Goal: Complete application form: Complete application form

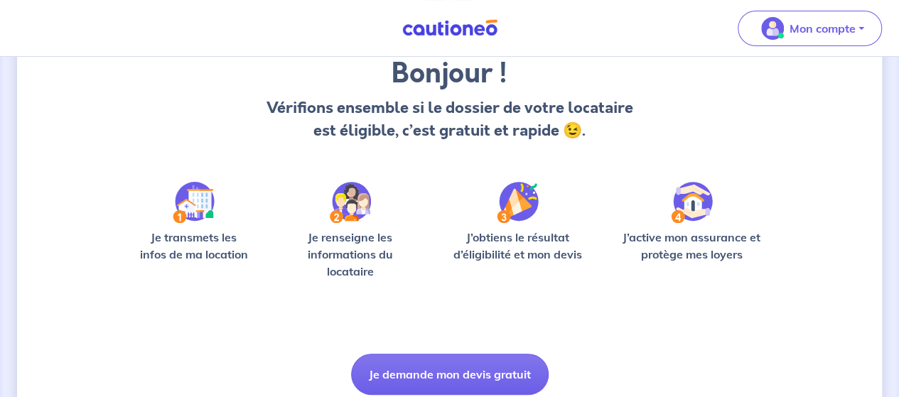
scroll to position [173, 0]
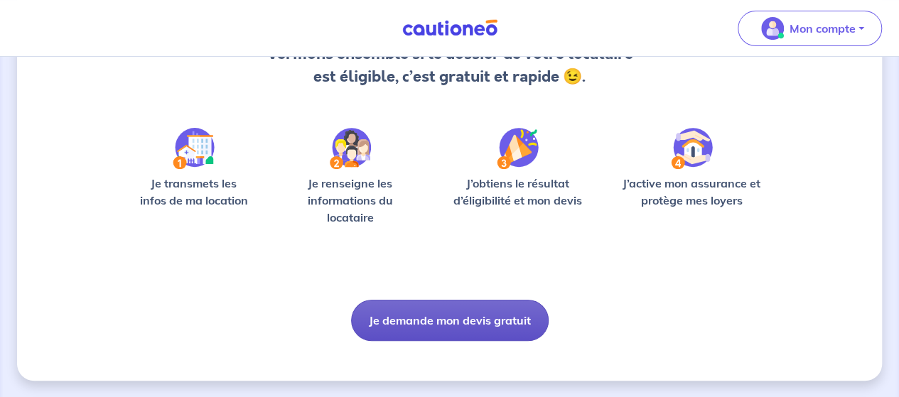
click at [475, 321] on button "Je demande mon devis gratuit" at bounding box center [450, 320] width 198 height 41
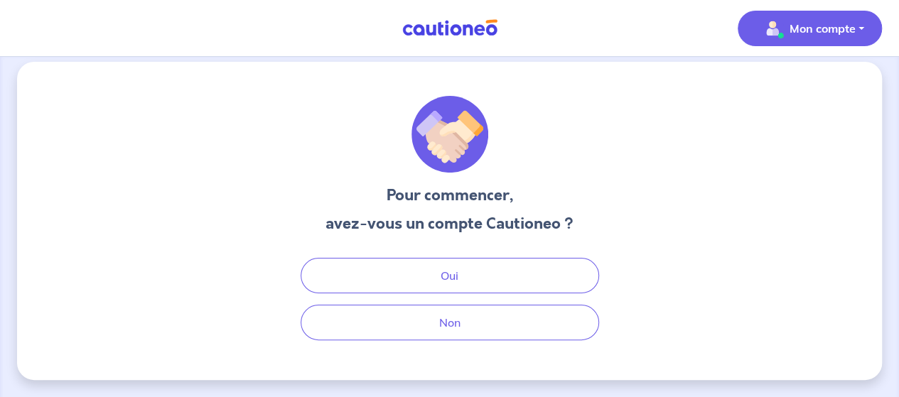
scroll to position [11, 0]
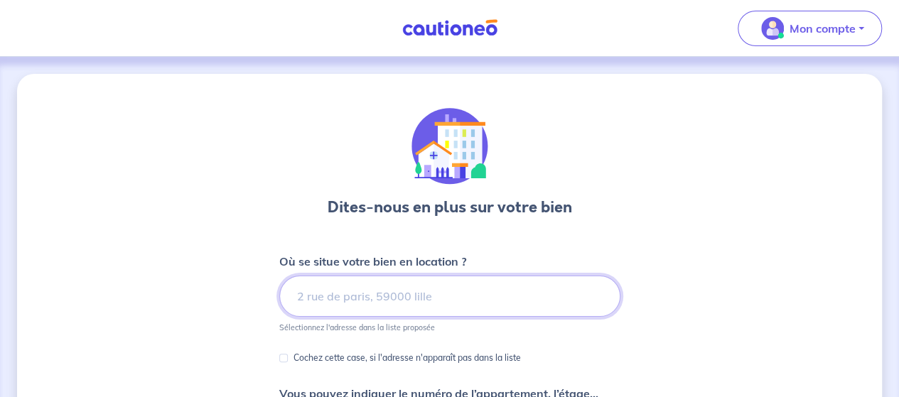
click at [459, 292] on input at bounding box center [449, 296] width 341 height 41
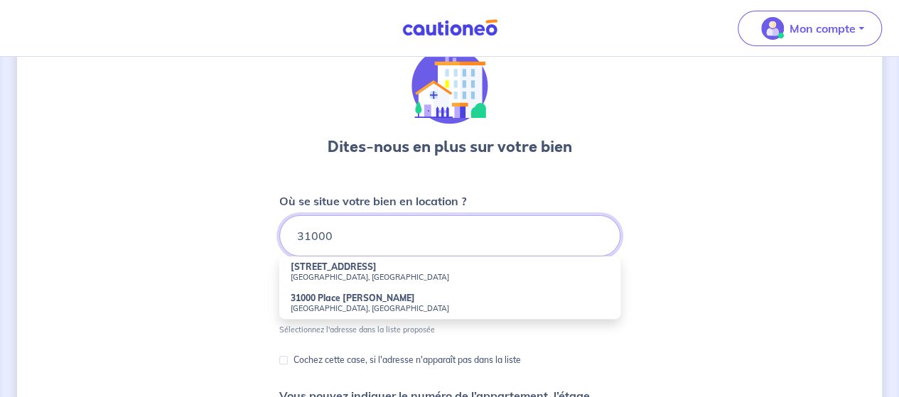
scroll to position [142, 0]
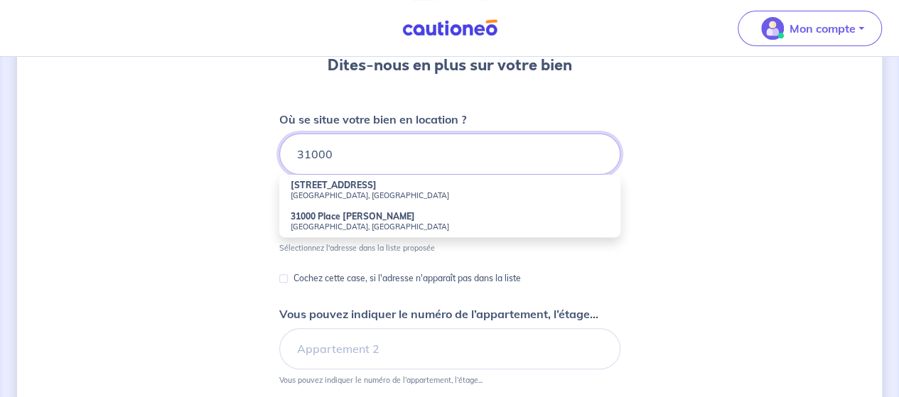
drag, startPoint x: 360, startPoint y: 153, endPoint x: 288, endPoint y: 154, distance: 72.5
click at [288, 154] on input "31000" at bounding box center [449, 154] width 341 height 41
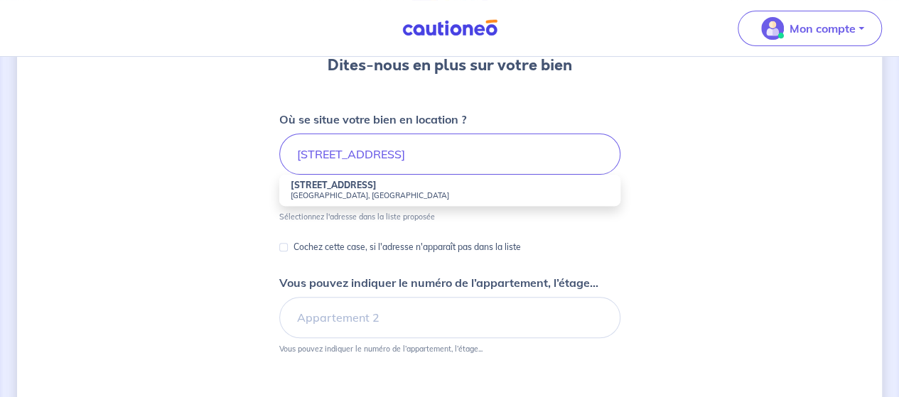
click at [333, 189] on strong "[STREET_ADDRESS]" at bounding box center [334, 185] width 86 height 11
type input "[STREET_ADDRESS]"
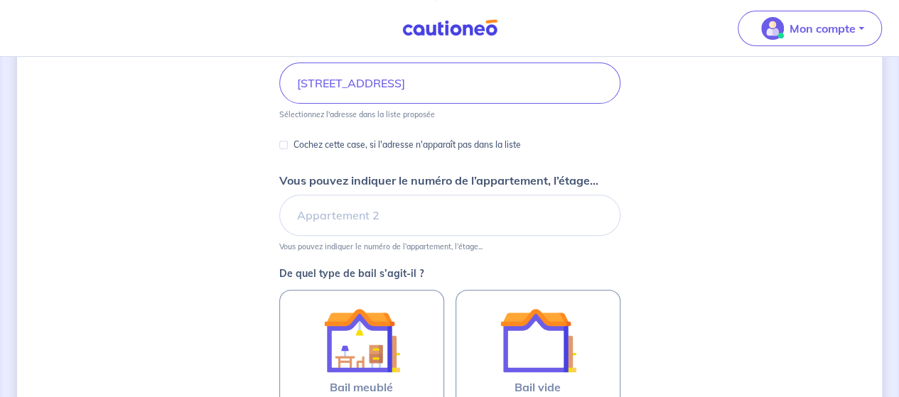
scroll to position [284, 0]
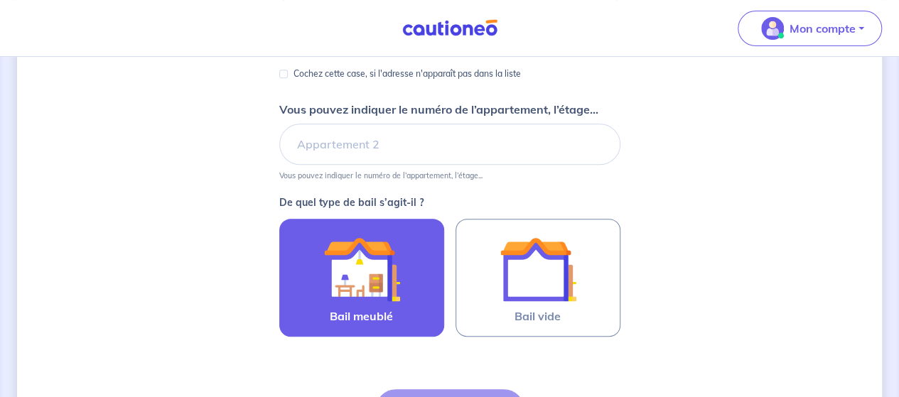
click at [387, 269] on img at bounding box center [361, 269] width 77 height 77
click at [0, 0] on input "Bail meublé" at bounding box center [0, 0] width 0 height 0
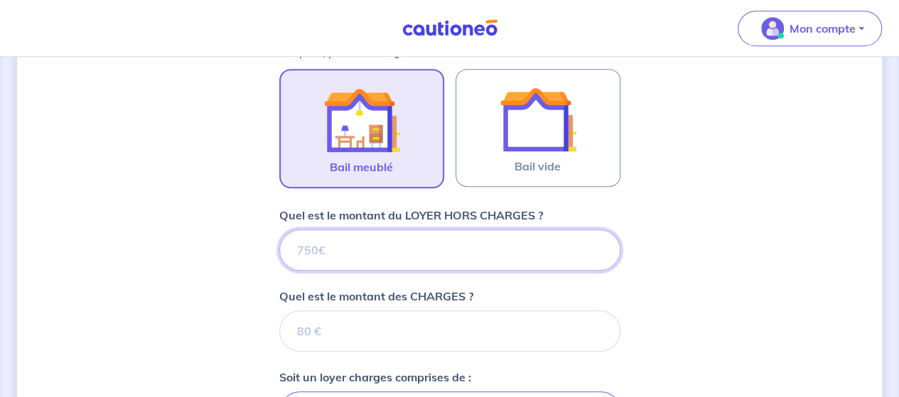
scroll to position [435, 0]
click at [418, 238] on input "Quel est le montant du LOYER HORS CHARGES ?" at bounding box center [449, 249] width 341 height 41
type input "9"
type input "930"
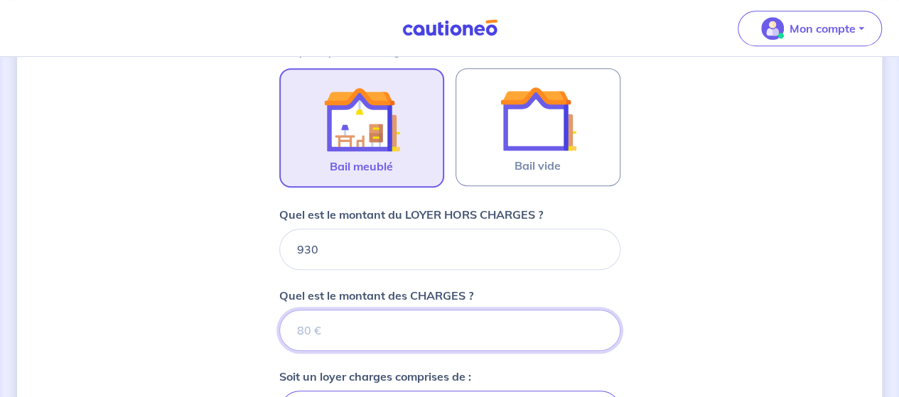
click at [330, 330] on input "Quel est le montant des CHARGES ?" at bounding box center [449, 330] width 341 height 41
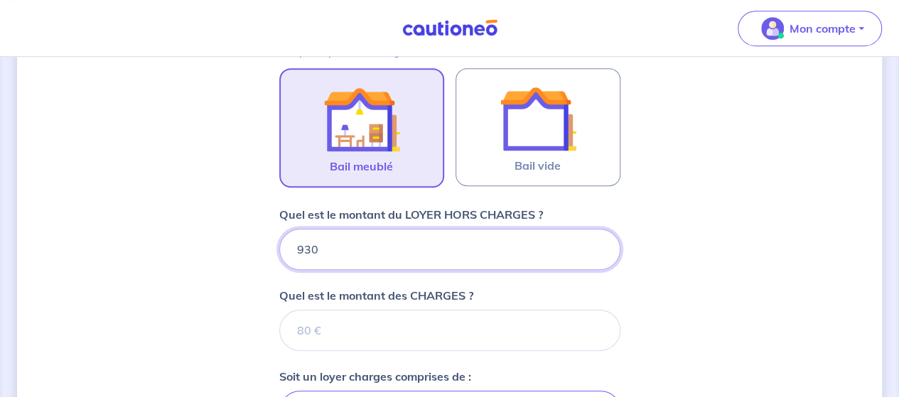
click at [310, 244] on input "930" at bounding box center [449, 249] width 341 height 41
type input "90"
type input "940"
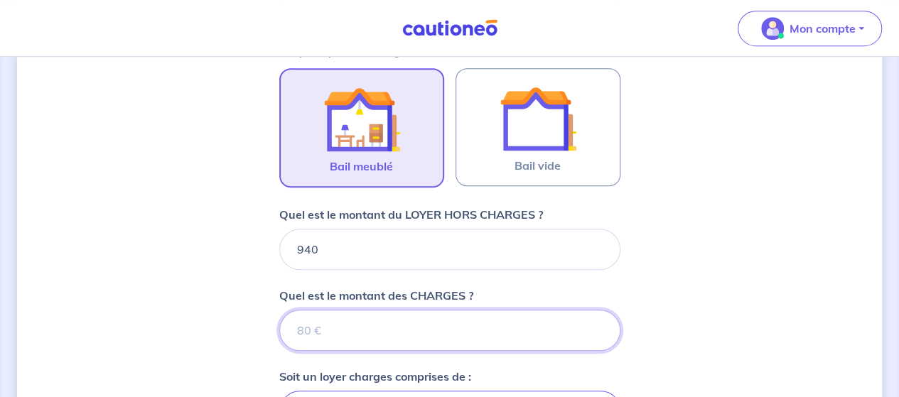
click at [330, 336] on input "Quel est le montant des CHARGES ?" at bounding box center [449, 330] width 341 height 41
type input "5"
type input "945"
type input "50"
type input "990"
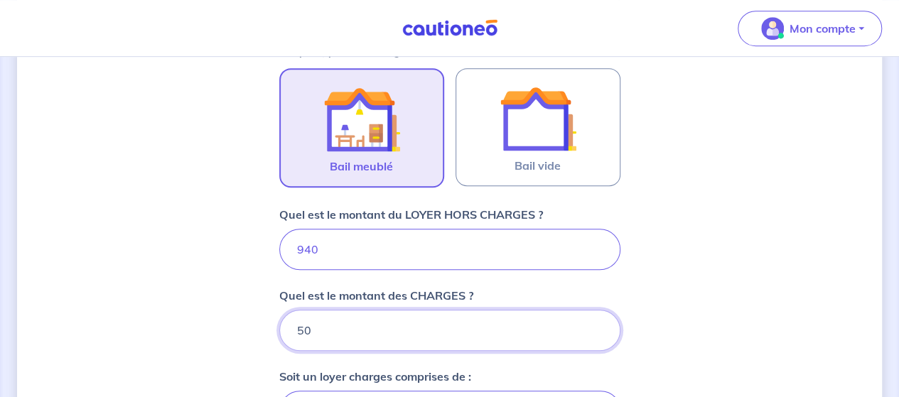
type input "50"
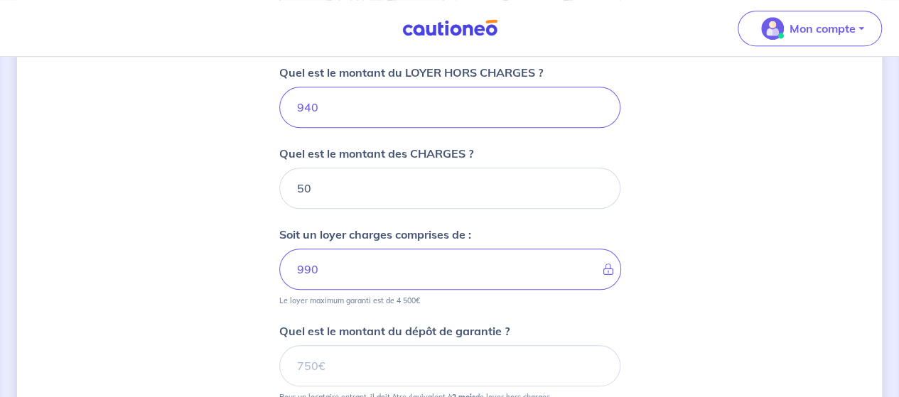
scroll to position [648, 0]
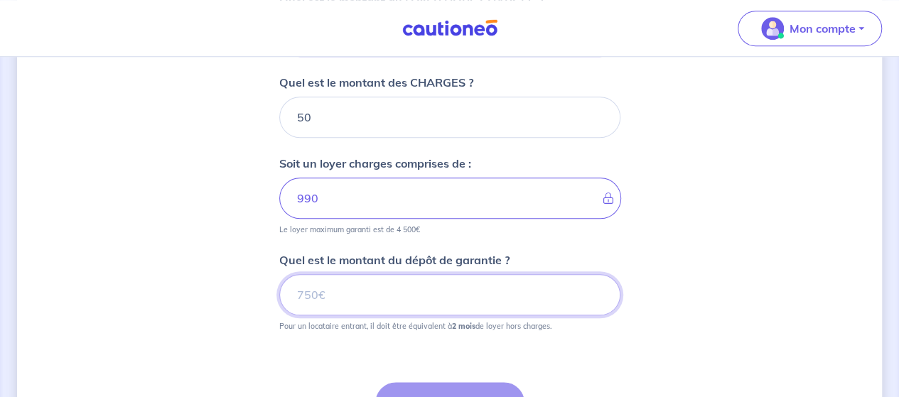
click at [326, 292] on input "Quel est le montant du dépôt de garantie ?" at bounding box center [449, 294] width 341 height 41
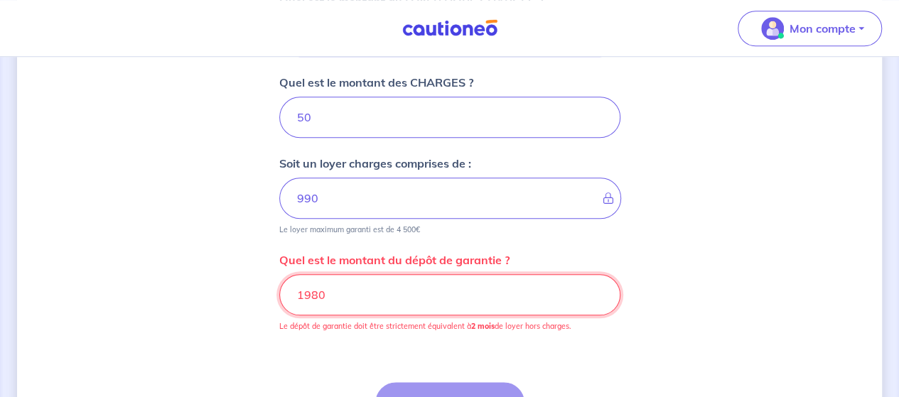
click at [463, 293] on input "1980" at bounding box center [449, 294] width 341 height 41
click at [357, 284] on input "1980" at bounding box center [449, 294] width 341 height 41
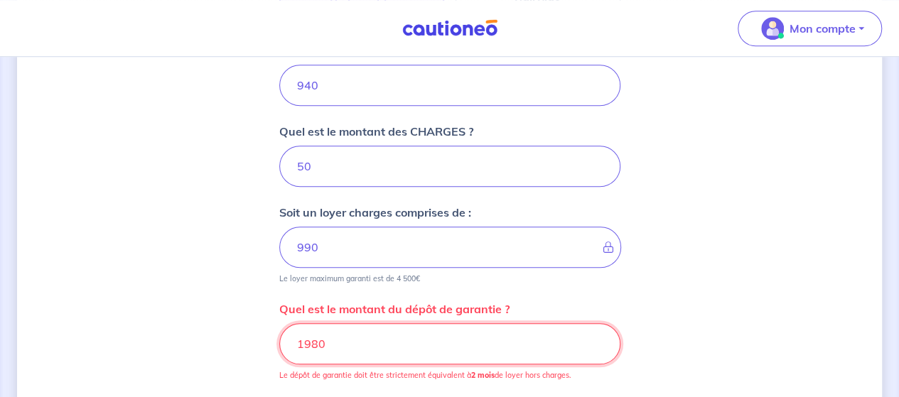
scroll to position [577, 0]
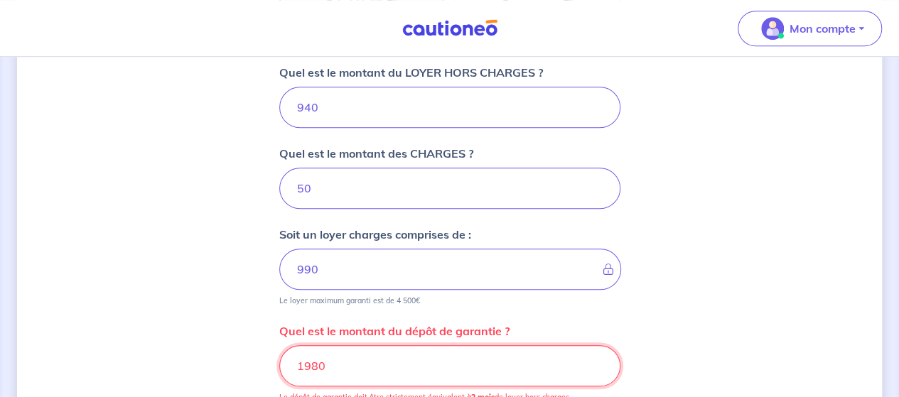
click at [310, 365] on input "1980" at bounding box center [449, 365] width 341 height 41
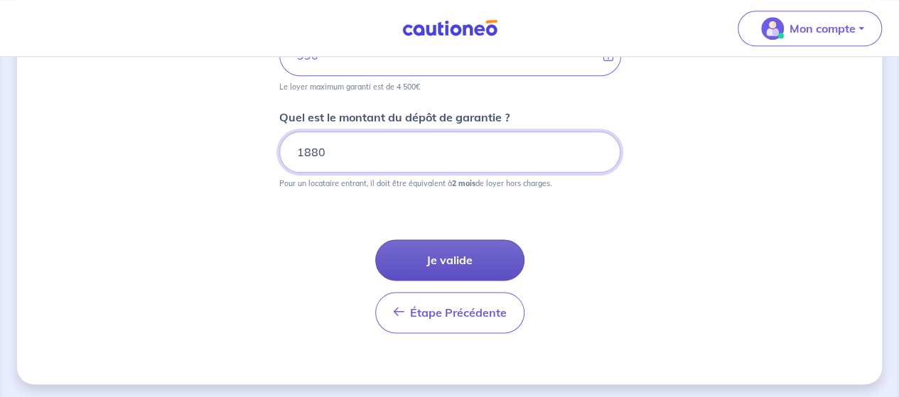
type input "1880"
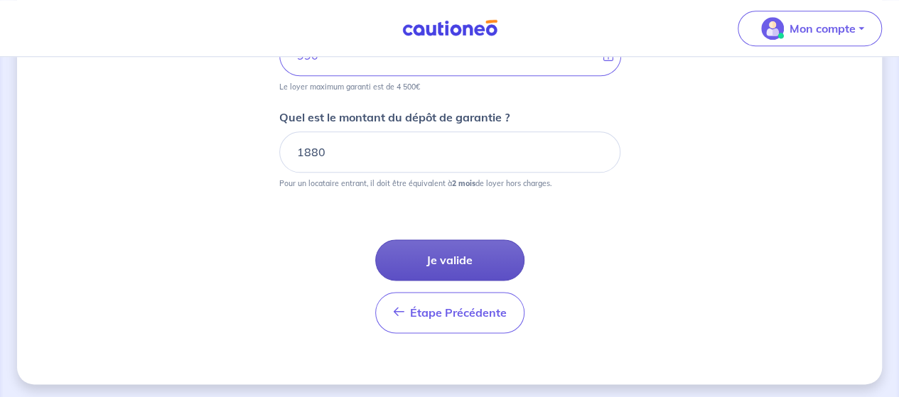
click at [442, 257] on button "Je valide" at bounding box center [449, 260] width 149 height 41
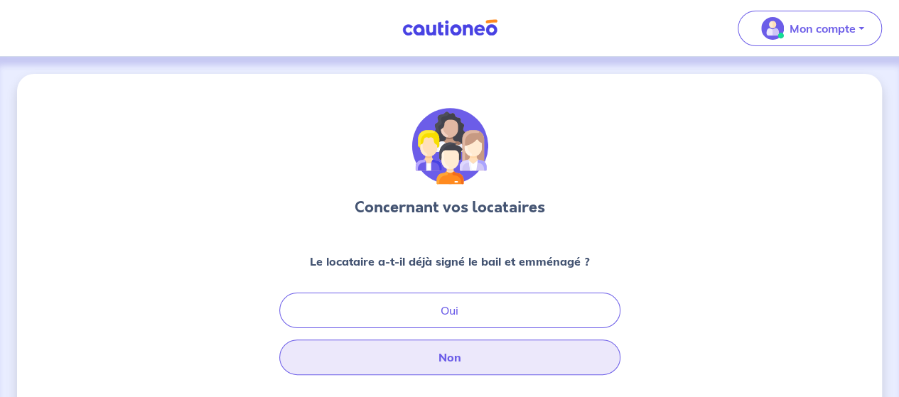
click at [480, 357] on button "Non" at bounding box center [449, 358] width 341 height 36
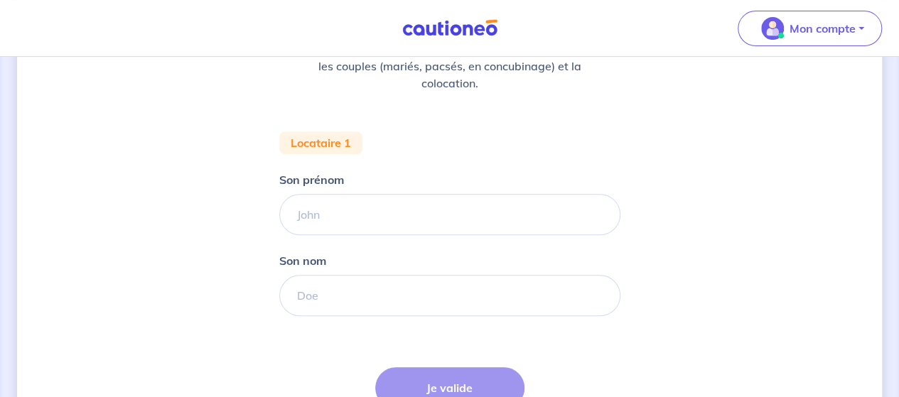
scroll to position [213, 0]
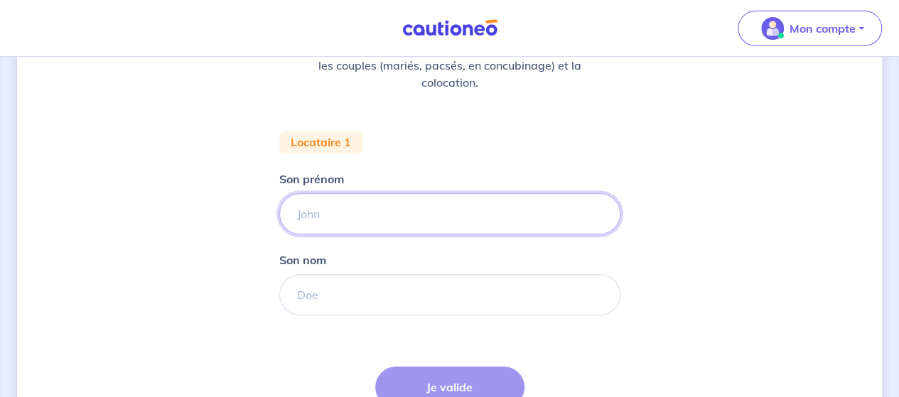
click at [337, 210] on input "Son prénom" at bounding box center [449, 213] width 341 height 41
type input "f"
type input "[PERSON_NAME]"
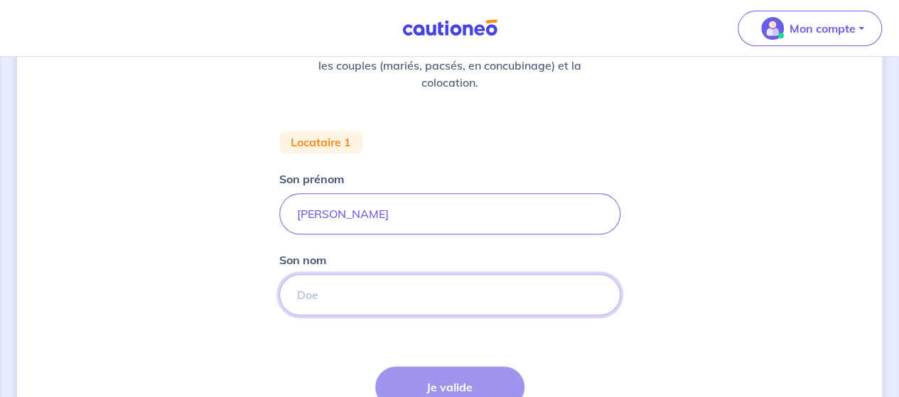
click at [389, 288] on input "Son nom" at bounding box center [449, 294] width 341 height 41
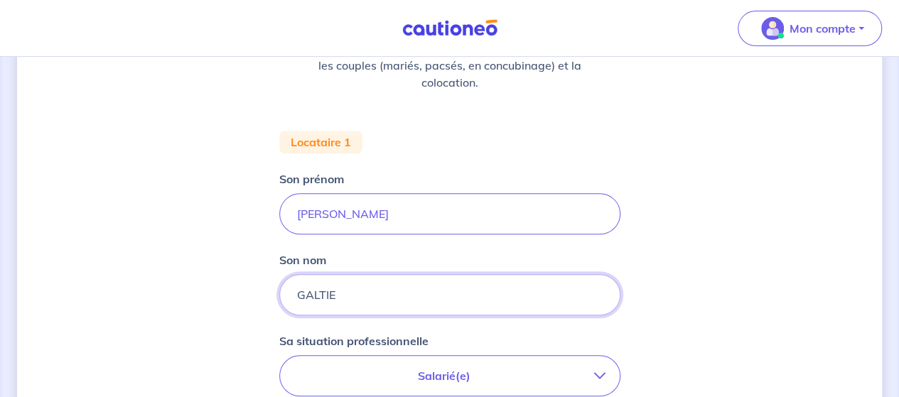
type input "GALTIE"
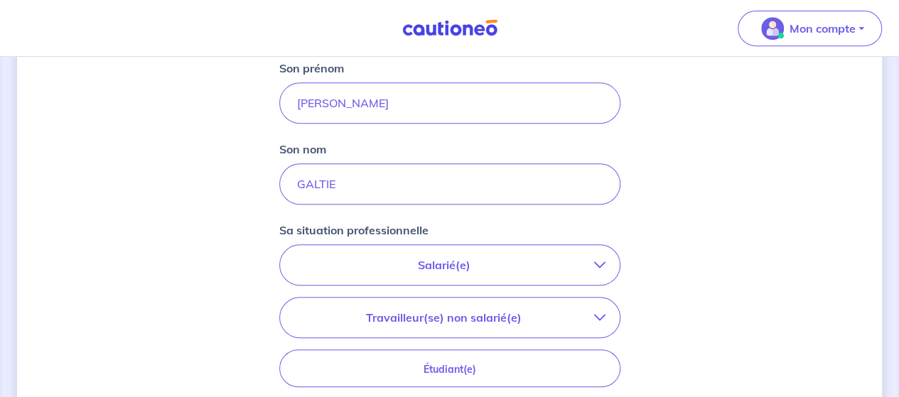
scroll to position [355, 0]
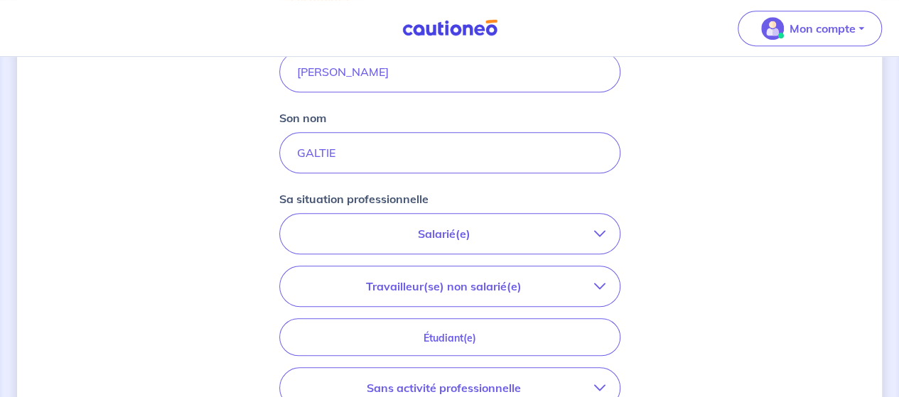
click at [597, 231] on icon "button" at bounding box center [599, 233] width 11 height 11
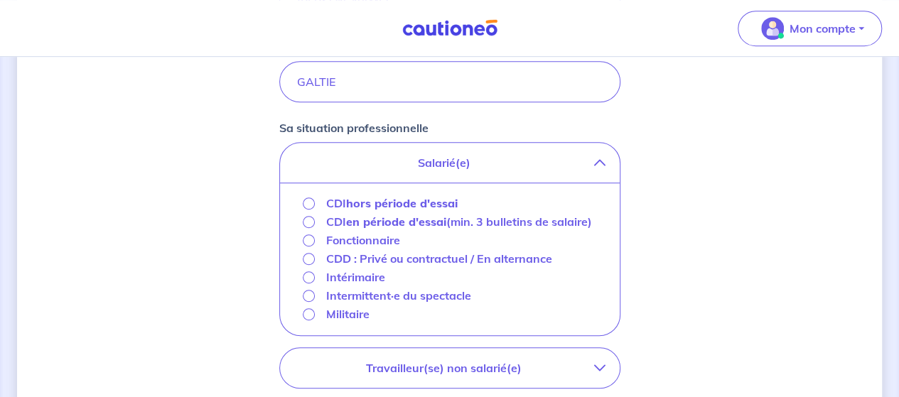
scroll to position [569, 0]
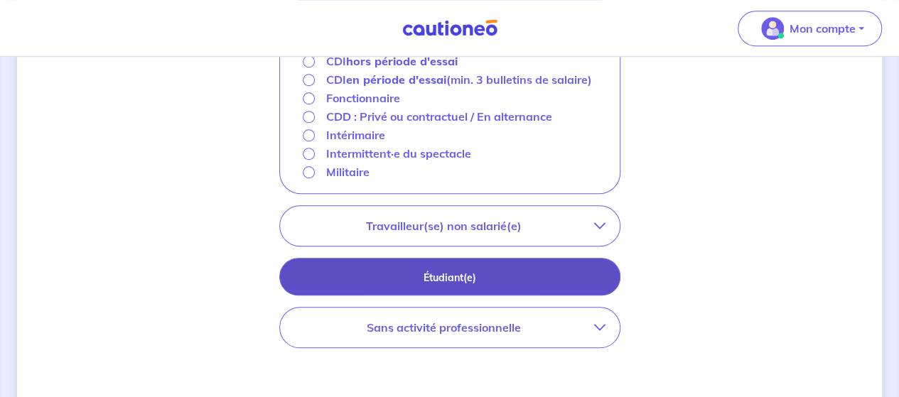
click at [527, 274] on p "Étudiant(e)" at bounding box center [450, 278] width 306 height 16
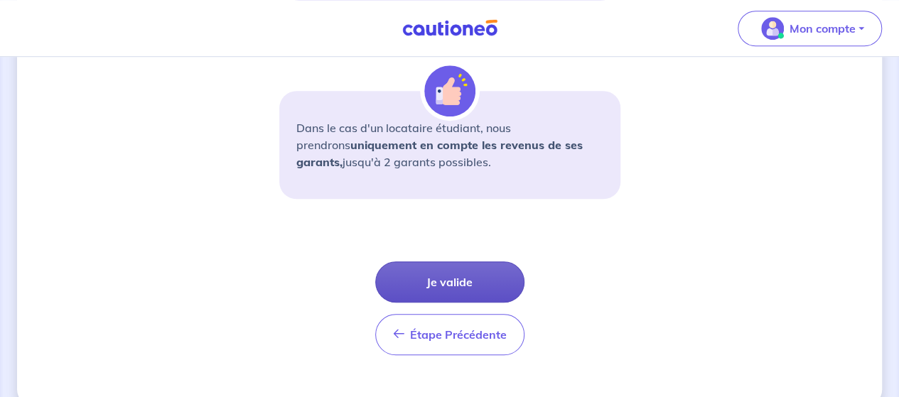
click at [467, 279] on button "Je valide" at bounding box center [449, 282] width 149 height 41
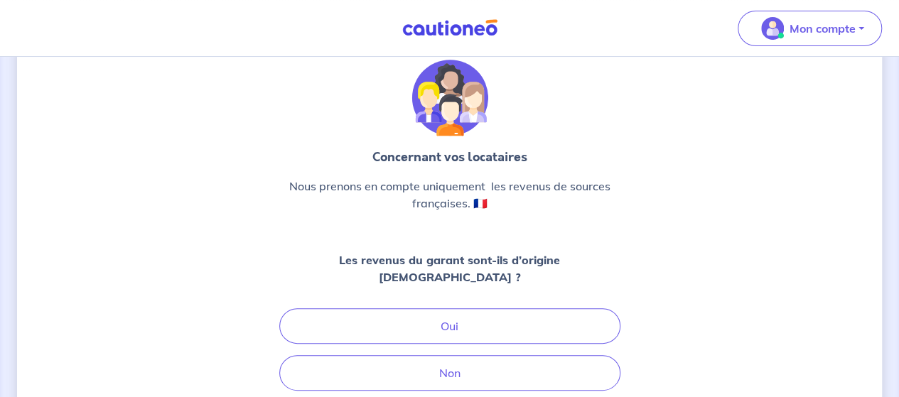
scroll to position [71, 0]
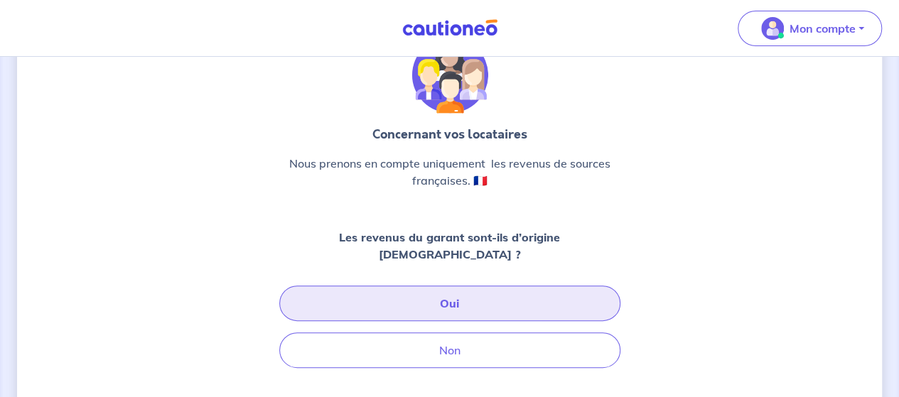
click at [440, 286] on button "Oui" at bounding box center [449, 304] width 341 height 36
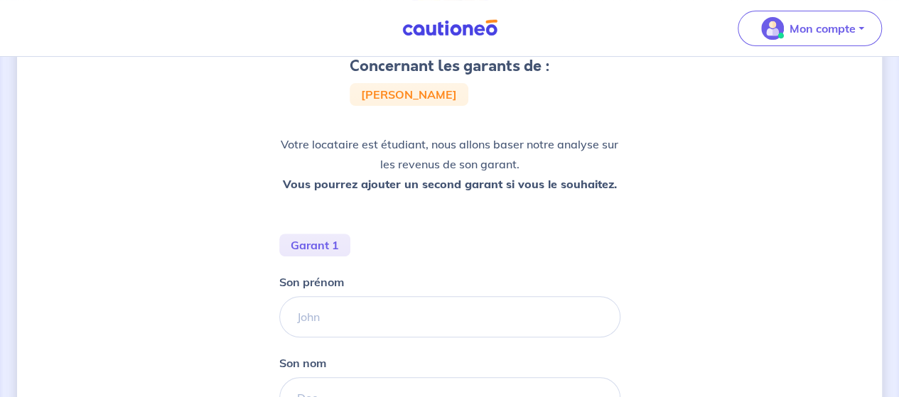
scroll to position [142, 0]
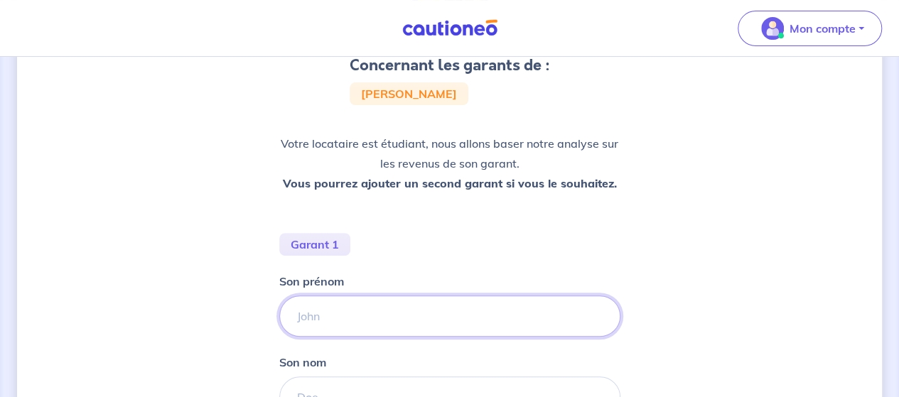
click at [439, 314] on input "Son prénom" at bounding box center [449, 316] width 341 height 41
click at [306, 308] on input "Son prénom" at bounding box center [449, 316] width 341 height 41
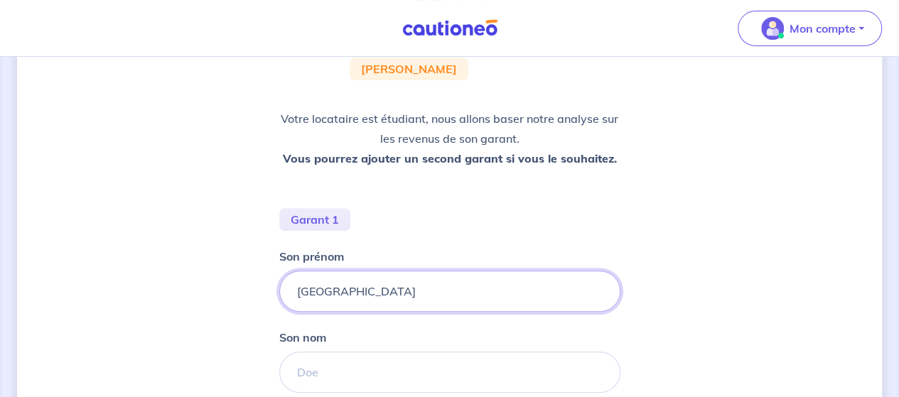
type input "[GEOGRAPHIC_DATA]"
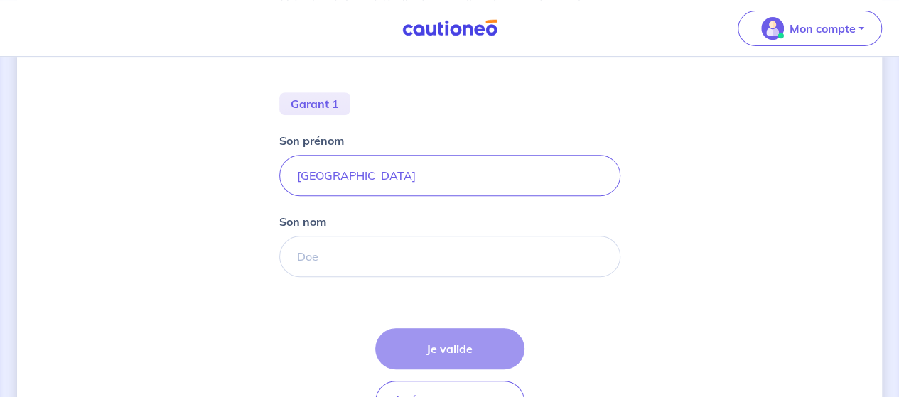
scroll to position [284, 0]
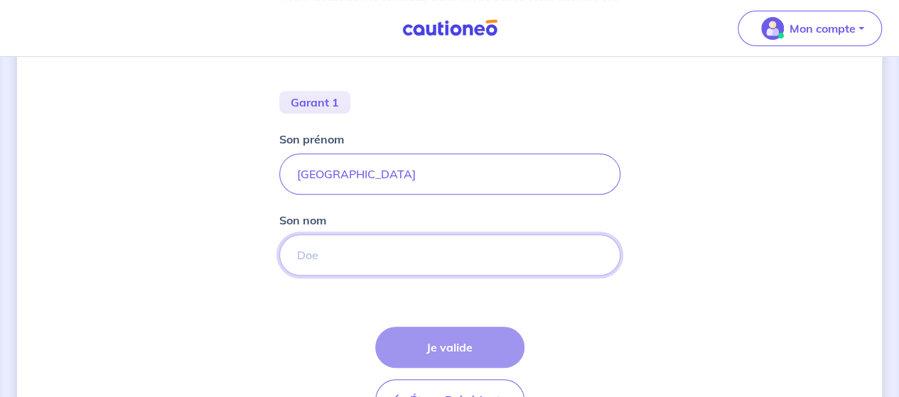
click at [324, 254] on input "Son nom" at bounding box center [449, 255] width 341 height 41
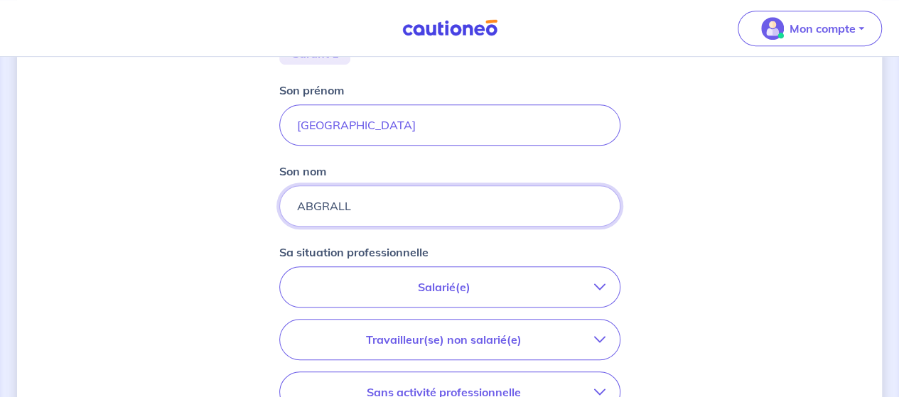
scroll to position [355, 0]
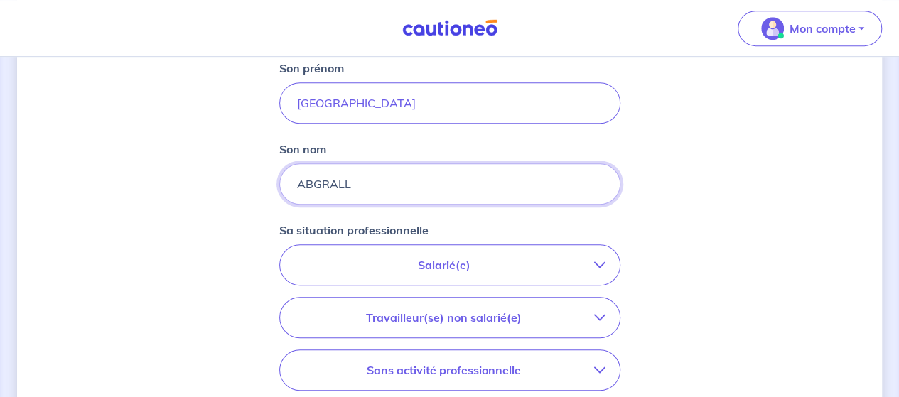
type input "ABGRALL"
click at [526, 254] on button "Salarié(e)" at bounding box center [450, 265] width 340 height 40
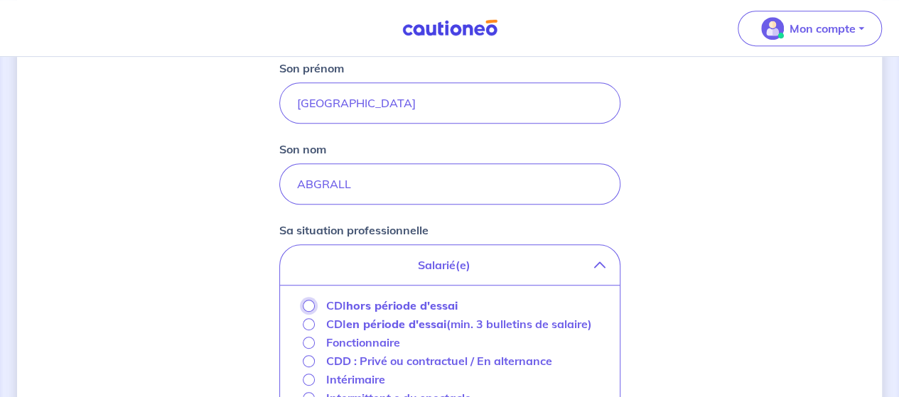
click at [307, 303] on input "CDI hors période d'essai" at bounding box center [309, 306] width 12 height 12
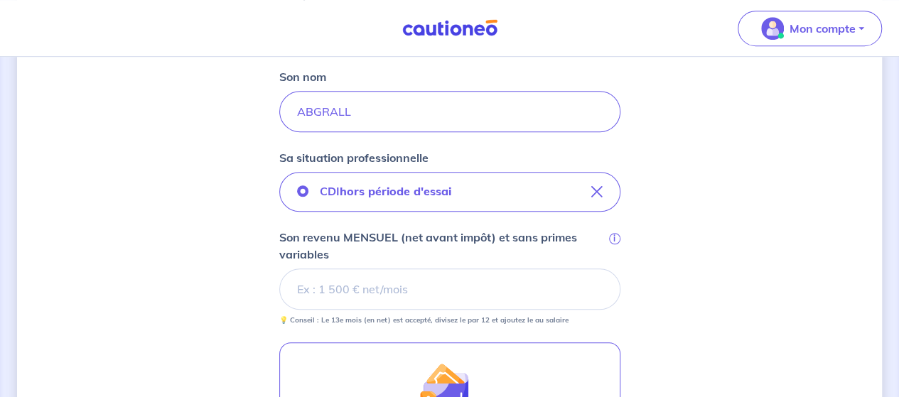
scroll to position [497, 0]
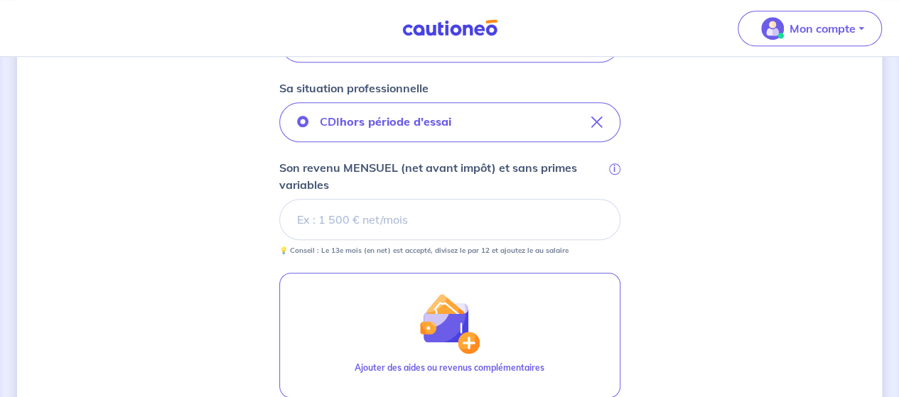
click at [493, 208] on input "Son revenu MENSUEL (net avant impôt) et sans primes variables i" at bounding box center [449, 219] width 341 height 41
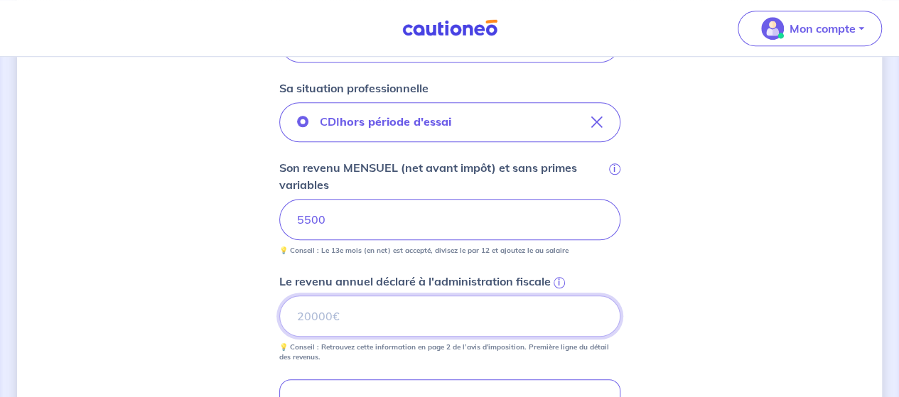
click at [485, 316] on input "Le revenu annuel déclaré à l'administration fiscale i" at bounding box center [449, 316] width 341 height 41
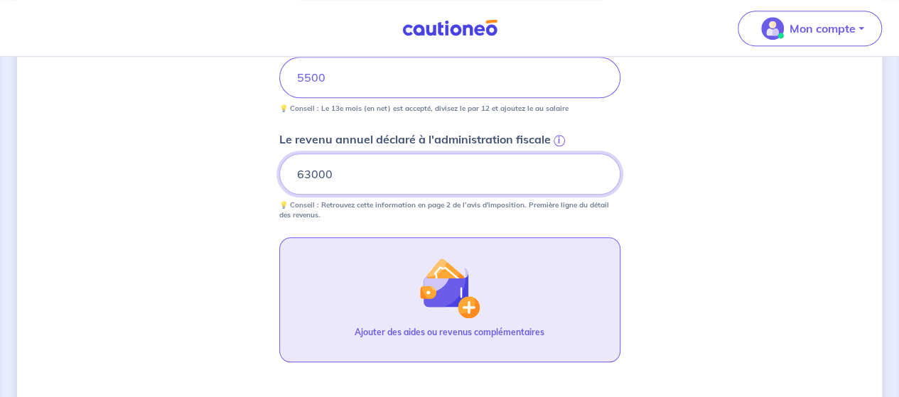
scroll to position [832, 0]
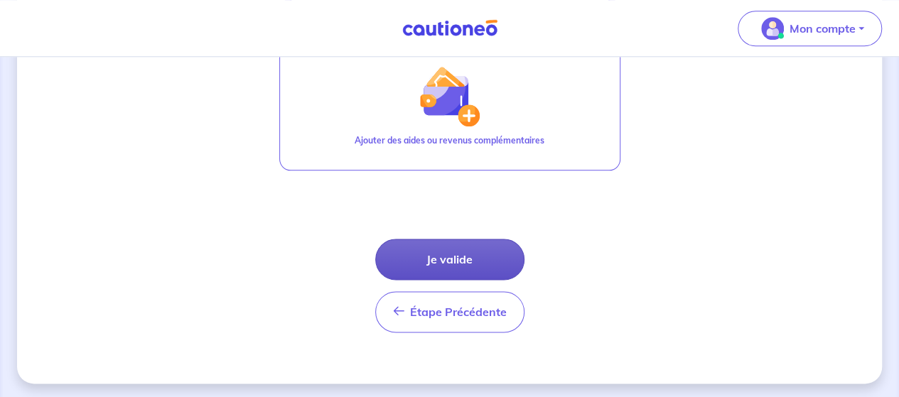
type input "63000"
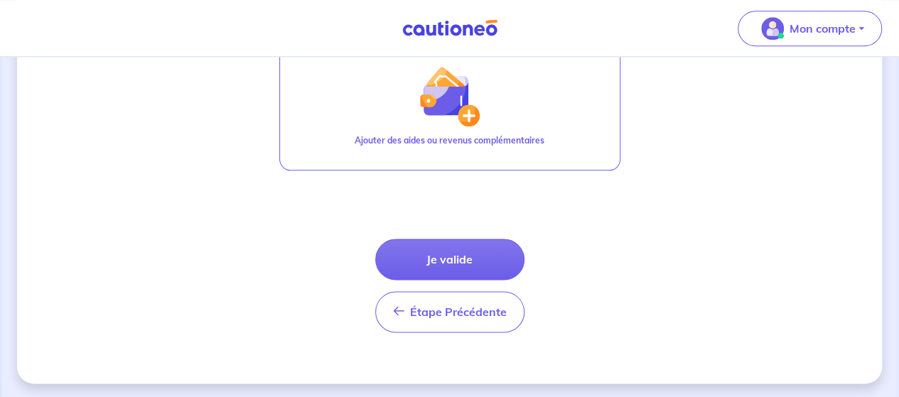
click at [476, 264] on button "Je valide" at bounding box center [449, 259] width 149 height 41
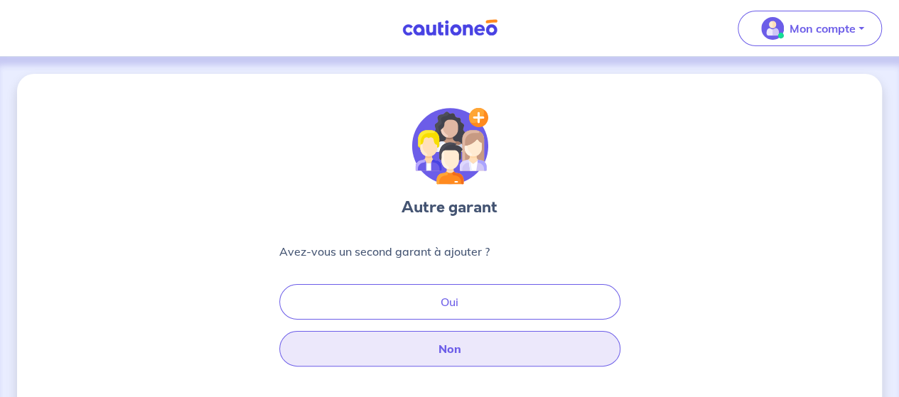
click at [494, 354] on button "Non" at bounding box center [449, 349] width 341 height 36
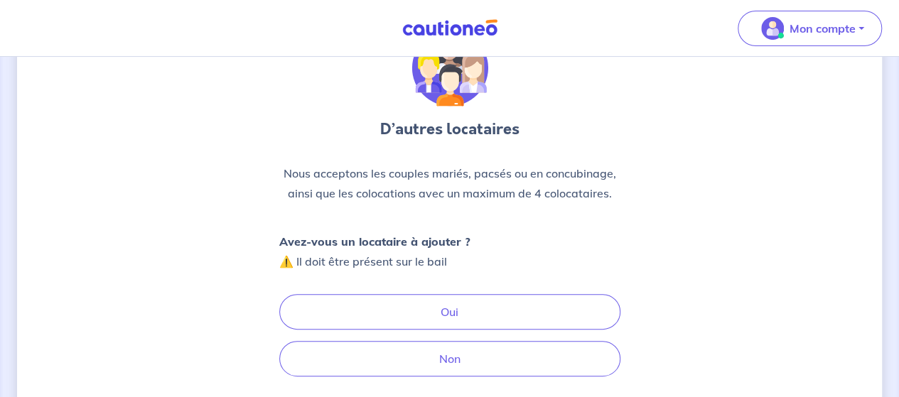
scroll to position [142, 0]
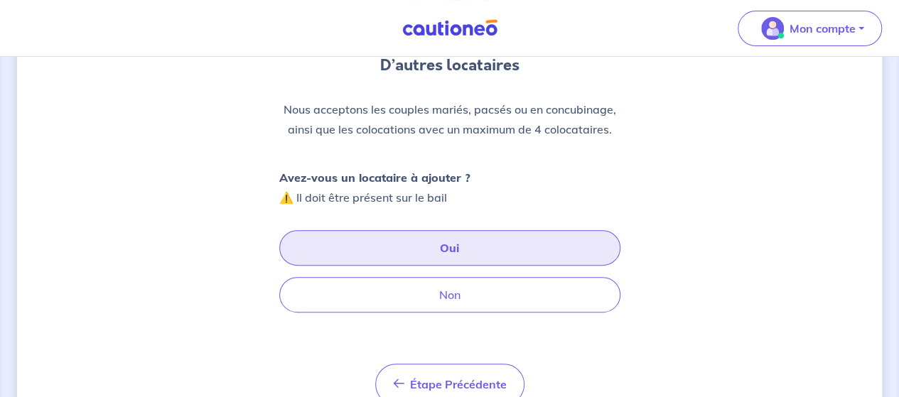
click at [471, 250] on button "Oui" at bounding box center [449, 248] width 341 height 36
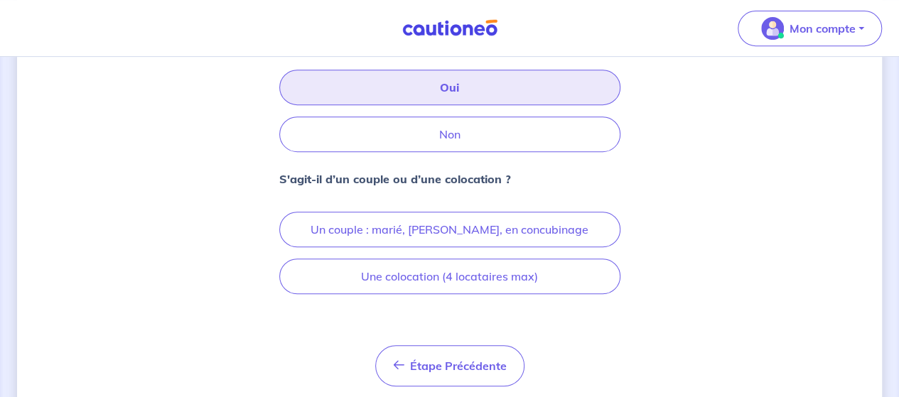
scroll to position [346, 0]
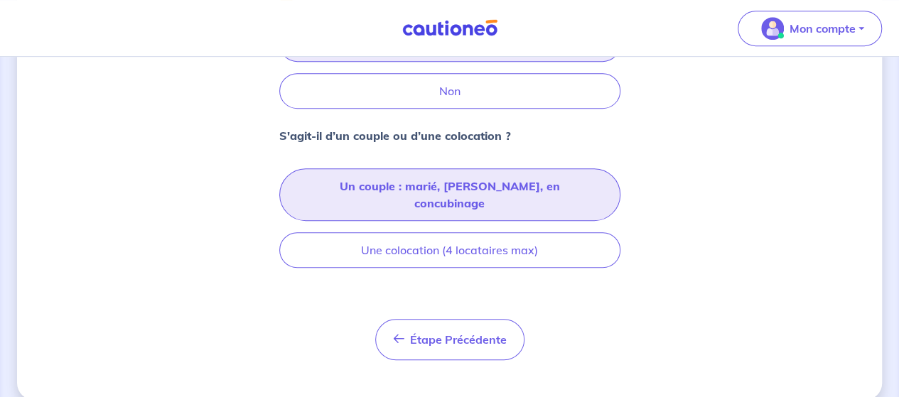
click at [560, 188] on button "Un couple : marié, [PERSON_NAME], en concubinage" at bounding box center [449, 194] width 341 height 53
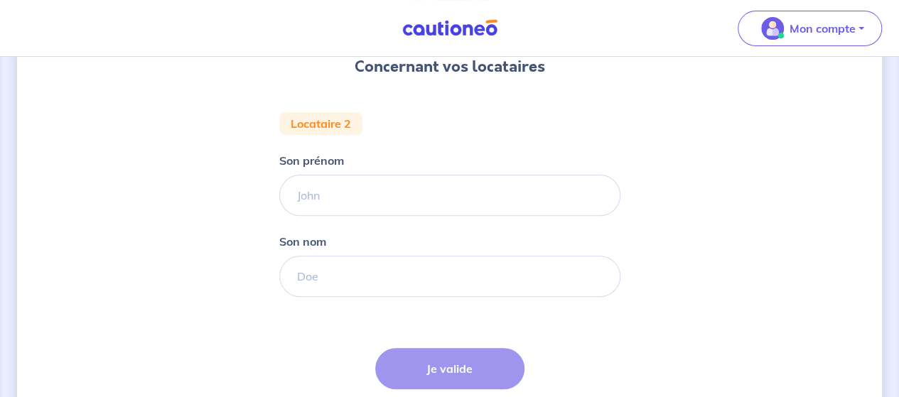
scroll to position [142, 0]
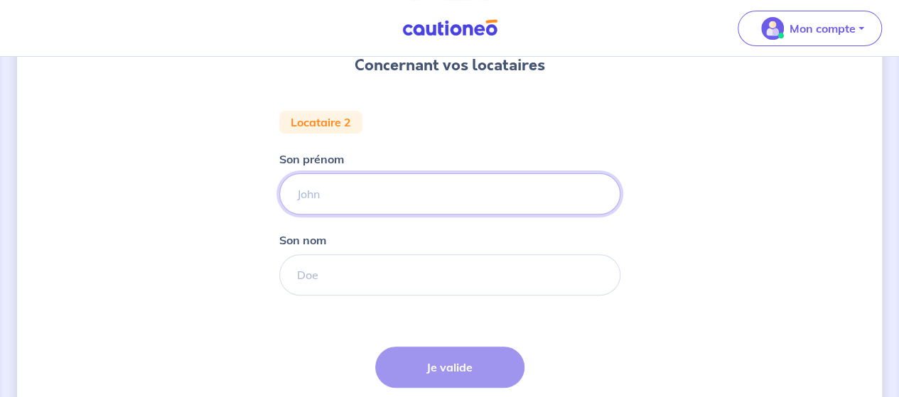
click at [408, 185] on input "Son prénom" at bounding box center [449, 193] width 341 height 41
type input "[PERSON_NAME]"
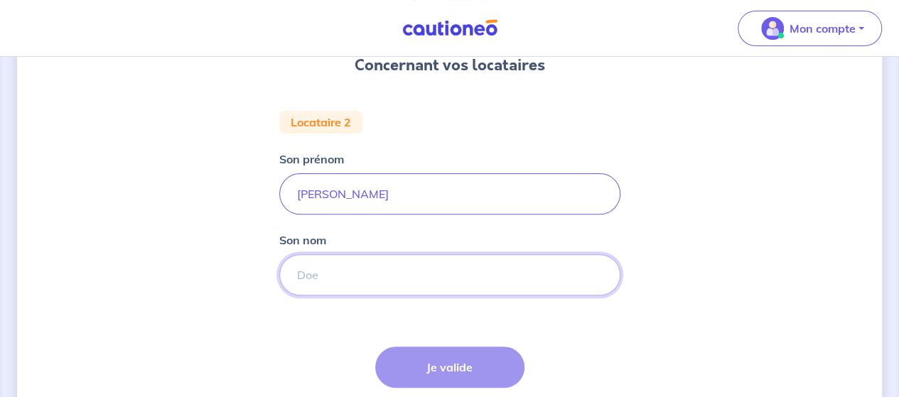
click at [341, 269] on input "Son nom" at bounding box center [449, 274] width 341 height 41
click at [352, 270] on input "Son nom" at bounding box center [449, 274] width 341 height 41
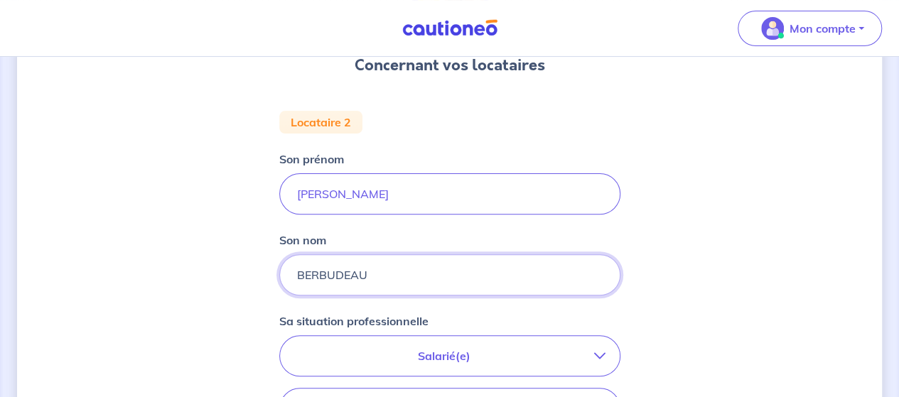
type input "BERBUDEAU"
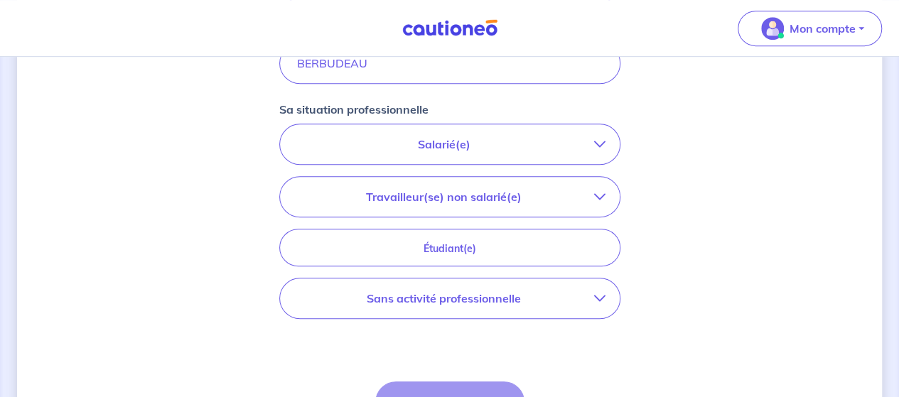
scroll to position [355, 0]
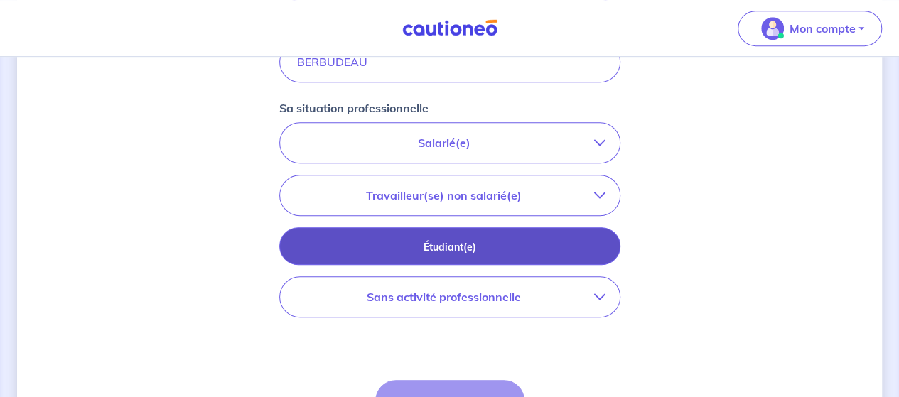
click at [453, 248] on p "Étudiant(e)" at bounding box center [450, 248] width 306 height 16
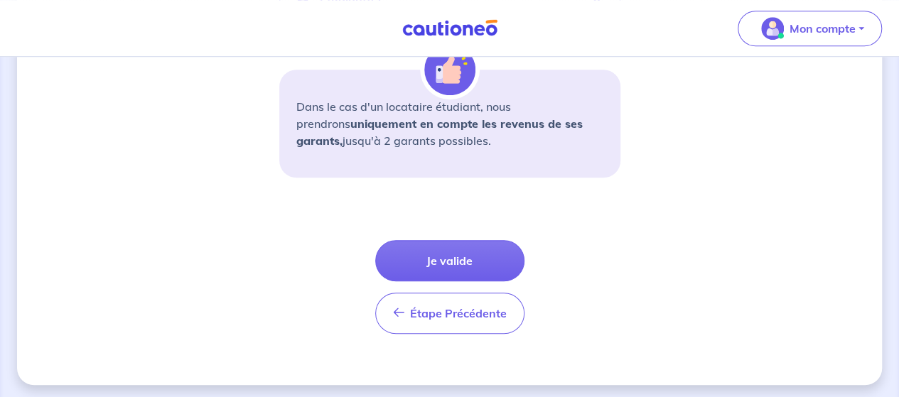
scroll to position [502, 0]
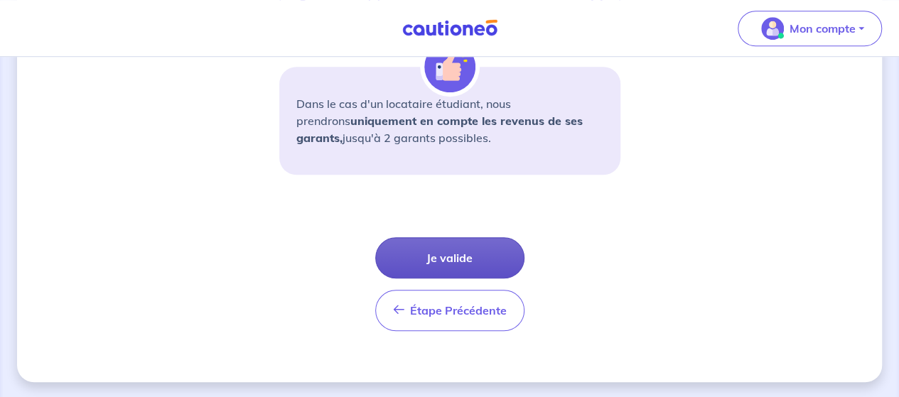
click at [473, 247] on button "Je valide" at bounding box center [449, 257] width 149 height 41
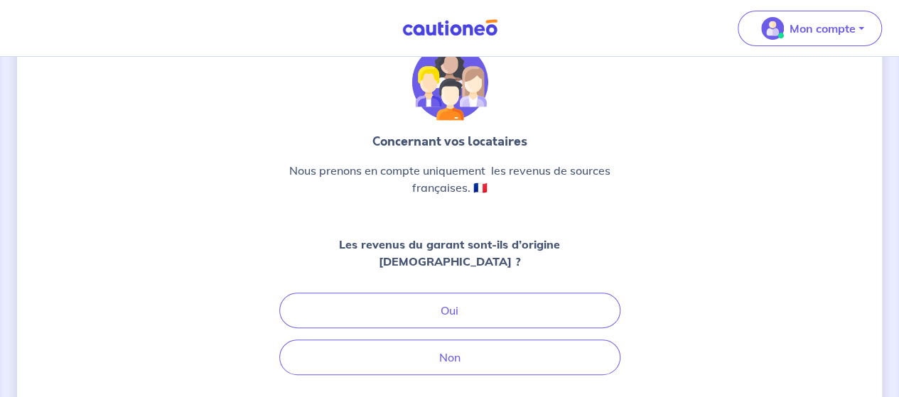
scroll to position [142, 0]
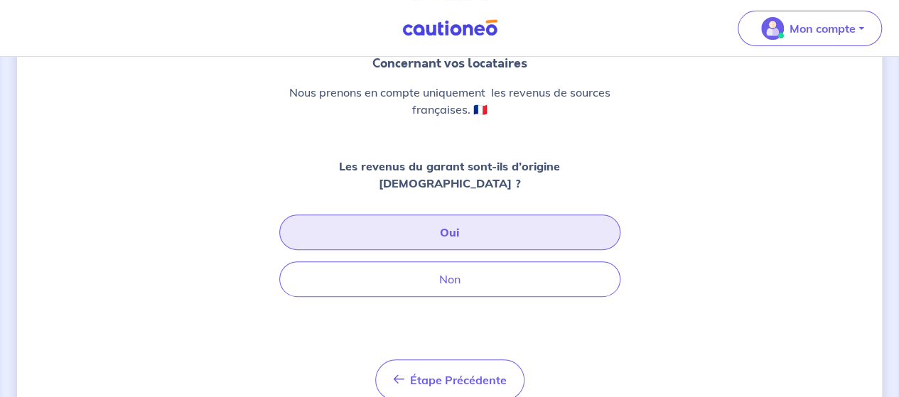
click at [497, 215] on button "Oui" at bounding box center [449, 233] width 341 height 36
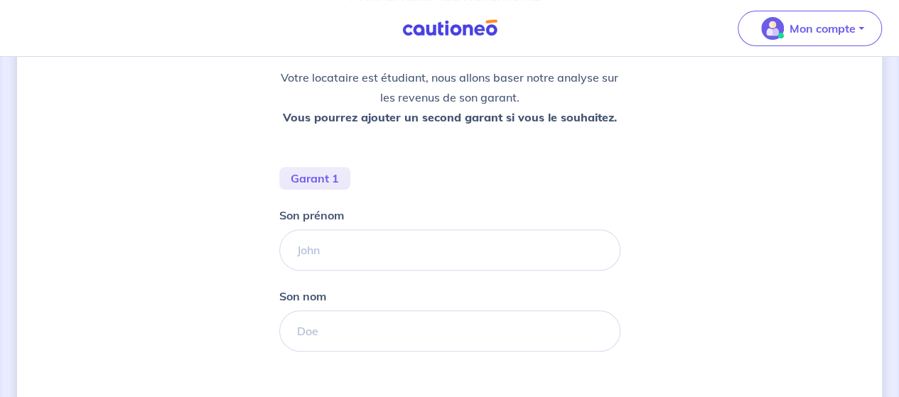
scroll to position [213, 0]
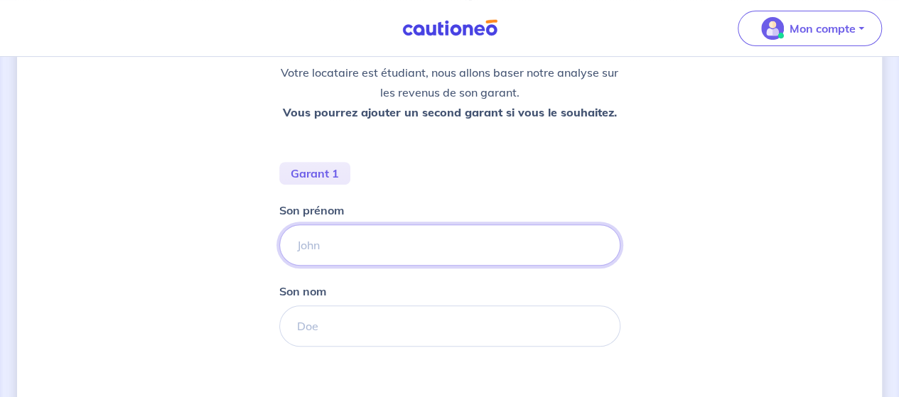
click at [381, 248] on input "Son prénom" at bounding box center [449, 245] width 341 height 41
type input "[PERSON_NAME]"
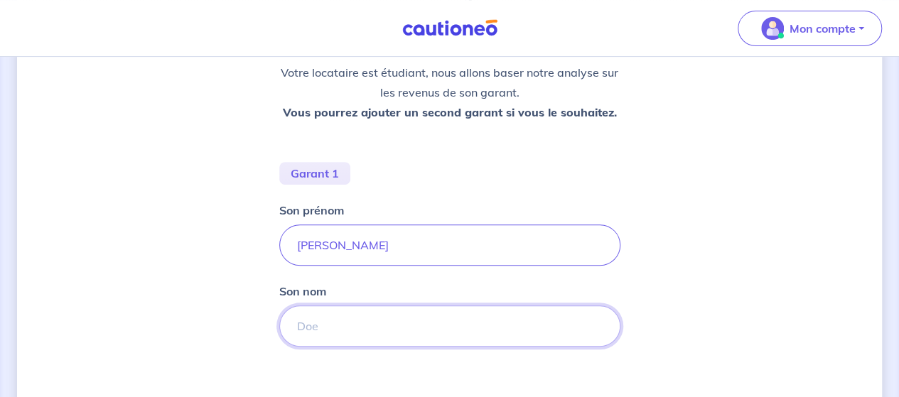
click at [392, 326] on input "Son nom" at bounding box center [449, 326] width 341 height 41
type input "BERBUGEAU"
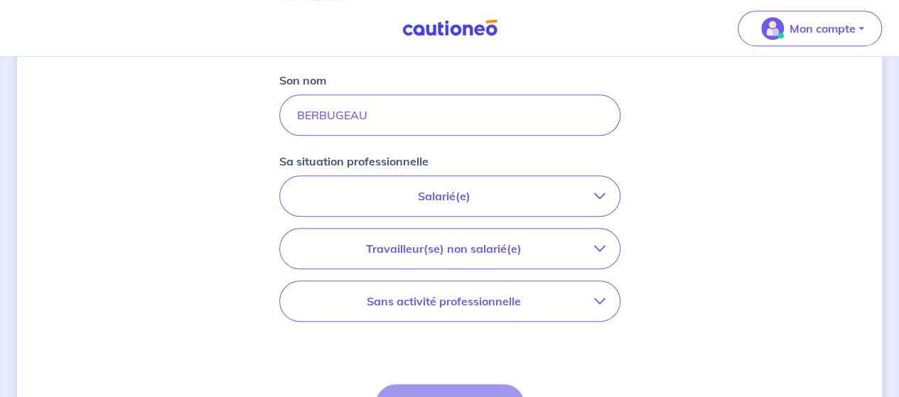
scroll to position [426, 0]
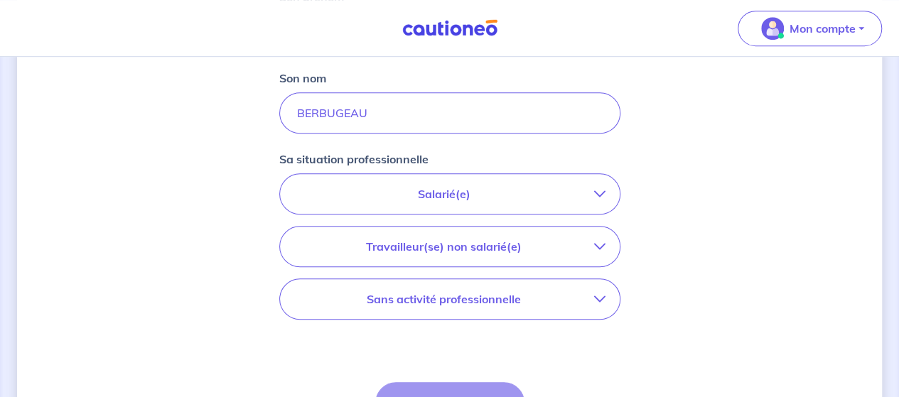
click at [588, 294] on p "Sans activité professionnelle" at bounding box center [444, 299] width 300 height 17
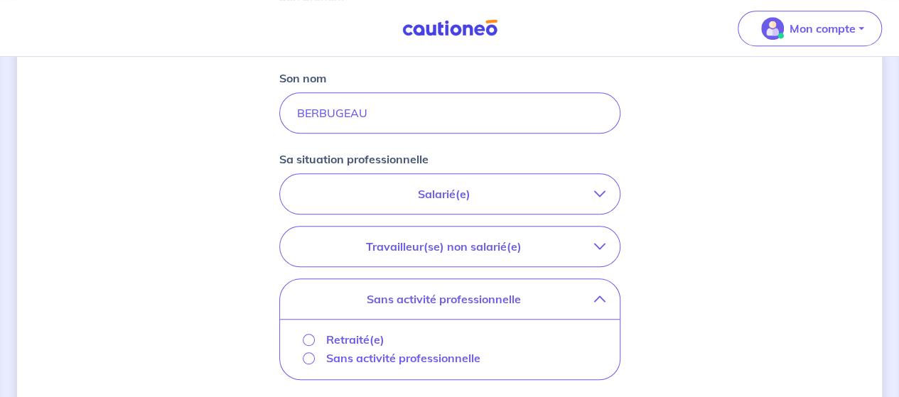
click at [306, 332] on div "Retraité(e)" at bounding box center [344, 339] width 82 height 17
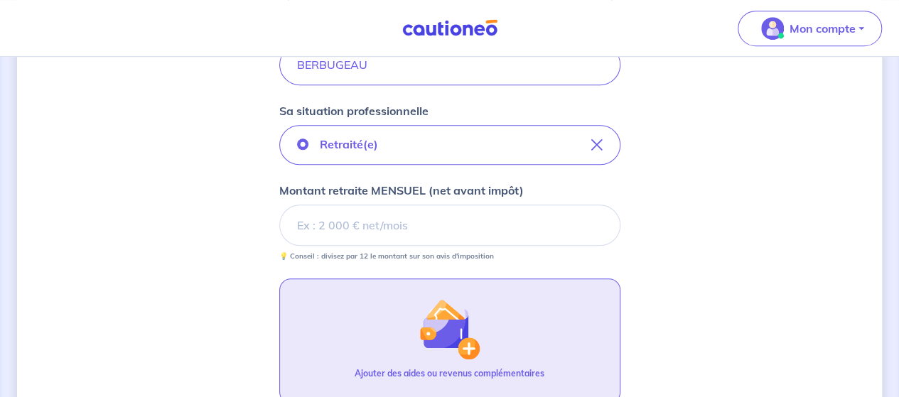
scroll to position [497, 0]
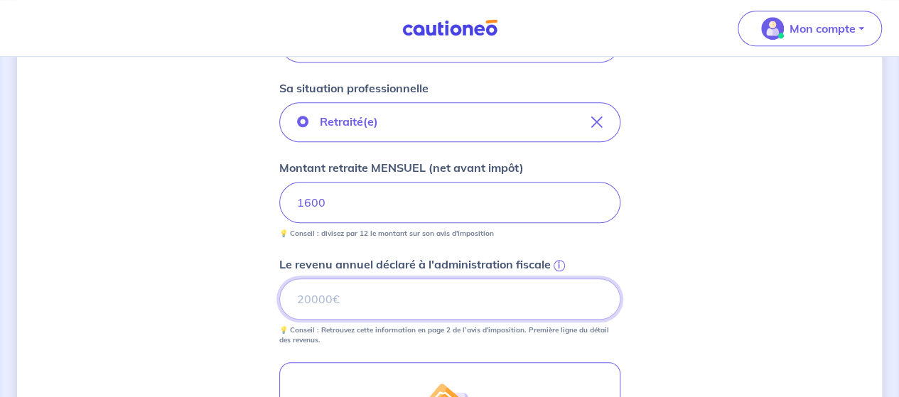
click at [408, 294] on input "Le revenu annuel déclaré à l'administration fiscale i" at bounding box center [449, 299] width 341 height 41
type input "43894"
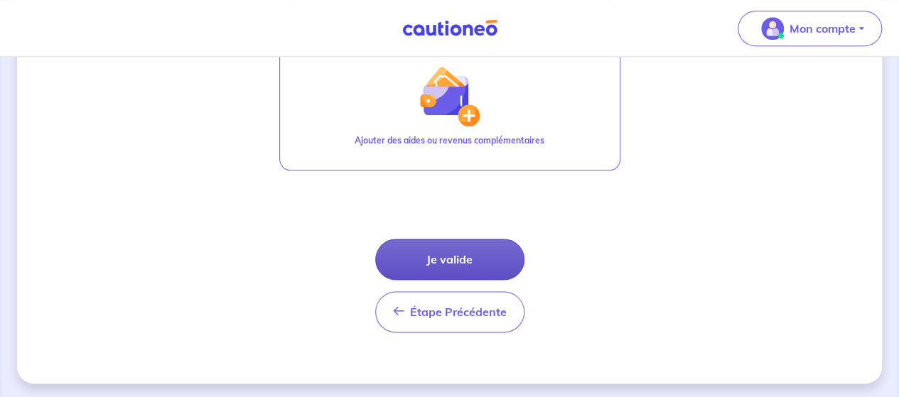
click at [439, 257] on button "Je valide" at bounding box center [449, 259] width 149 height 41
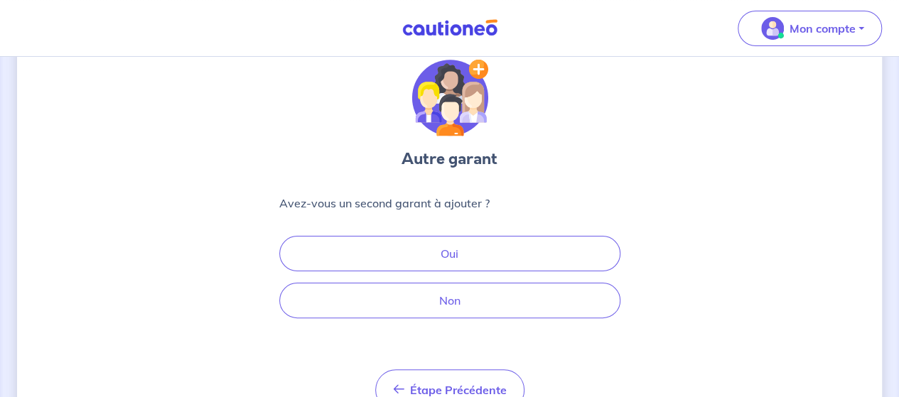
scroll to position [71, 0]
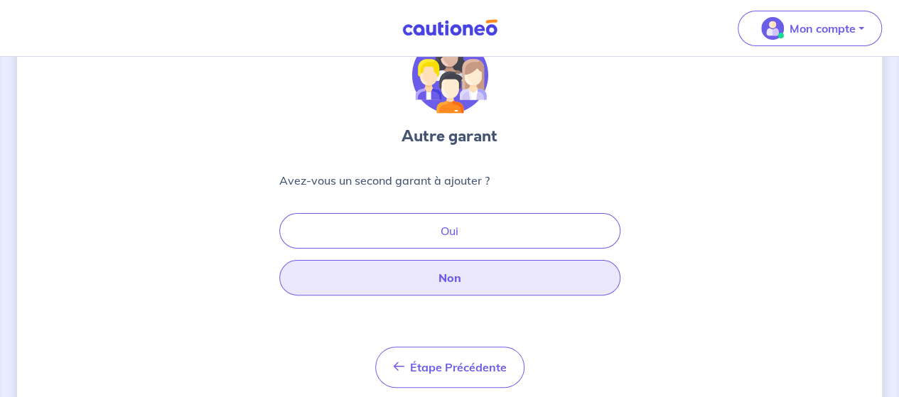
click at [502, 275] on button "Non" at bounding box center [449, 278] width 341 height 36
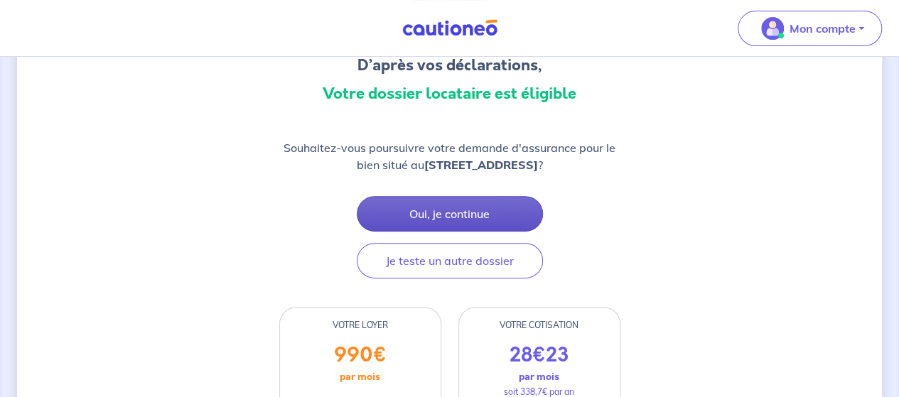
scroll to position [213, 0]
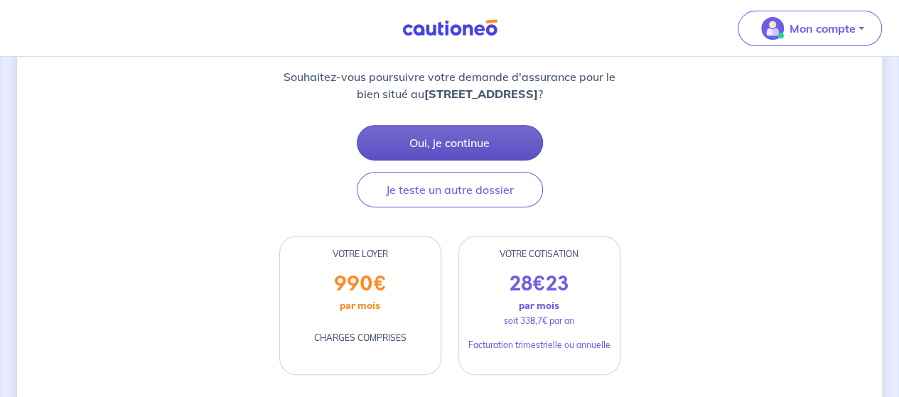
click at [455, 139] on button "Oui, je continue" at bounding box center [450, 143] width 186 height 36
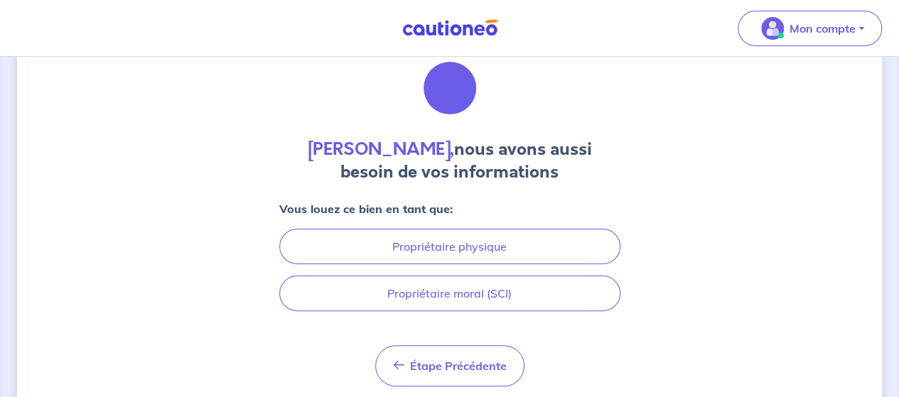
scroll to position [102, 0]
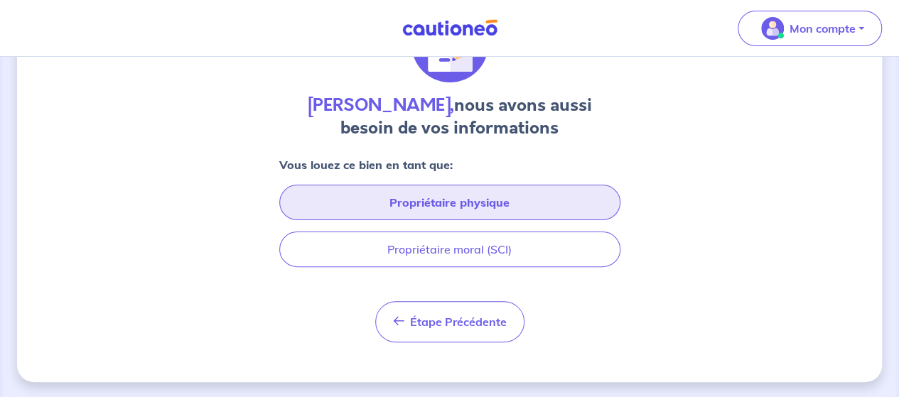
click at [511, 203] on button "Propriétaire physique" at bounding box center [449, 203] width 341 height 36
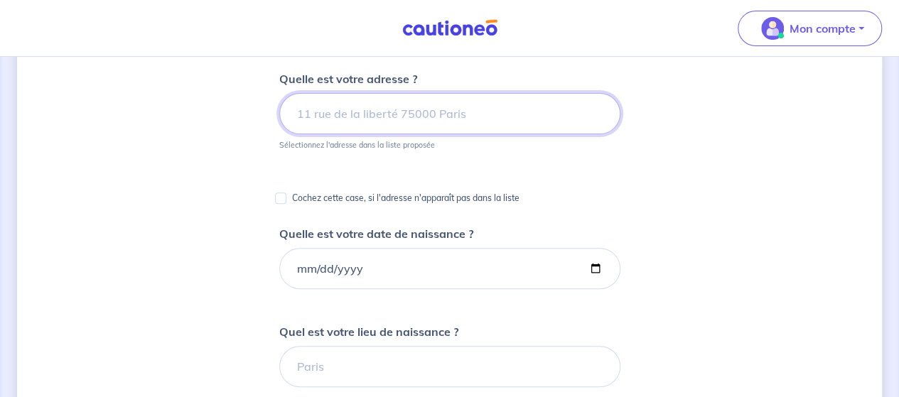
scroll to position [184, 0]
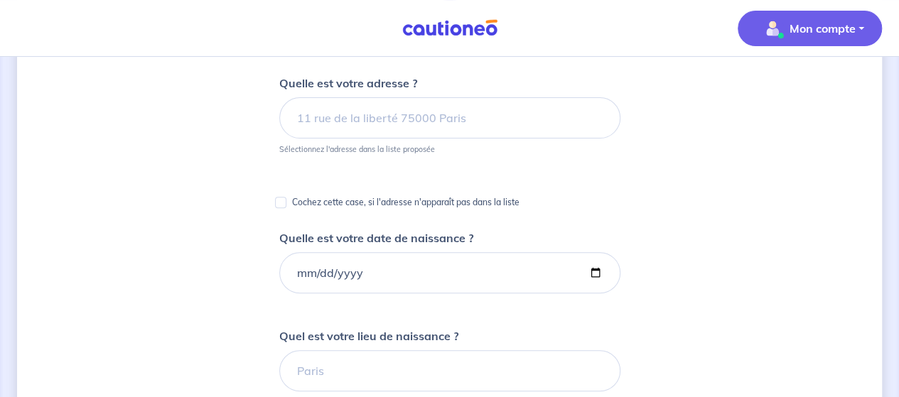
click at [834, 43] on button "Mon compte" at bounding box center [810, 29] width 144 height 36
click at [822, 122] on link "Me déconnecter" at bounding box center [795, 122] width 114 height 23
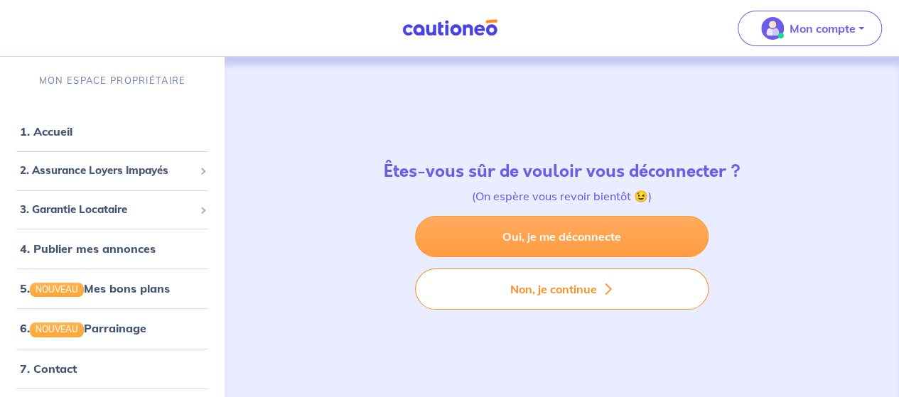
click at [608, 242] on link "Oui, je me déconnecte" at bounding box center [562, 236] width 294 height 41
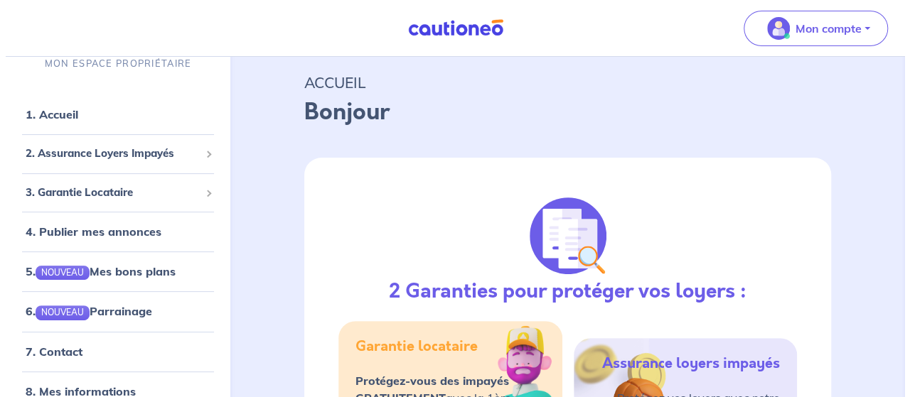
scroll to position [17, 0]
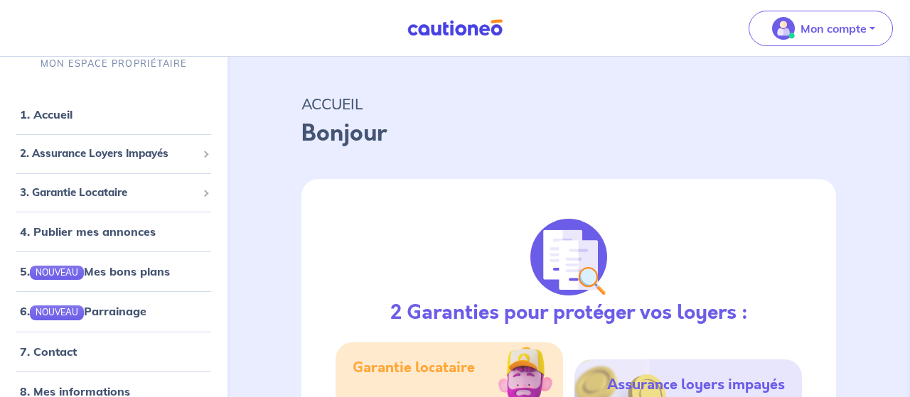
select select "FR"
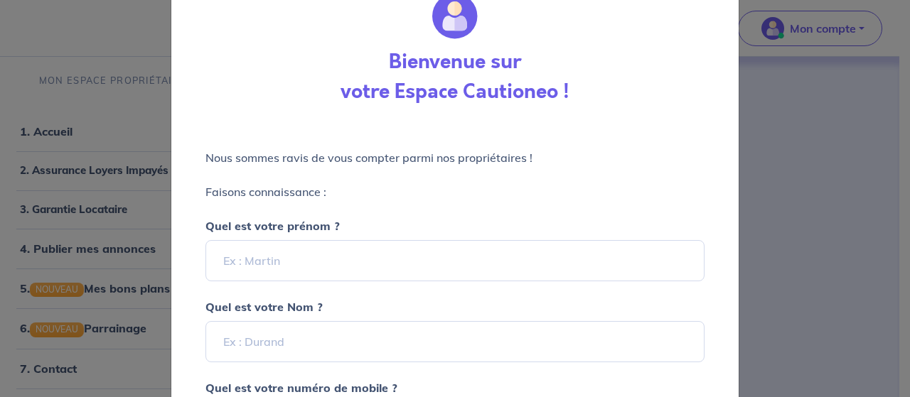
scroll to position [71, 0]
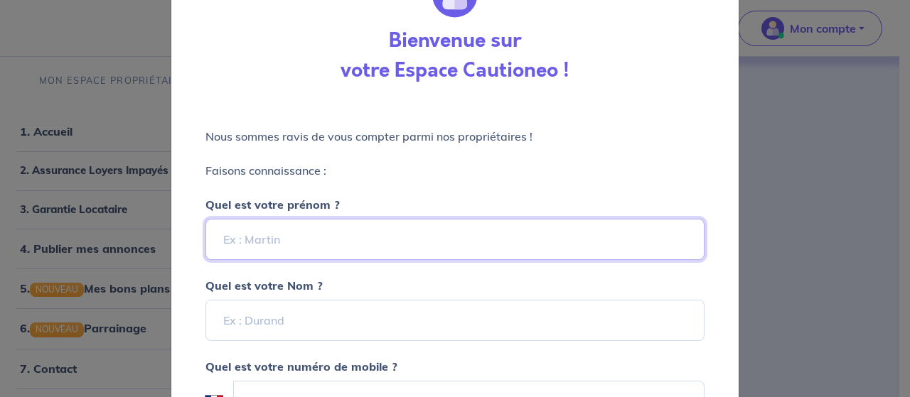
click at [297, 235] on input "Quel est votre prénom ?" at bounding box center [454, 239] width 499 height 41
type input "[PERSON_NAME]"
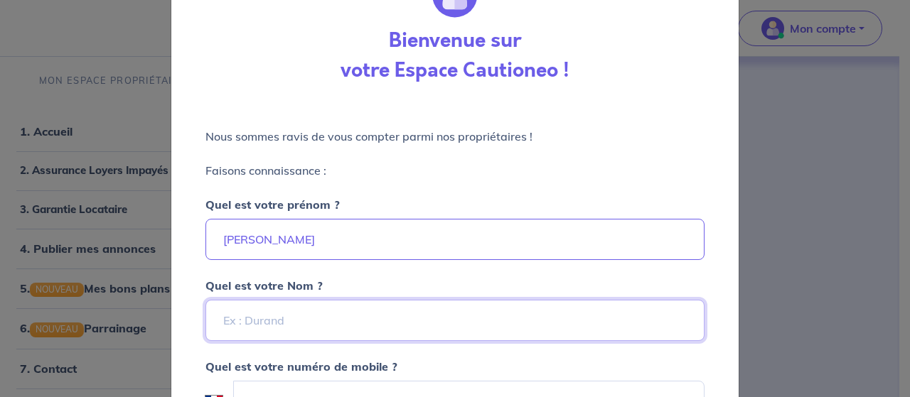
click at [321, 318] on input "Quel est votre Nom ?" at bounding box center [454, 320] width 499 height 41
type input "[PERSON_NAME]"
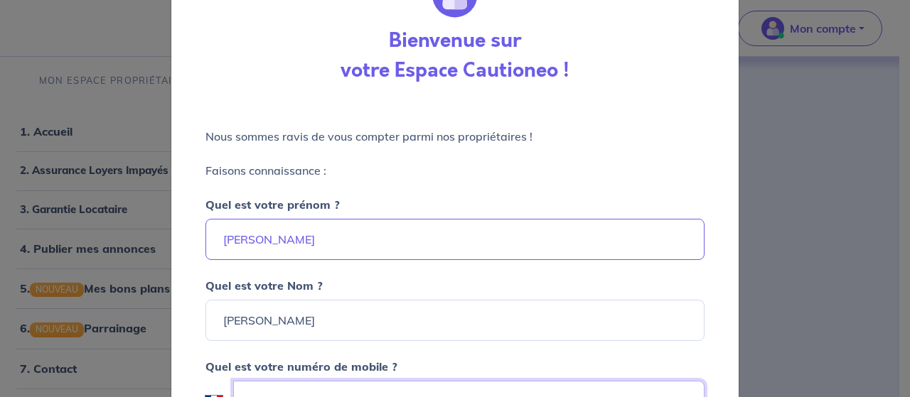
type input "06 09 73 83 35"
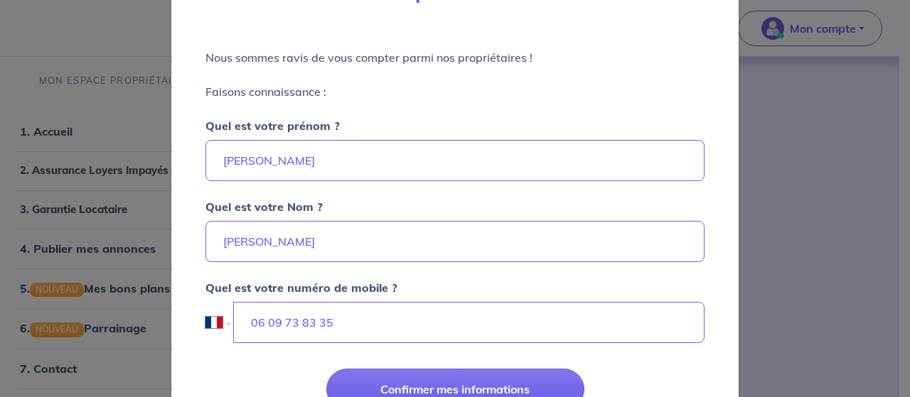
scroll to position [213, 0]
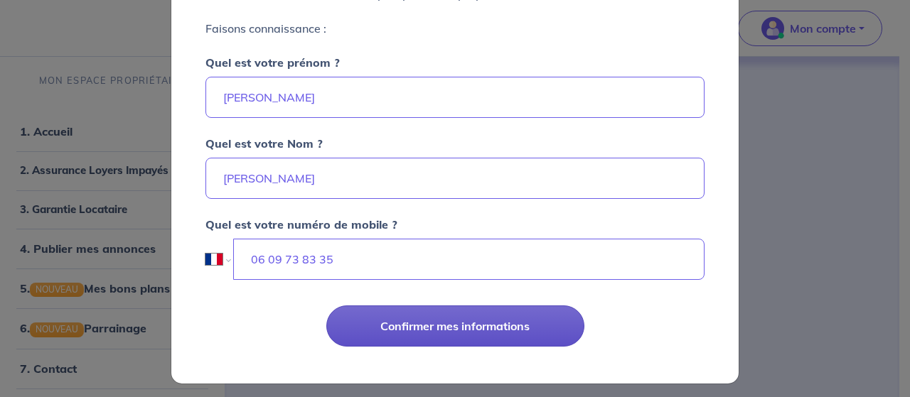
click at [401, 329] on button "Confirmer mes informations" at bounding box center [455, 326] width 258 height 41
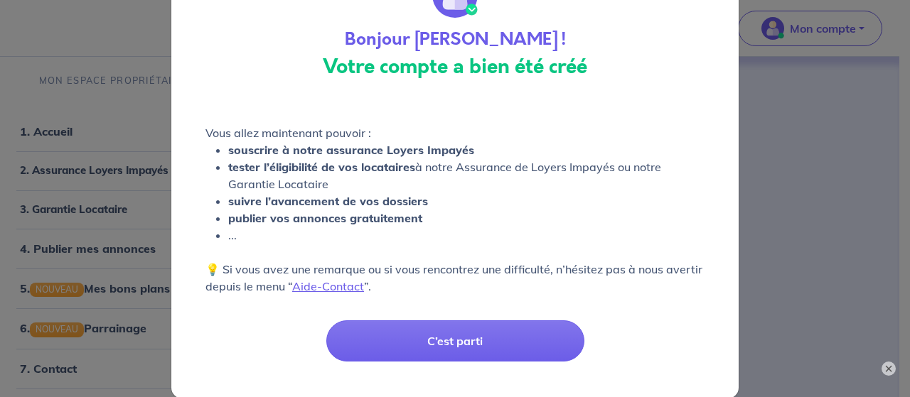
scroll to position [92, 0]
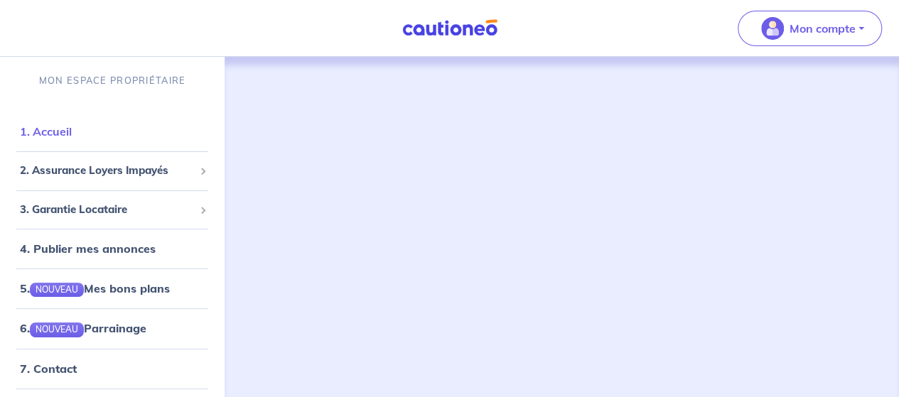
click at [55, 136] on link "1. Accueil" at bounding box center [46, 131] width 52 height 14
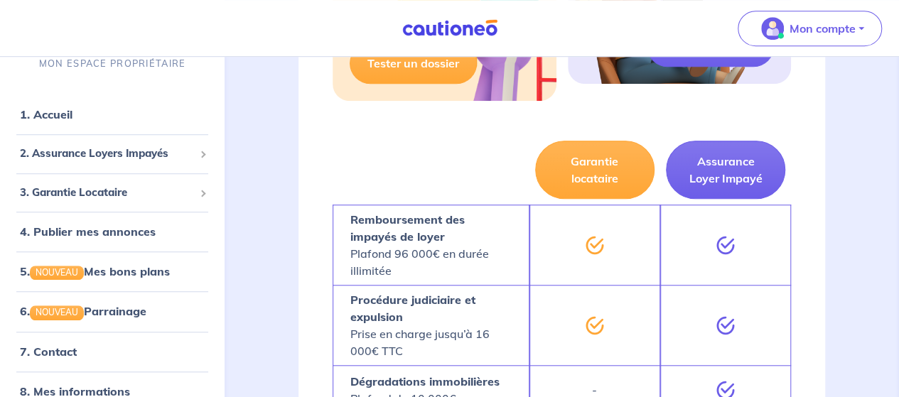
scroll to position [426, 0]
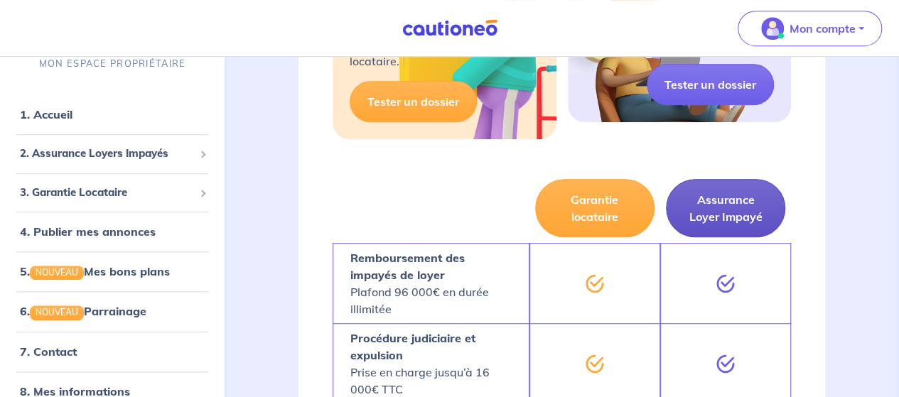
click at [731, 214] on button "Assurance Loyer Impayé" at bounding box center [725, 208] width 119 height 58
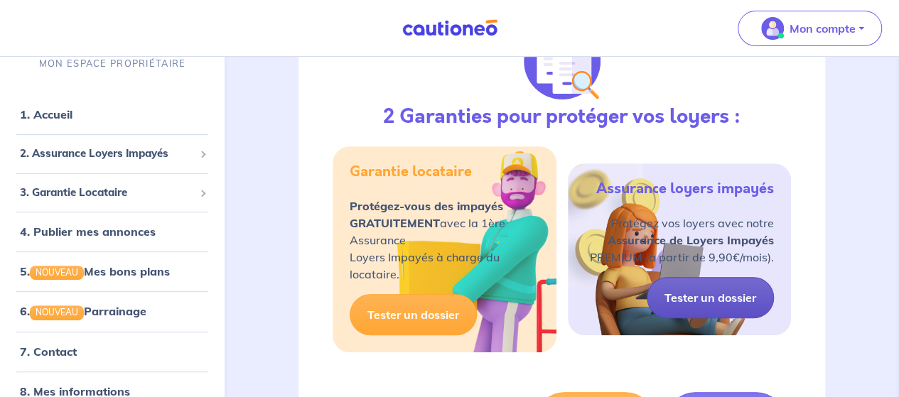
click at [726, 297] on link "Tester un dossier" at bounding box center [710, 297] width 127 height 41
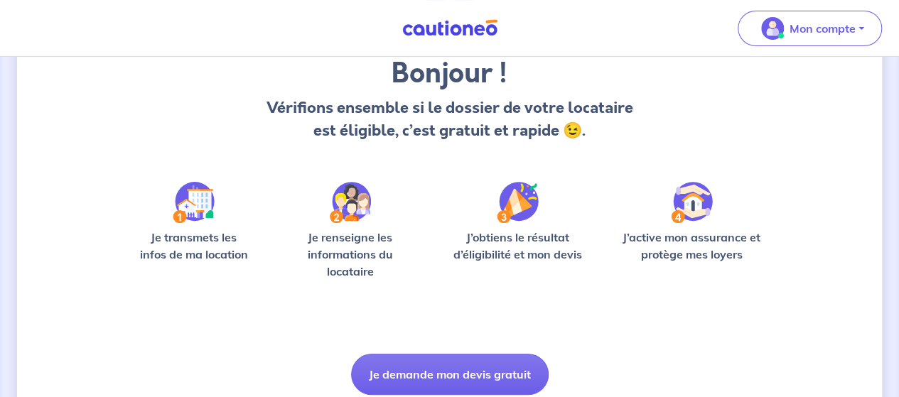
scroll to position [142, 0]
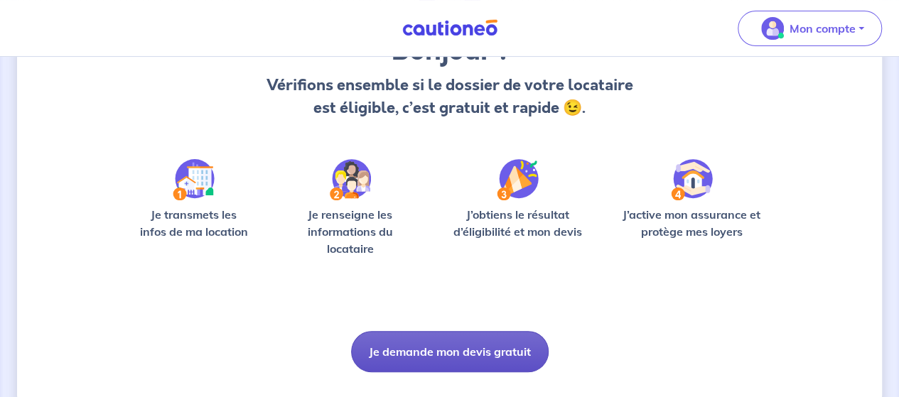
click at [456, 357] on button "Je demande mon devis gratuit" at bounding box center [450, 351] width 198 height 41
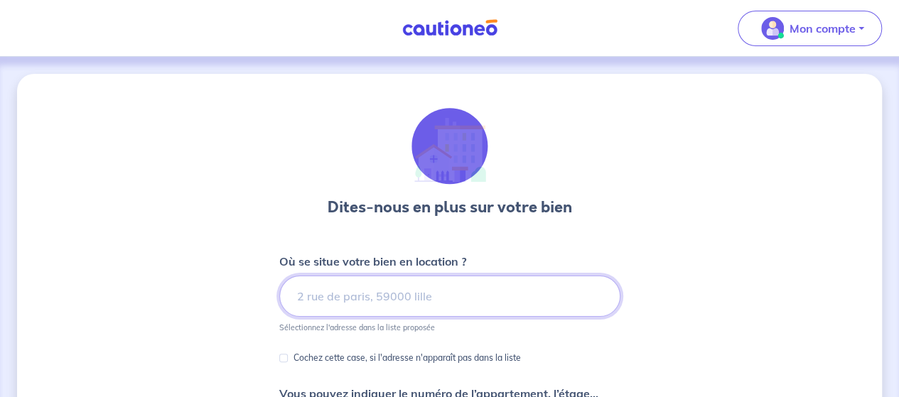
click at [487, 296] on input at bounding box center [449, 296] width 341 height 41
type input """
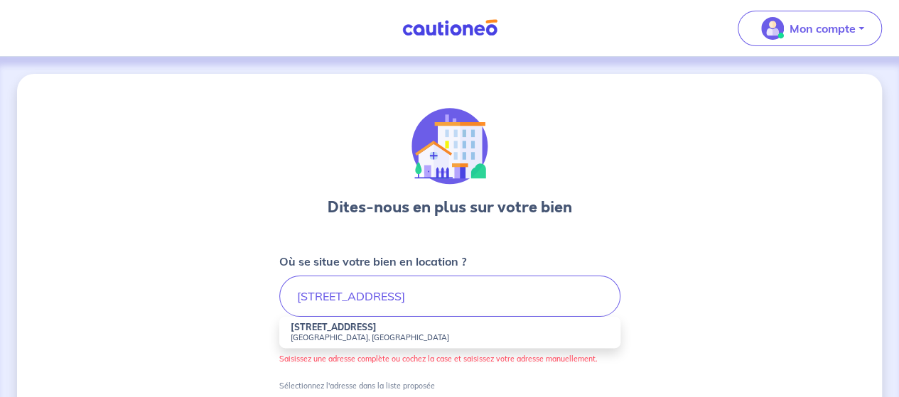
click at [353, 327] on strong "26 Rue Agathoise" at bounding box center [334, 327] width 86 height 11
type input "26 Rue Agathoise, Toulouse, France"
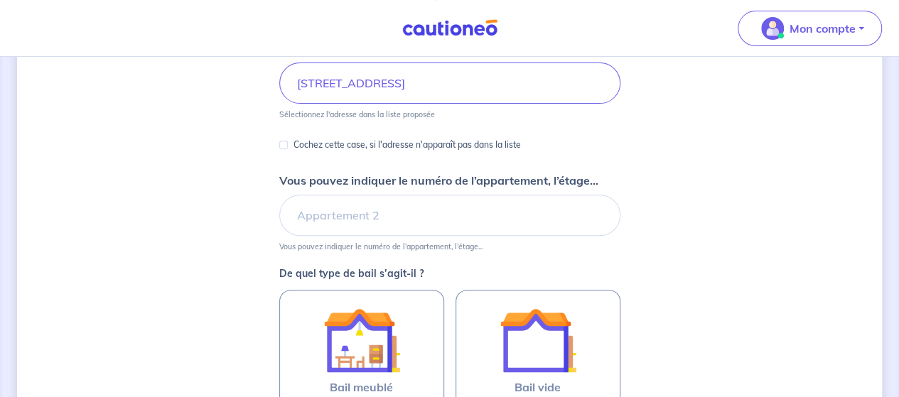
scroll to position [284, 0]
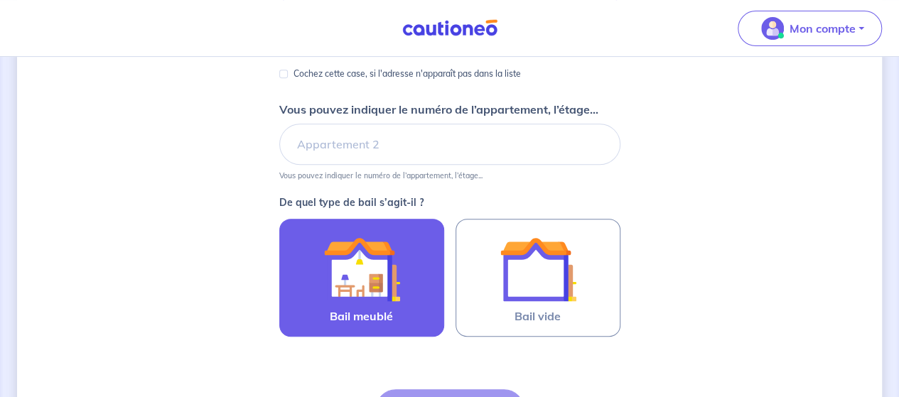
click at [363, 278] on img at bounding box center [361, 269] width 77 height 77
click at [0, 0] on input "Bail meublé" at bounding box center [0, 0] width 0 height 0
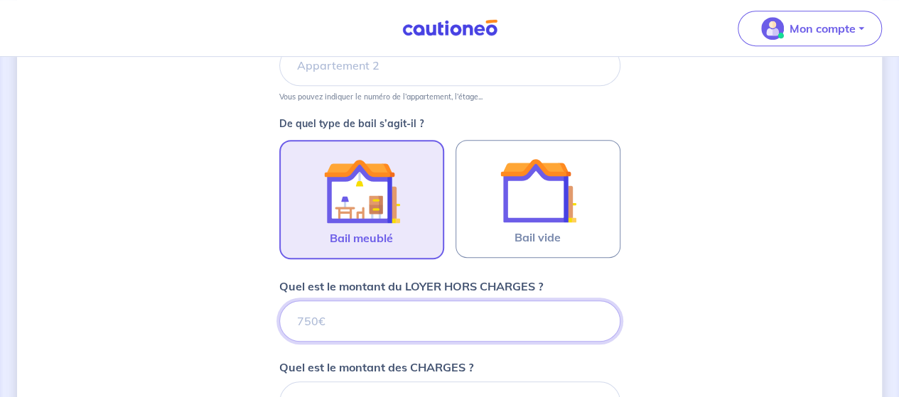
scroll to position [497, 0]
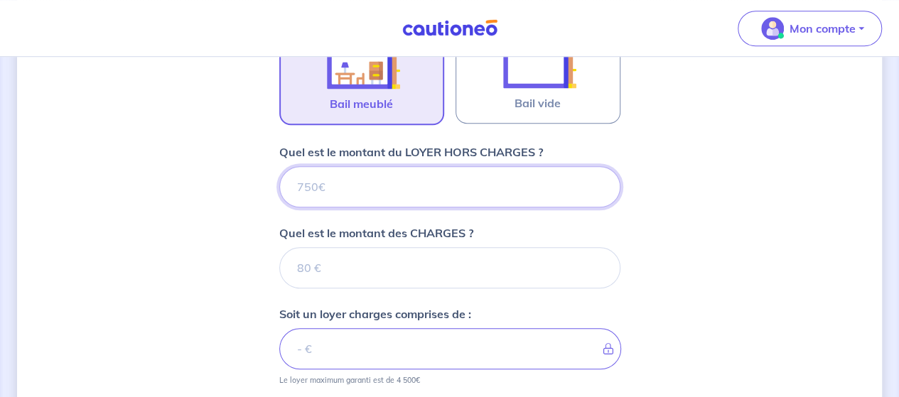
click at [331, 189] on input "Quel est le montant du LOYER HORS CHARGES ?" at bounding box center [449, 186] width 341 height 41
type input "94"
type input "940"
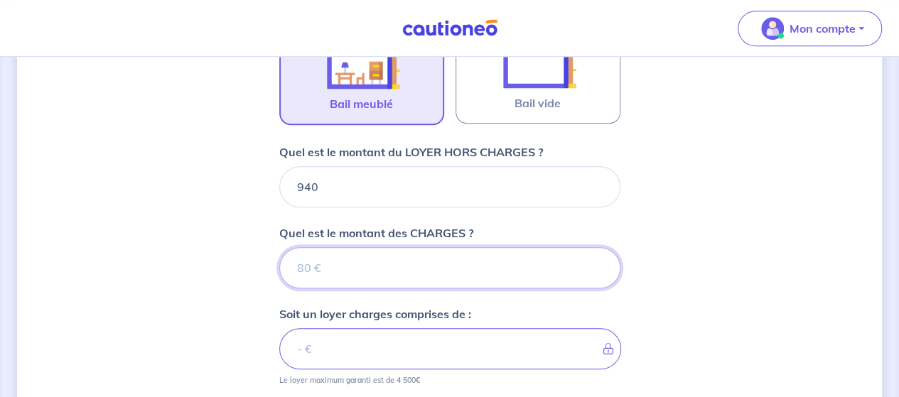
click at [316, 256] on input "Quel est le montant des CHARGES ?" at bounding box center [449, 267] width 341 height 41
type input "50"
type input "990"
type input "50"
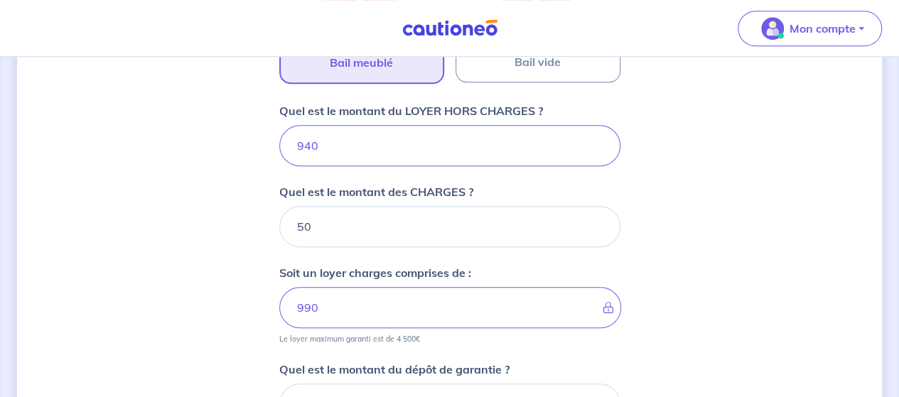
scroll to position [569, 0]
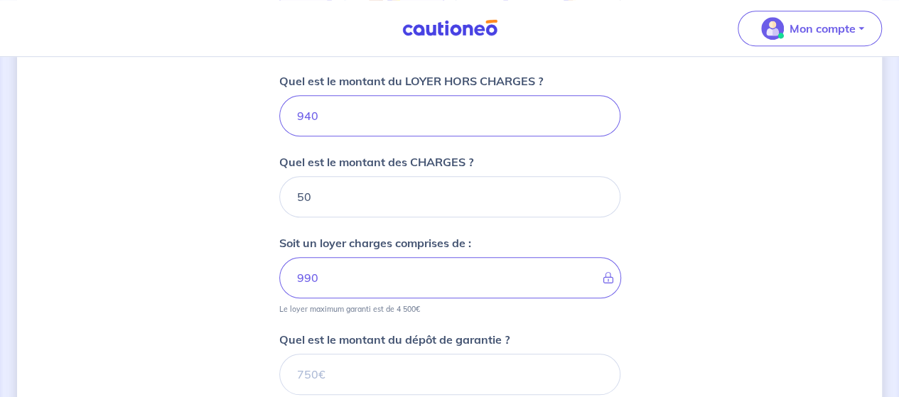
drag, startPoint x: 470, startPoint y: 299, endPoint x: 444, endPoint y: 281, distance: 32.1
click at [468, 298] on small "Le loyer maximum garanti est de 4 500€" at bounding box center [449, 306] width 341 height 16
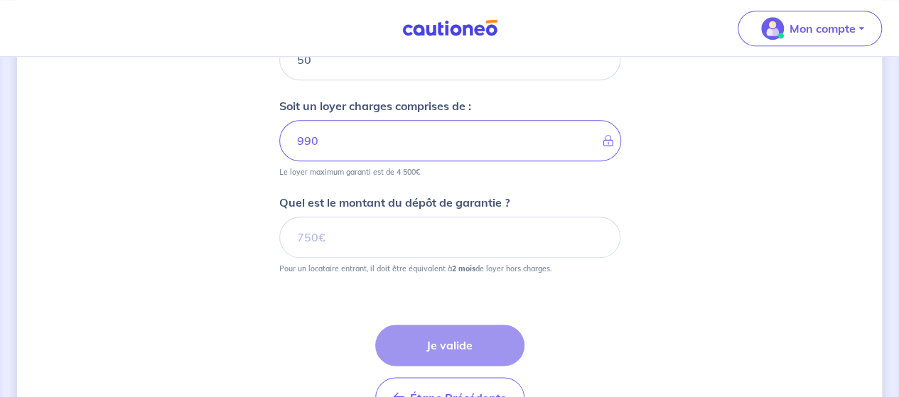
scroll to position [711, 0]
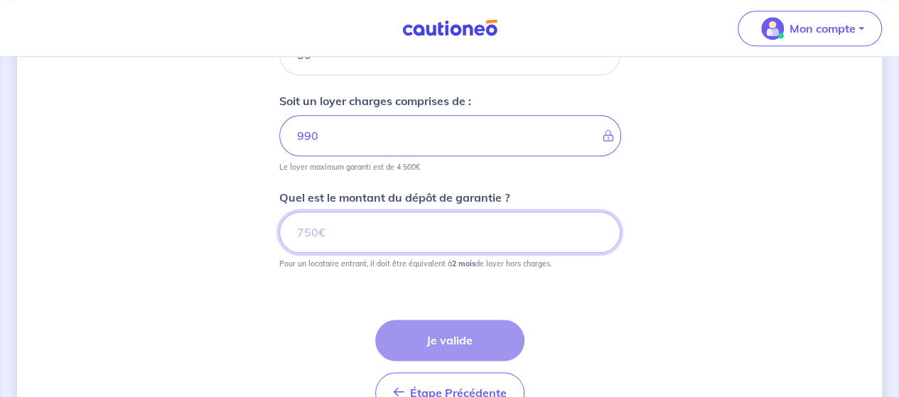
click at [310, 237] on input "Quel est le montant du dépôt de garantie ?" at bounding box center [449, 232] width 341 height 41
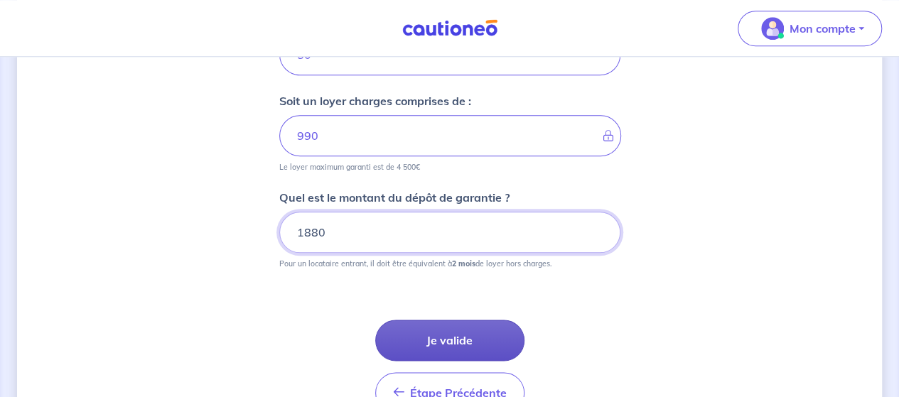
type input "1880"
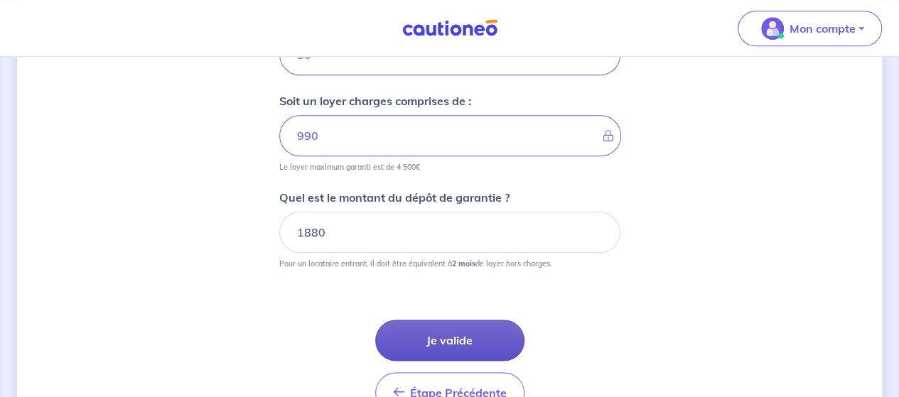
click at [452, 331] on button "Je valide" at bounding box center [449, 340] width 149 height 41
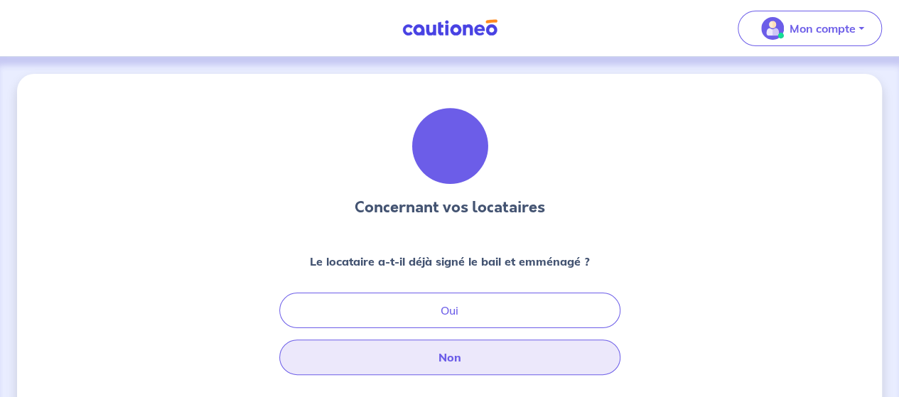
click at [489, 360] on button "Non" at bounding box center [449, 358] width 341 height 36
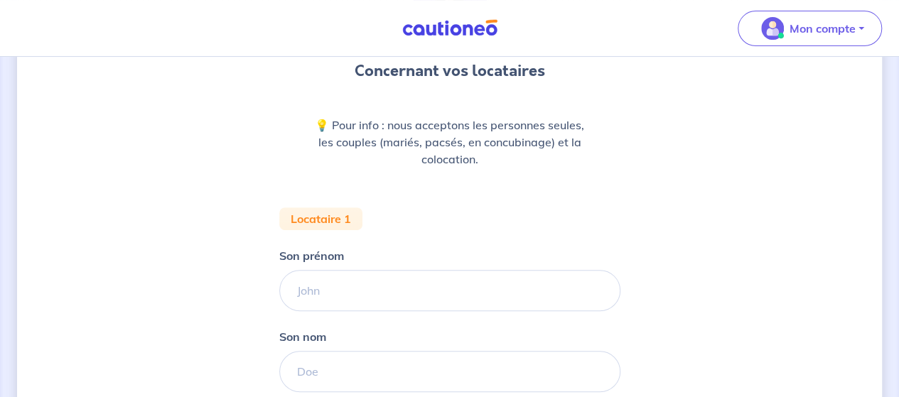
scroll to position [142, 0]
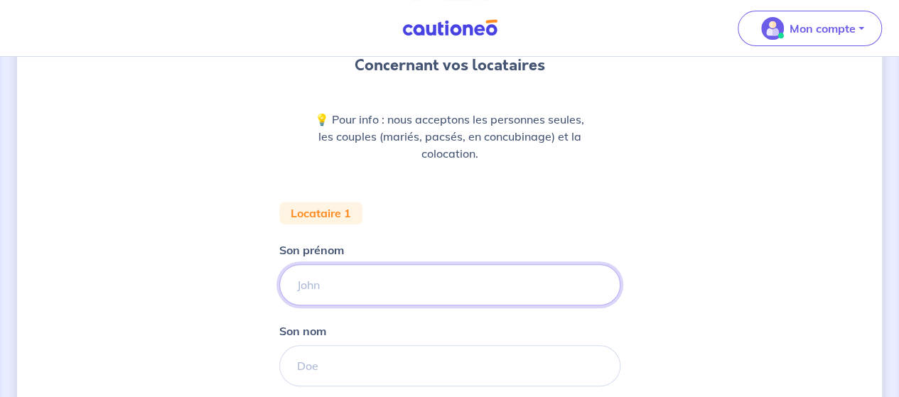
click at [347, 285] on input "Son prénom" at bounding box center [449, 284] width 341 height 41
type input "Ferdinand"
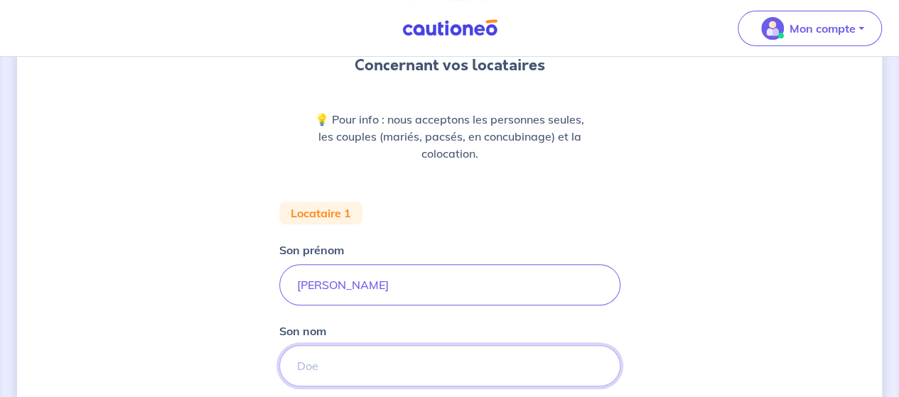
click at [361, 366] on input "Son nom" at bounding box center [449, 365] width 341 height 41
type input "GALTIE"
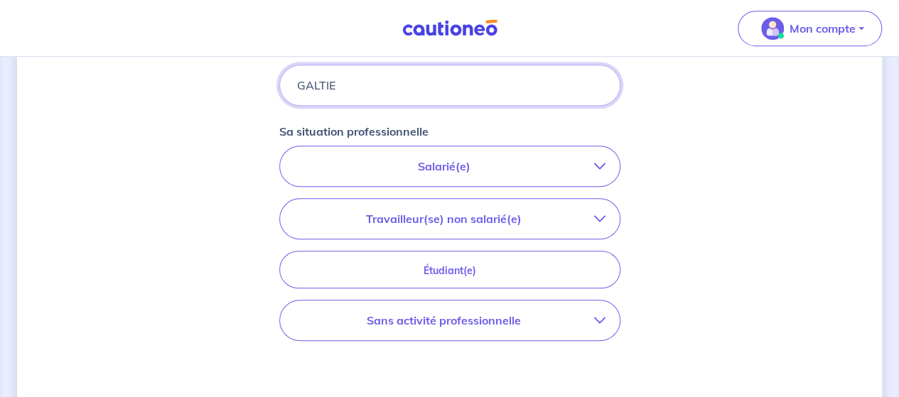
scroll to position [426, 0]
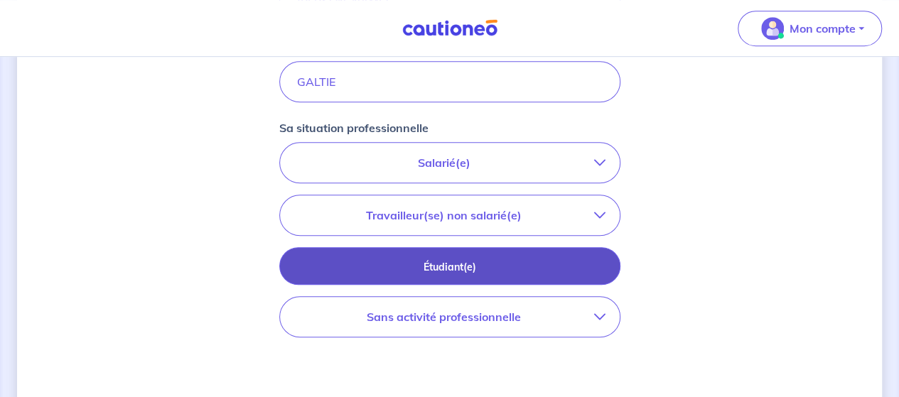
click at [419, 265] on p "Étudiant(e)" at bounding box center [450, 267] width 306 height 16
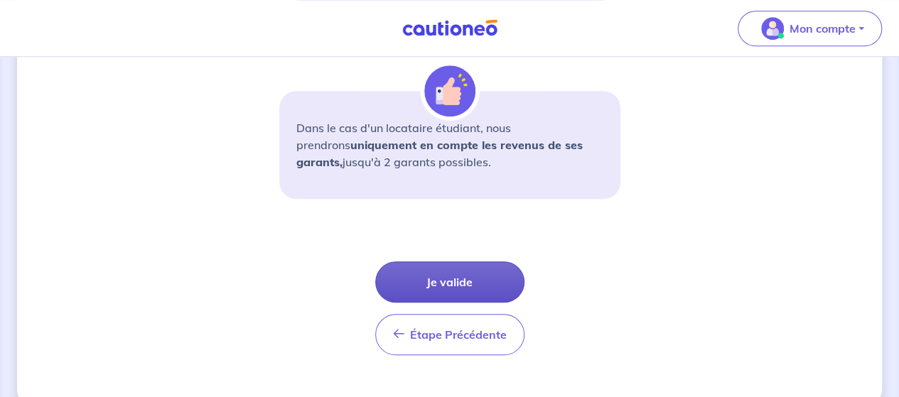
click at [458, 279] on button "Je valide" at bounding box center [449, 282] width 149 height 41
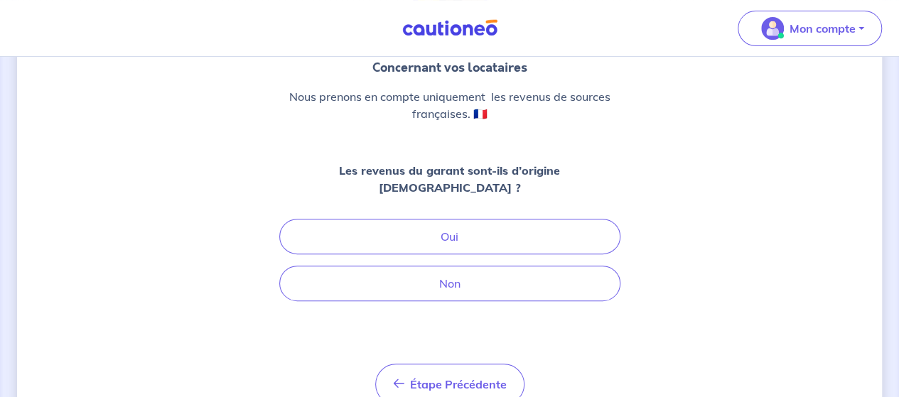
scroll to position [142, 0]
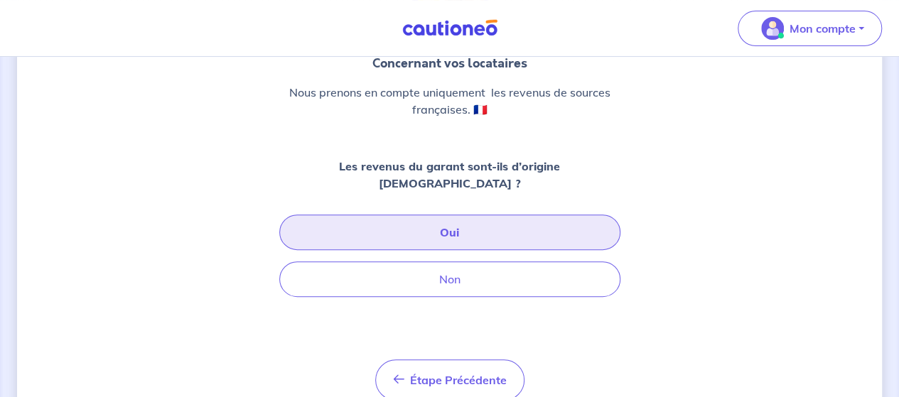
click at [496, 215] on button "Oui" at bounding box center [449, 233] width 341 height 36
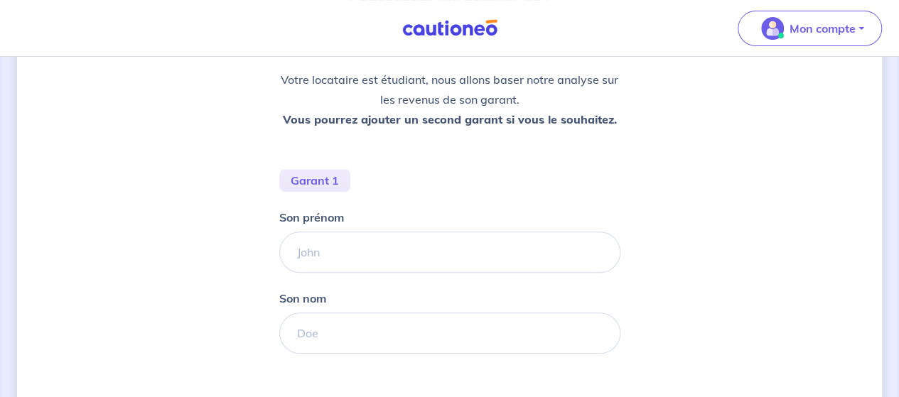
scroll to position [284, 0]
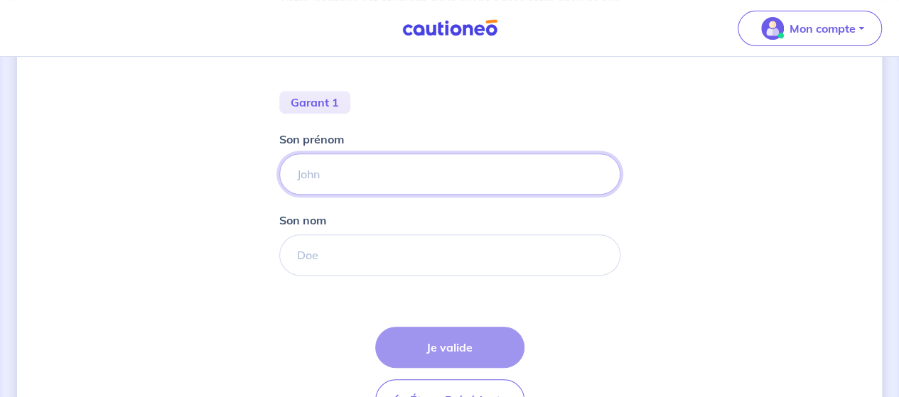
click at [429, 173] on input "Son prénom" at bounding box center [449, 174] width 341 height 41
type input "Florence"
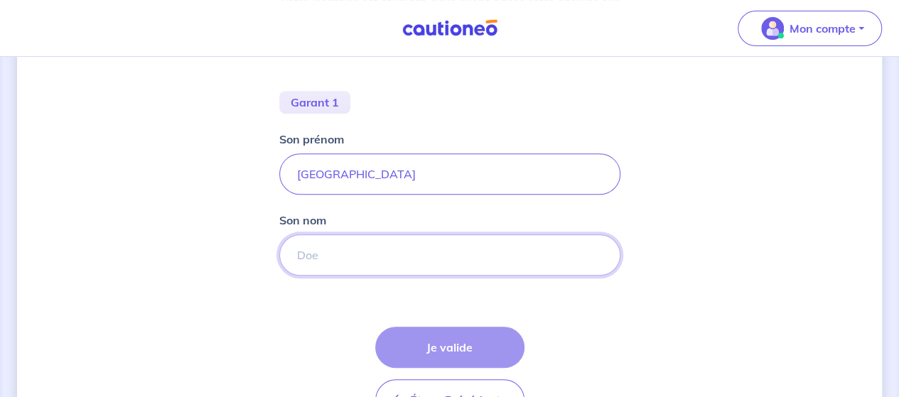
click at [384, 257] on input "Son nom" at bounding box center [449, 255] width 341 height 41
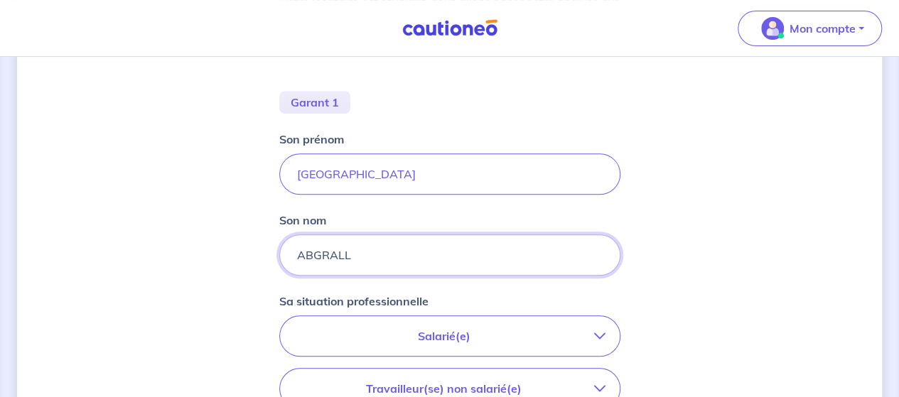
type input "ABGRALL"
click at [461, 328] on p "Salarié(e)" at bounding box center [444, 336] width 300 height 17
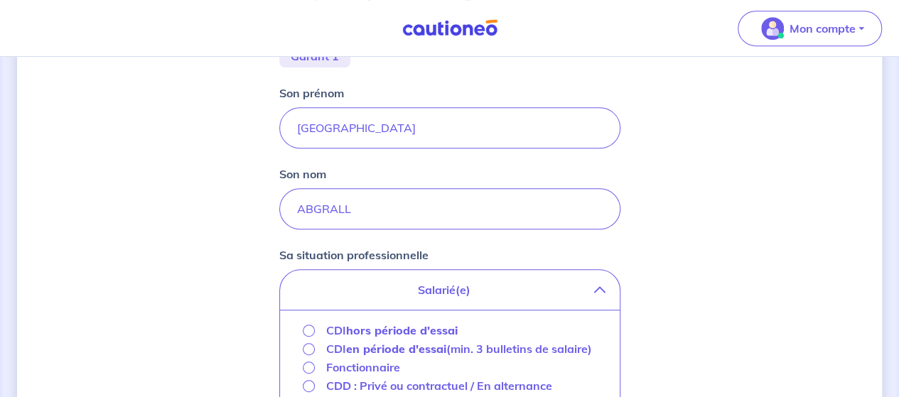
scroll to position [355, 0]
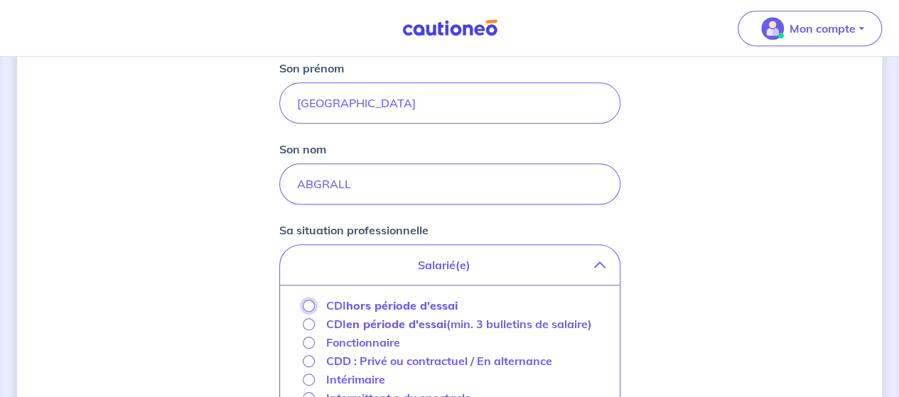
click at [311, 306] on input "CDI hors période d'essai" at bounding box center [309, 306] width 12 height 12
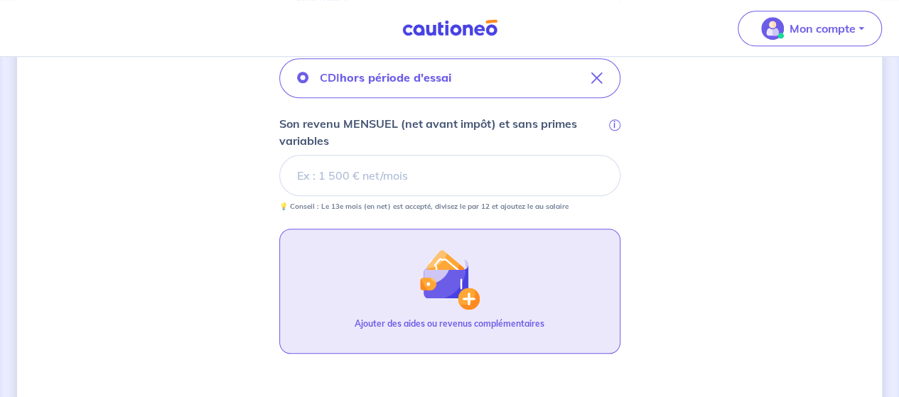
scroll to position [569, 0]
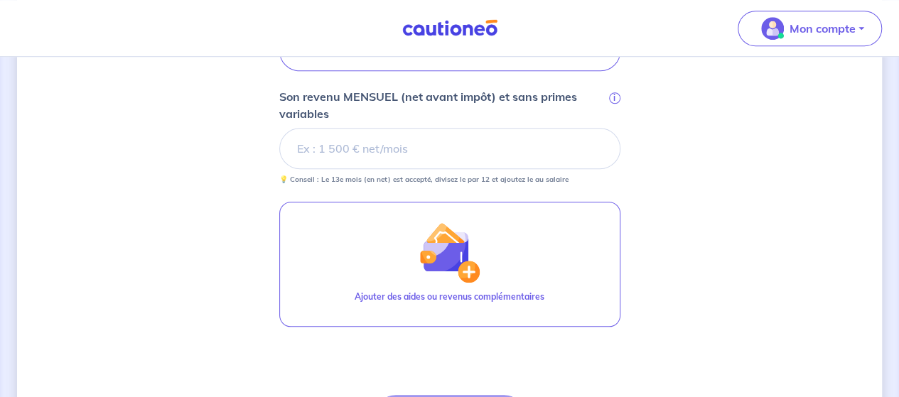
click at [400, 144] on input "Son revenu MENSUEL (net avant impôt) et sans primes variables i" at bounding box center [449, 148] width 341 height 41
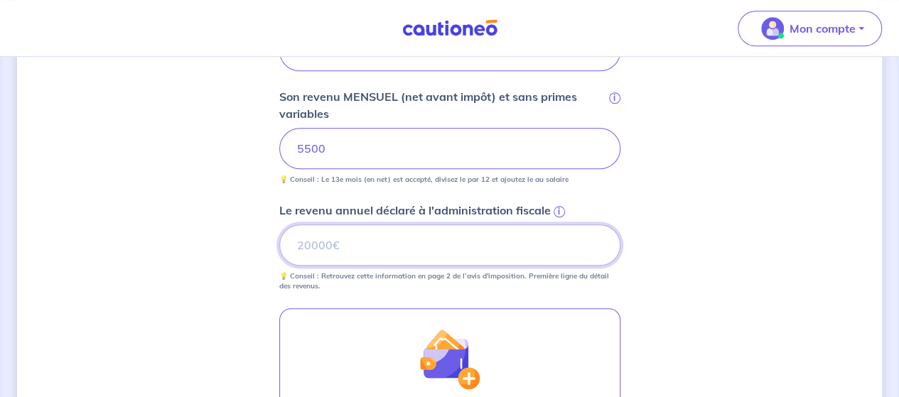
click at [347, 242] on input "Le revenu annuel déclaré à l'administration fiscale i" at bounding box center [449, 245] width 341 height 41
type input "64500"
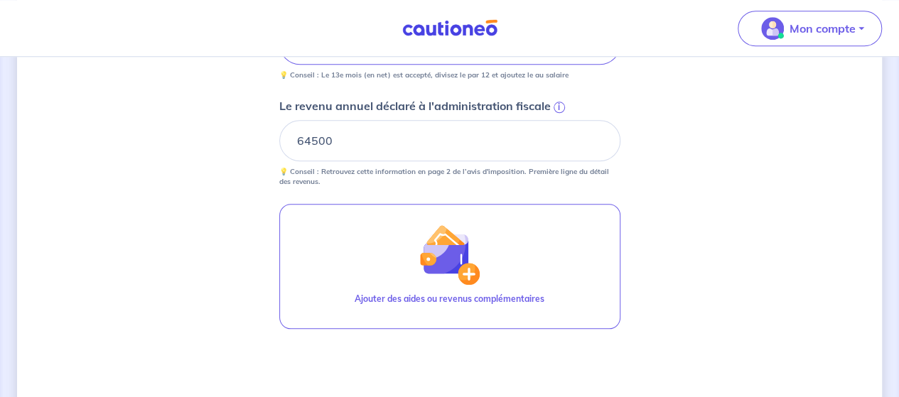
scroll to position [832, 0]
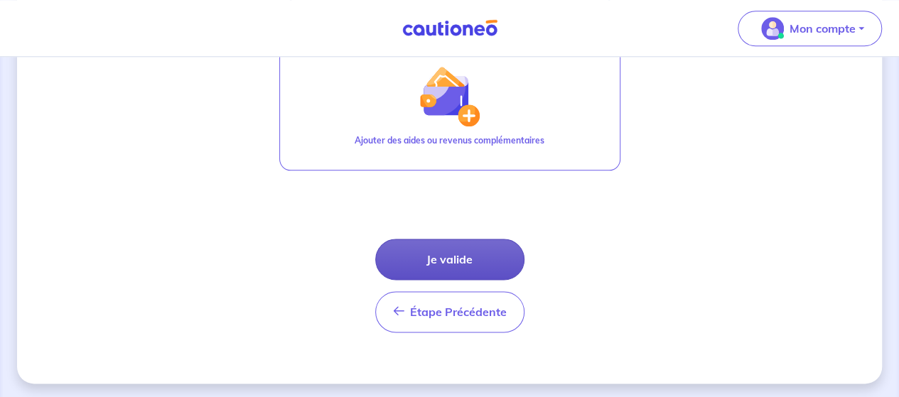
click at [499, 255] on button "Je valide" at bounding box center [449, 259] width 149 height 41
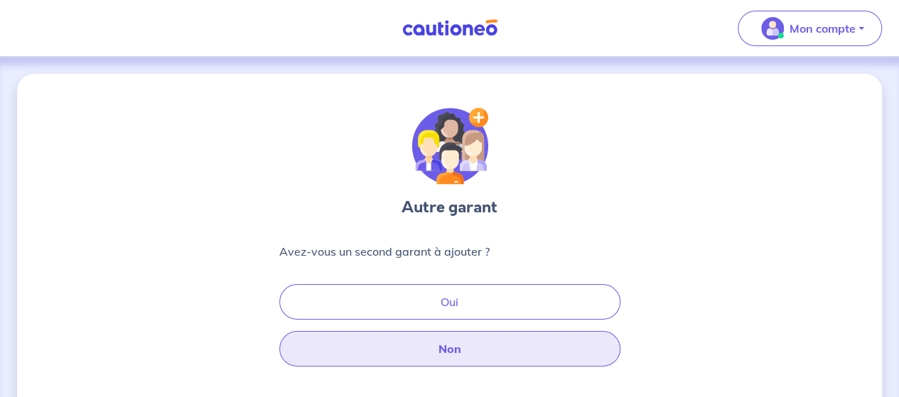
click at [462, 351] on button "Non" at bounding box center [449, 349] width 341 height 36
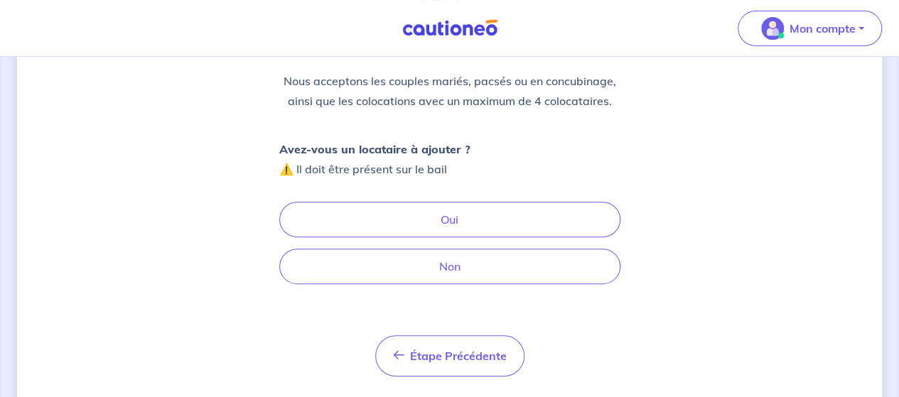
scroll to position [205, 0]
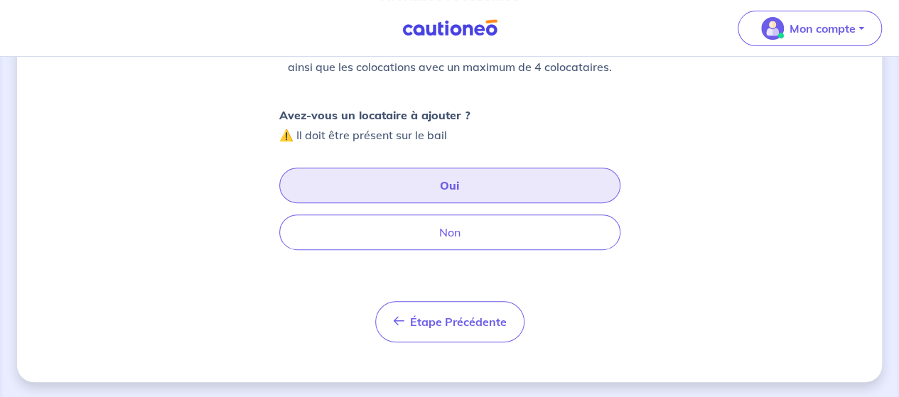
click at [441, 185] on button "Oui" at bounding box center [449, 186] width 341 height 36
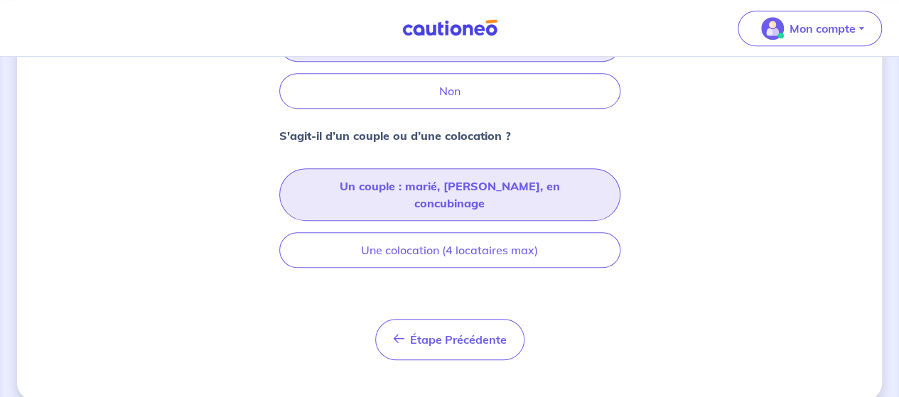
click at [470, 192] on button "Un couple : marié, [PERSON_NAME], en concubinage" at bounding box center [449, 194] width 341 height 53
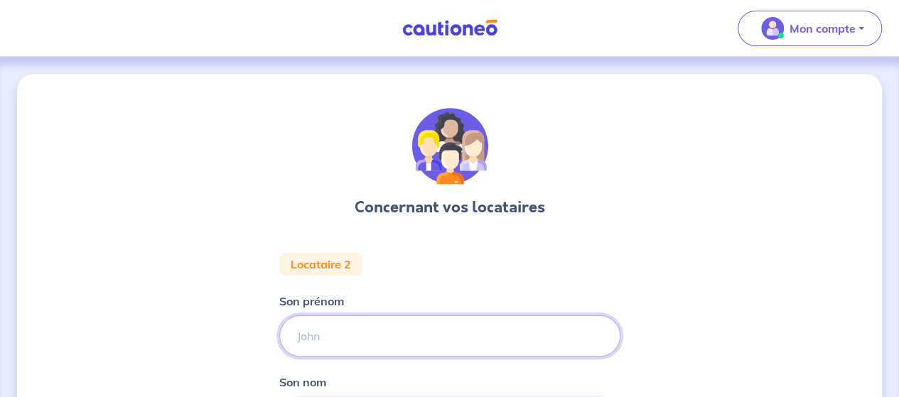
click at [375, 333] on input "Son prénom" at bounding box center [449, 336] width 341 height 41
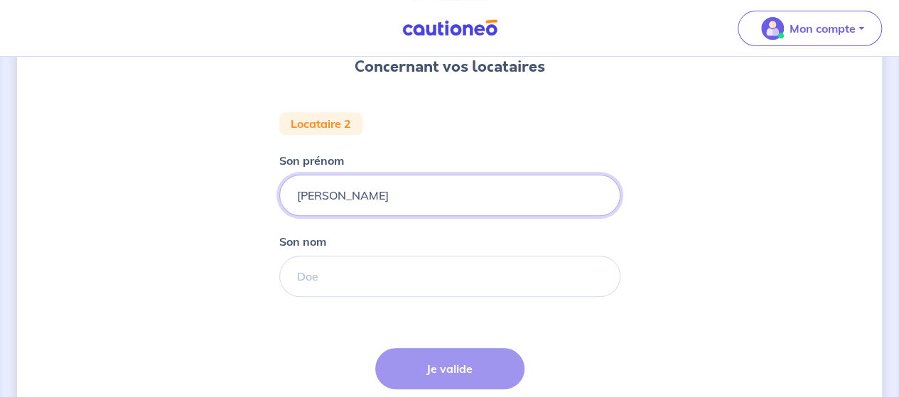
scroll to position [142, 0]
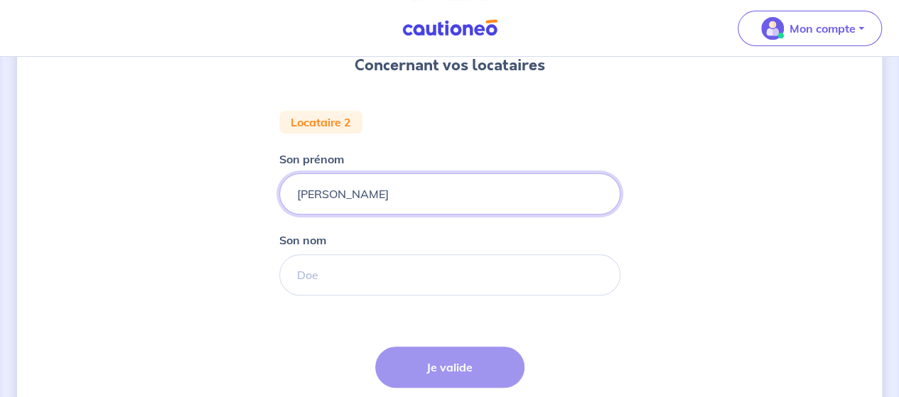
type input "[PERSON_NAME]"
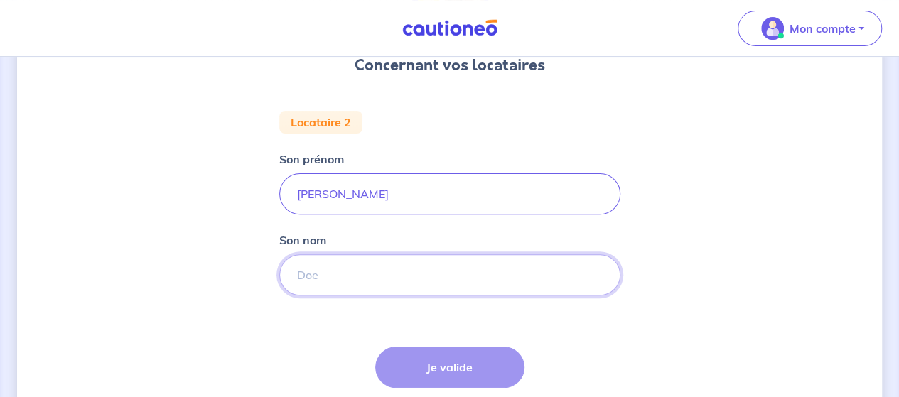
click at [357, 278] on input "Son nom" at bounding box center [449, 274] width 341 height 41
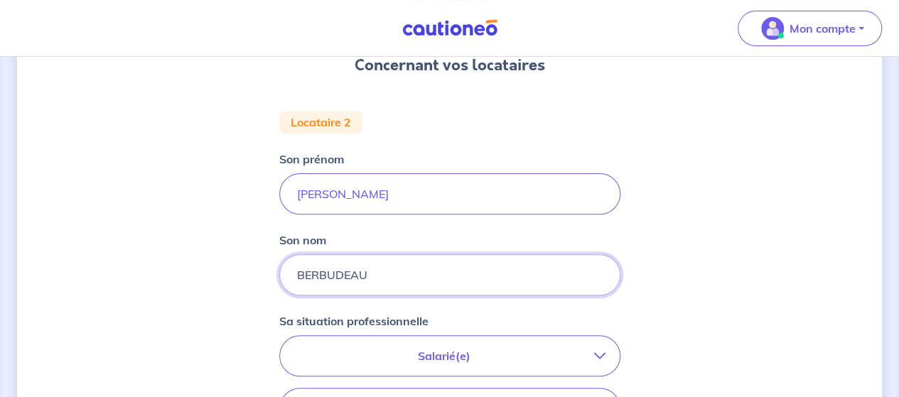
type input "BERBUDEAU"
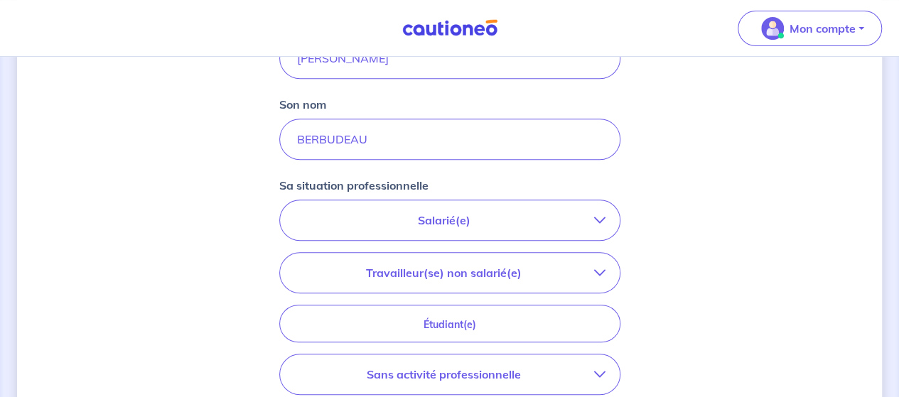
scroll to position [284, 0]
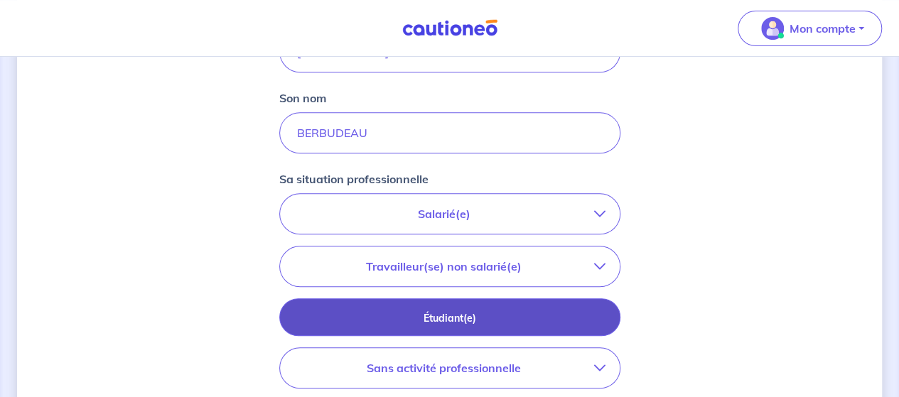
click at [497, 318] on p "Étudiant(e)" at bounding box center [450, 319] width 306 height 16
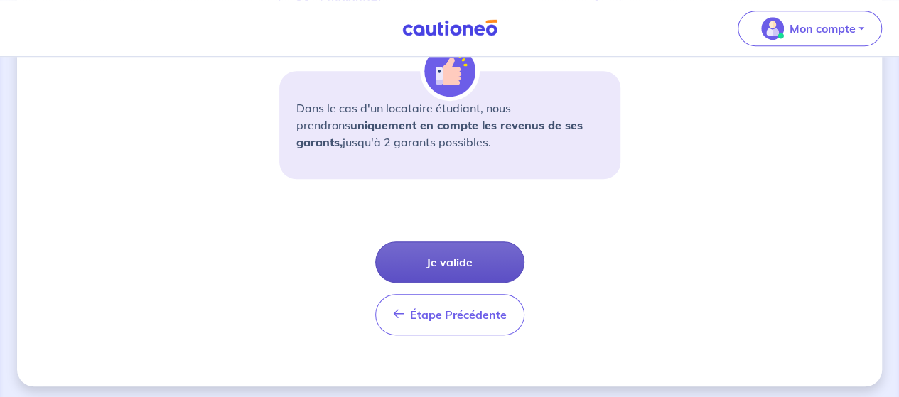
click at [476, 261] on button "Je valide" at bounding box center [449, 262] width 149 height 41
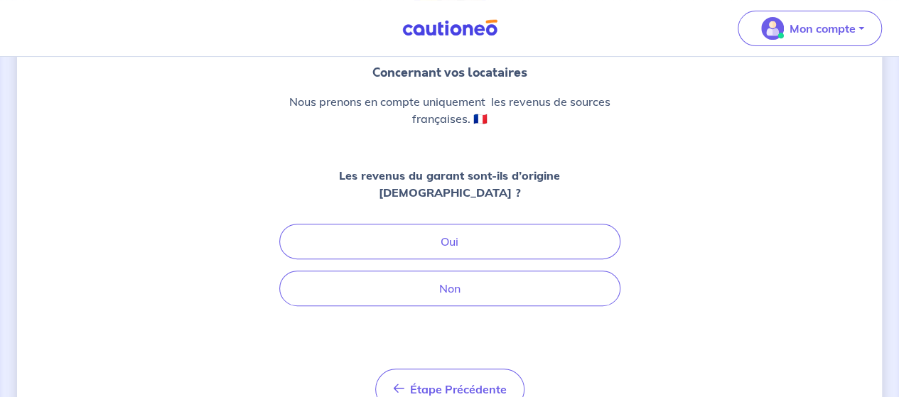
scroll to position [142, 0]
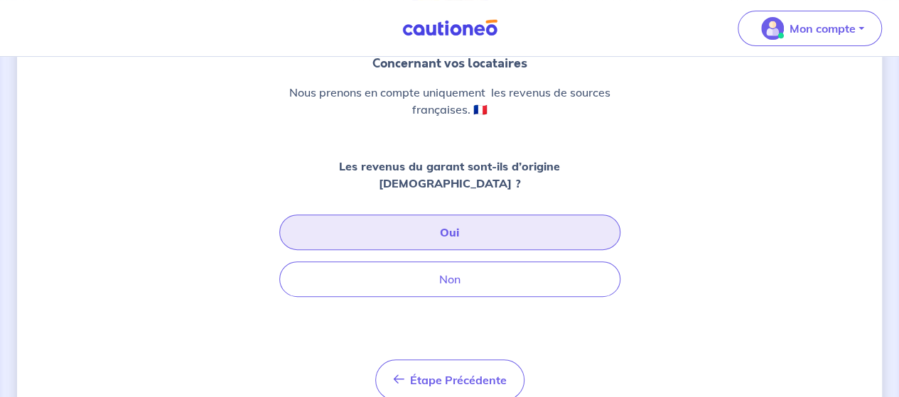
click at [458, 215] on button "Oui" at bounding box center [449, 233] width 341 height 36
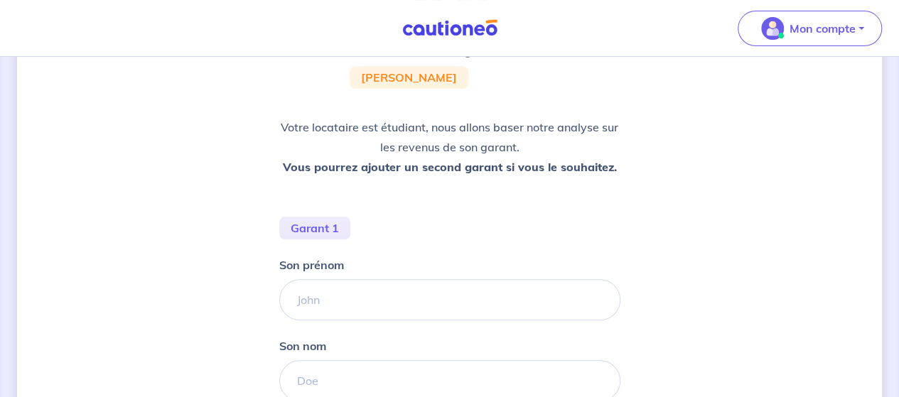
scroll to position [213, 0]
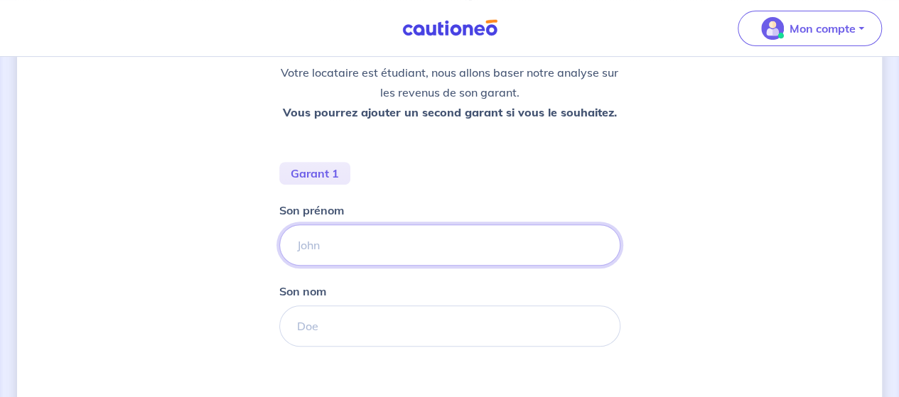
click at [390, 244] on input "Son prénom" at bounding box center [449, 245] width 341 height 41
type input "[PERSON_NAME]"
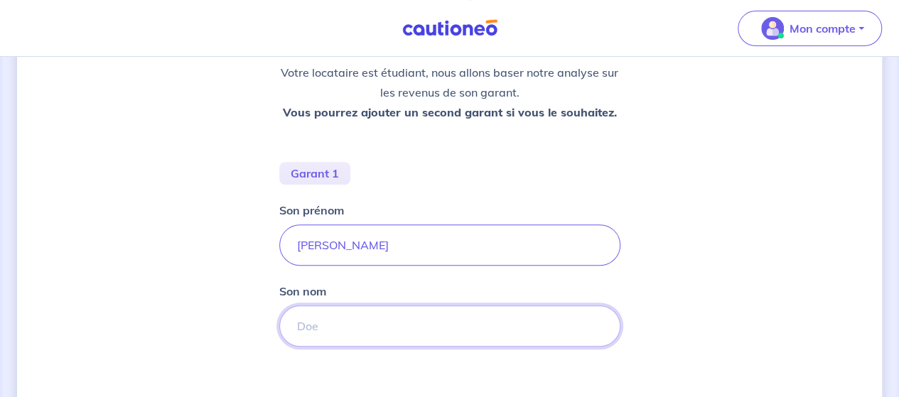
click at [304, 315] on input "Son nom" at bounding box center [449, 326] width 341 height 41
type input "BERBUDEAU"
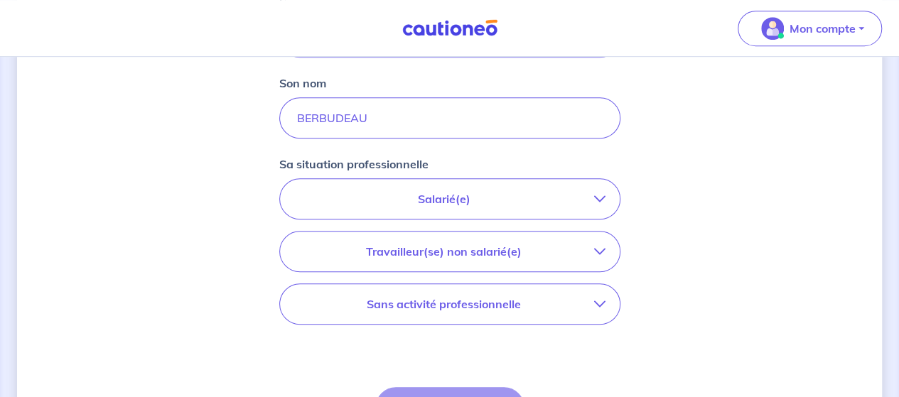
scroll to position [426, 0]
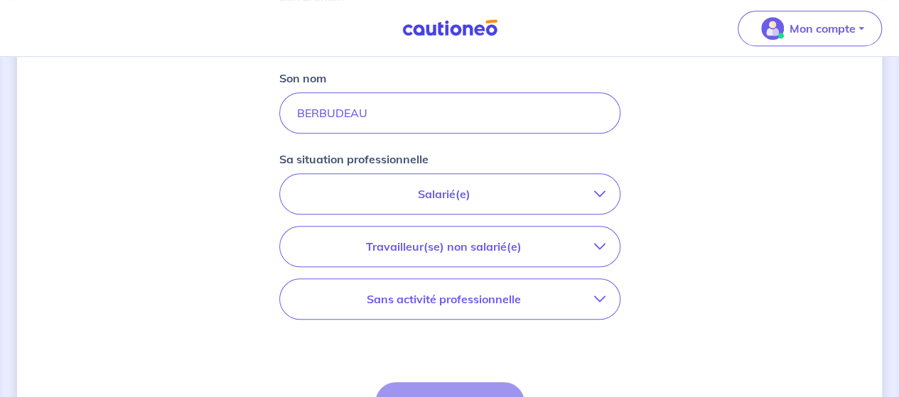
click at [522, 298] on p "Sans activité professionnelle" at bounding box center [444, 299] width 300 height 17
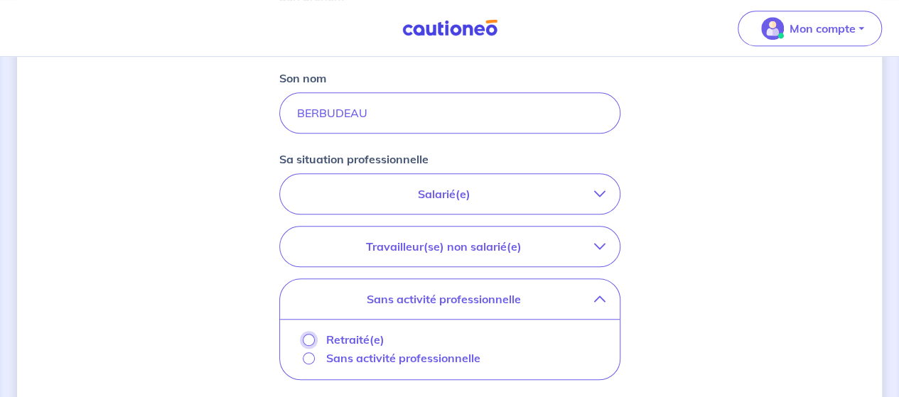
click at [311, 334] on input "Retraité(e)" at bounding box center [309, 340] width 12 height 12
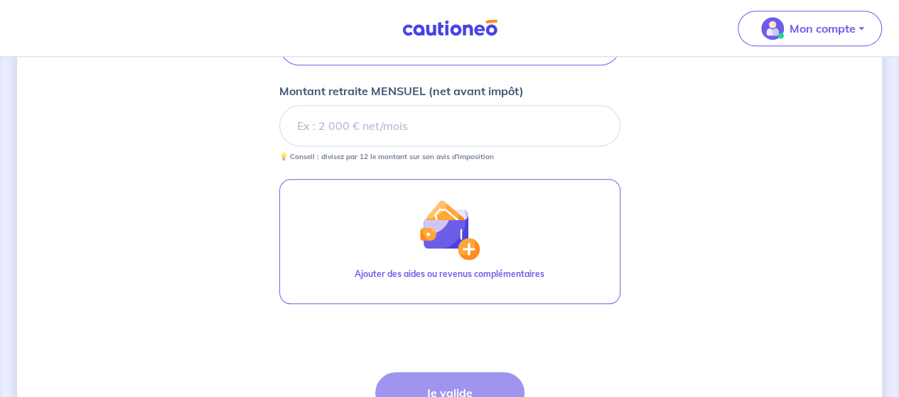
scroll to position [497, 0]
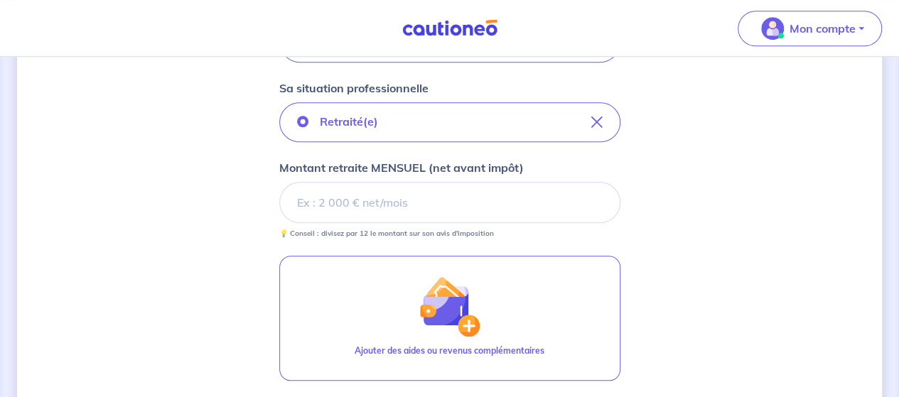
click at [379, 201] on input "Montant retraite MENSUEL (net avant impôt)" at bounding box center [449, 202] width 341 height 41
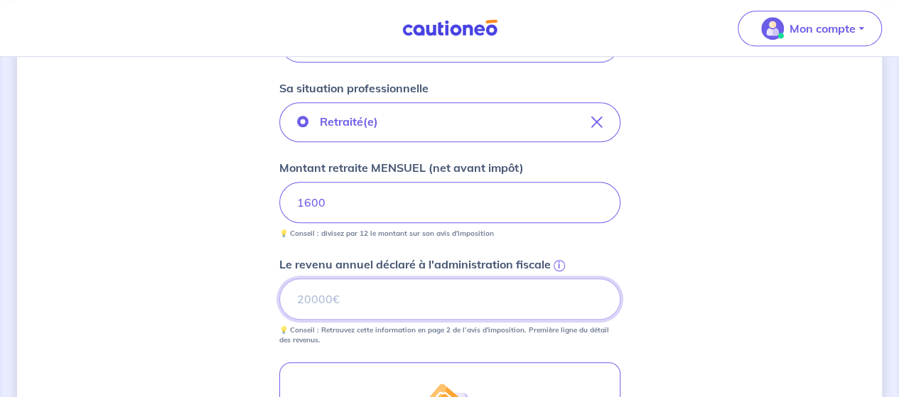
click at [379, 305] on input "Le revenu annuel déclaré à l'administration fiscale i" at bounding box center [449, 299] width 341 height 41
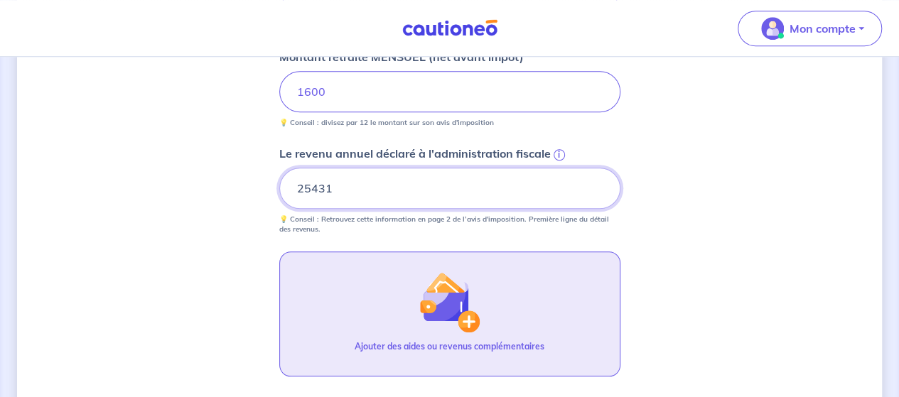
scroll to position [711, 0]
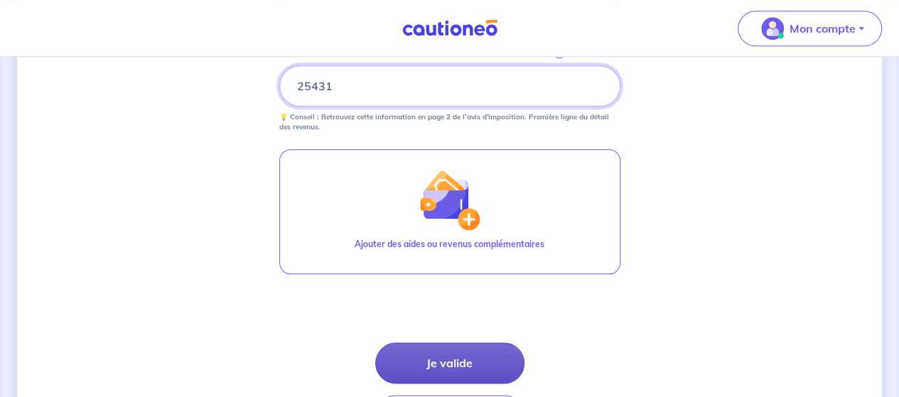
type input "25431"
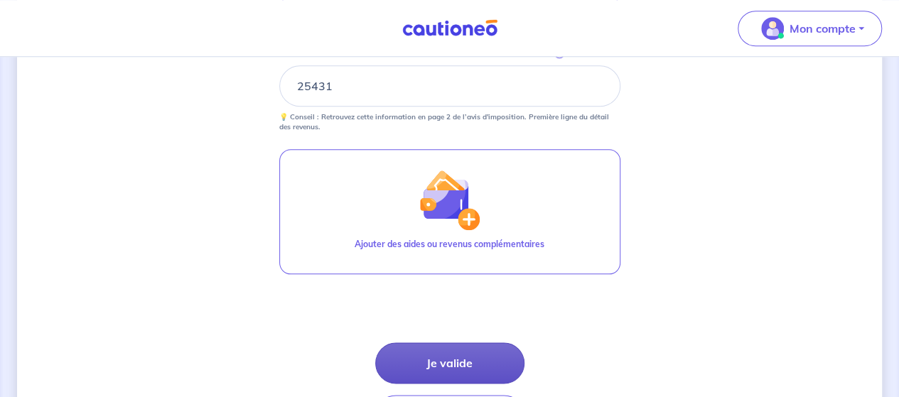
click at [451, 356] on button "Je valide" at bounding box center [449, 363] width 149 height 41
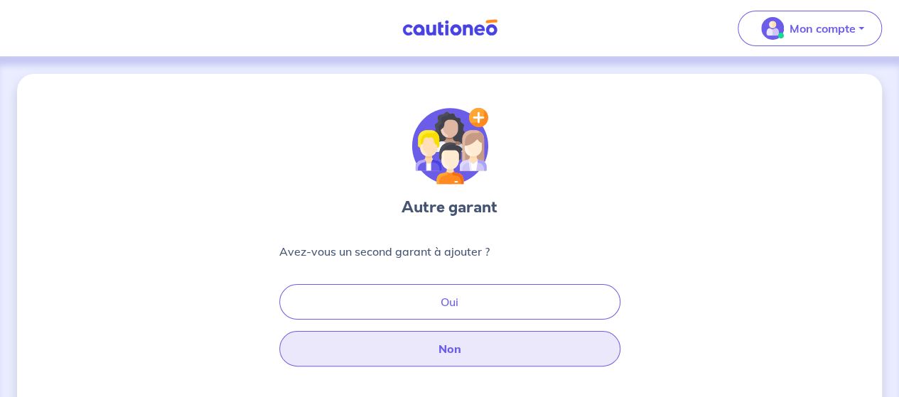
click at [463, 350] on button "Non" at bounding box center [449, 349] width 341 height 36
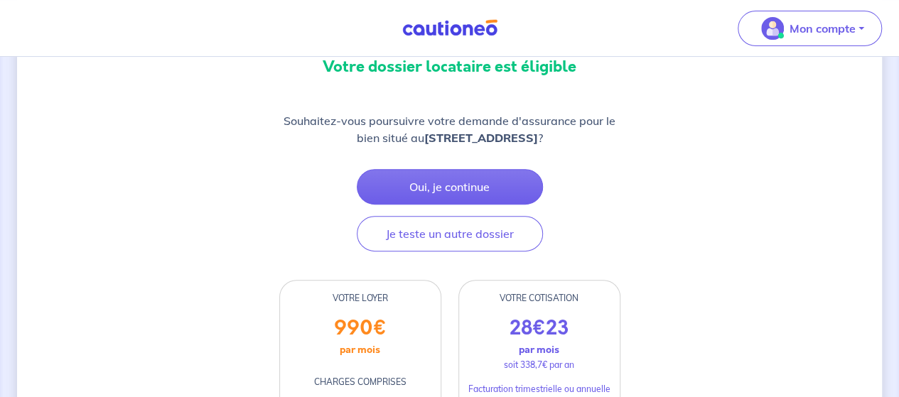
scroll to position [213, 0]
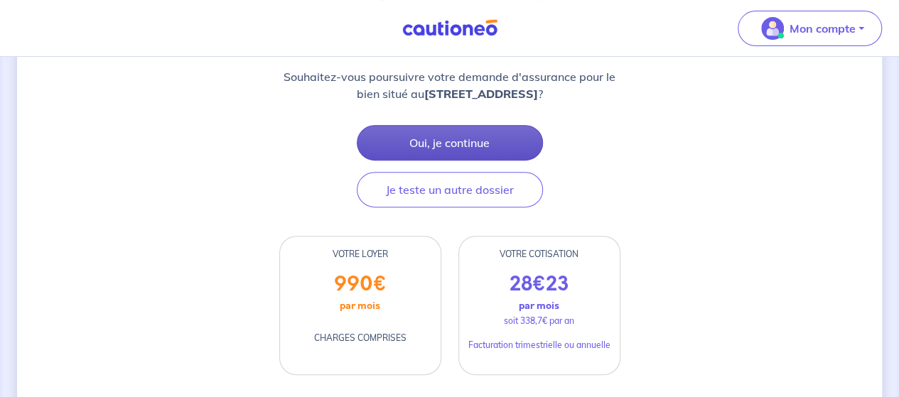
click at [455, 137] on button "Oui, je continue" at bounding box center [450, 143] width 186 height 36
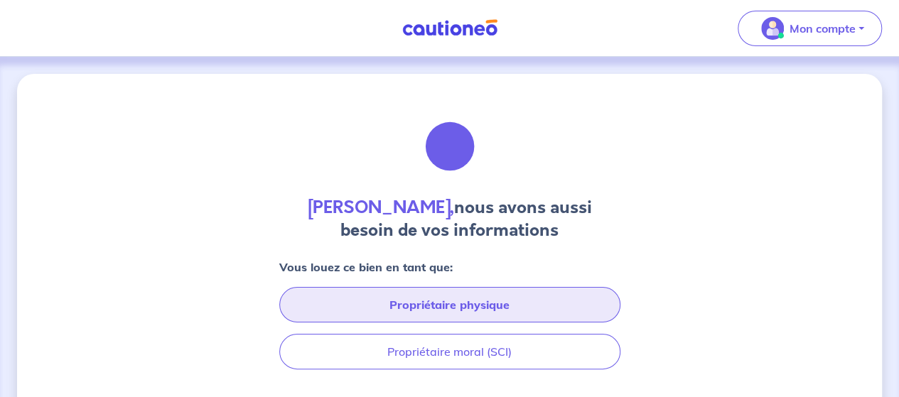
click at [546, 298] on button "Propriétaire physique" at bounding box center [449, 305] width 341 height 36
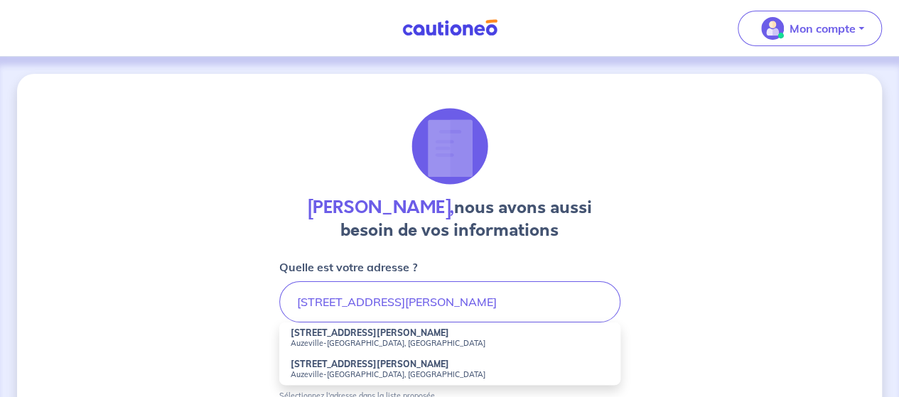
click at [348, 339] on small "Auzeville-Tolosane, France" at bounding box center [450, 343] width 318 height 10
type input "11 Allée du Moulin Armand, Auzeville-Tolosane, France"
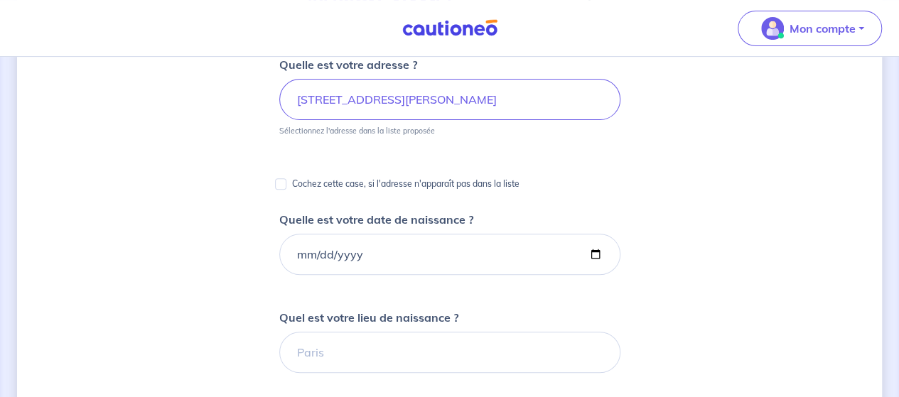
scroll to position [213, 0]
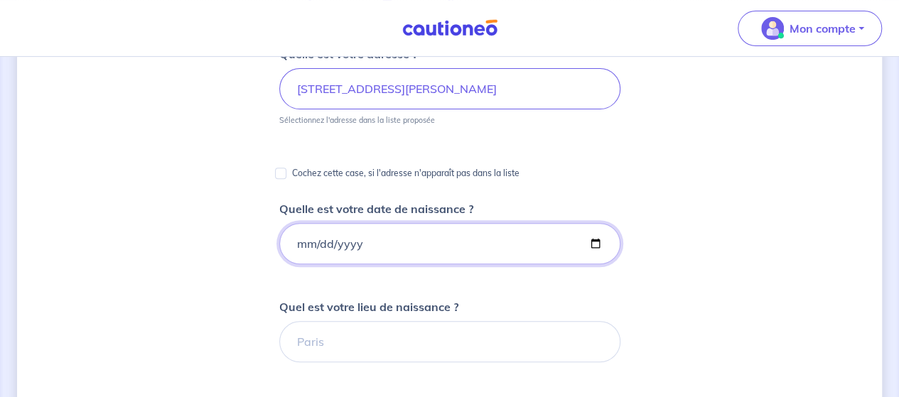
click at [394, 257] on input "Quelle est votre date de naissance ?" at bounding box center [449, 243] width 341 height 41
type input "0020-12-21"
type input "1997-12-21"
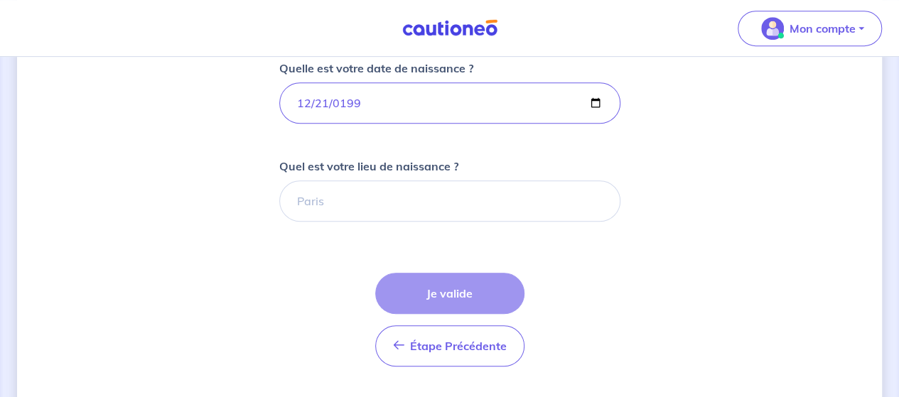
scroll to position [355, 0]
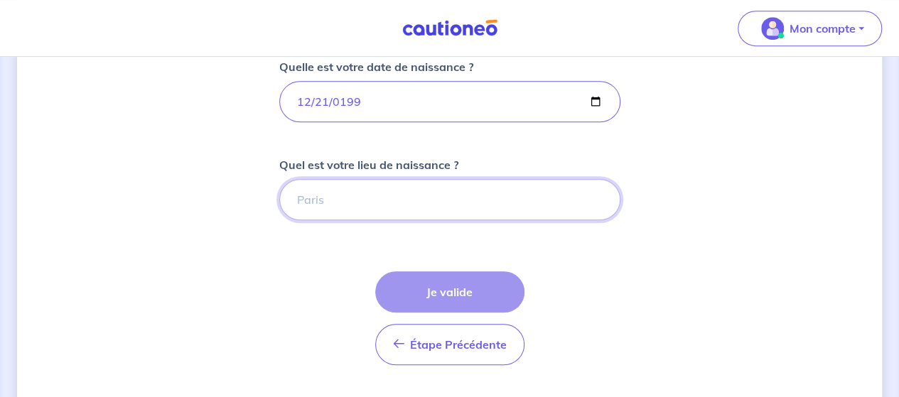
click at [326, 208] on input "Quel est votre lieu de naissance ?" at bounding box center [449, 199] width 341 height 41
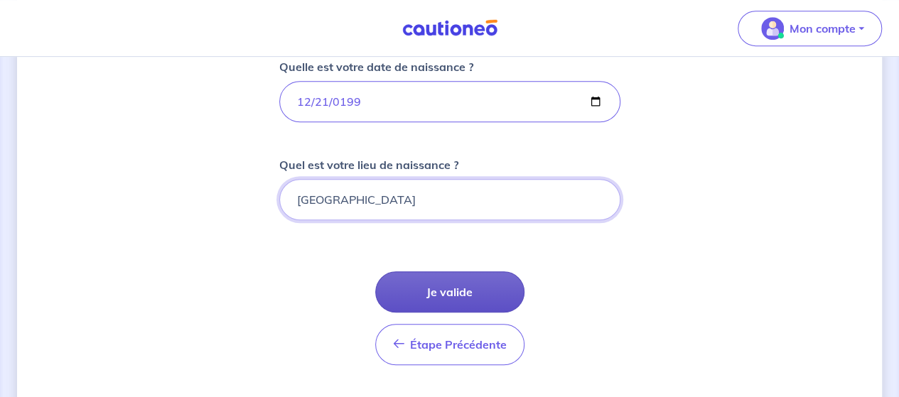
type input "TOULOUSE"
click at [449, 286] on button "Je valide" at bounding box center [449, 291] width 149 height 41
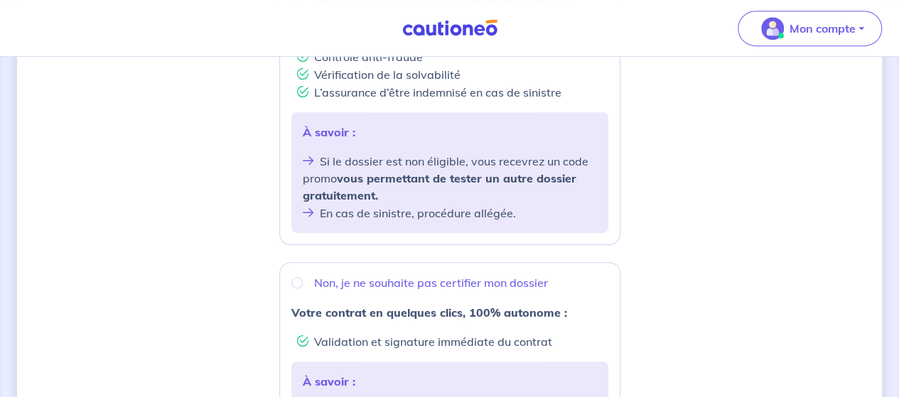
scroll to position [426, 0]
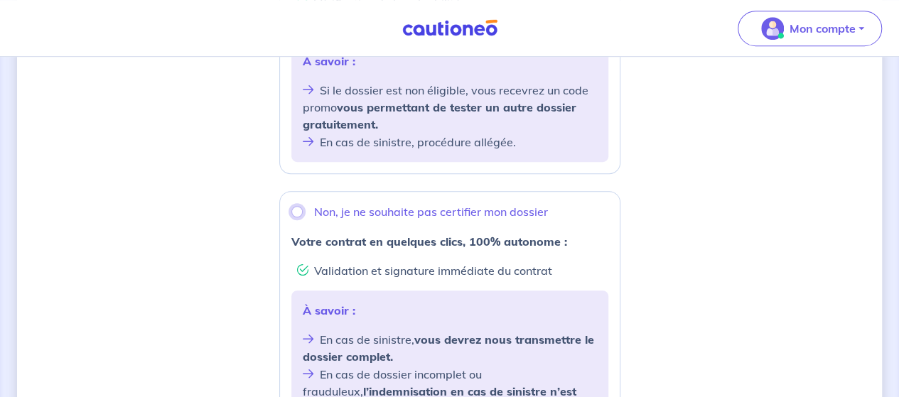
click at [301, 213] on input "Non, je ne souhaite pas certifier mon dossier" at bounding box center [296, 211] width 11 height 11
radio input "true"
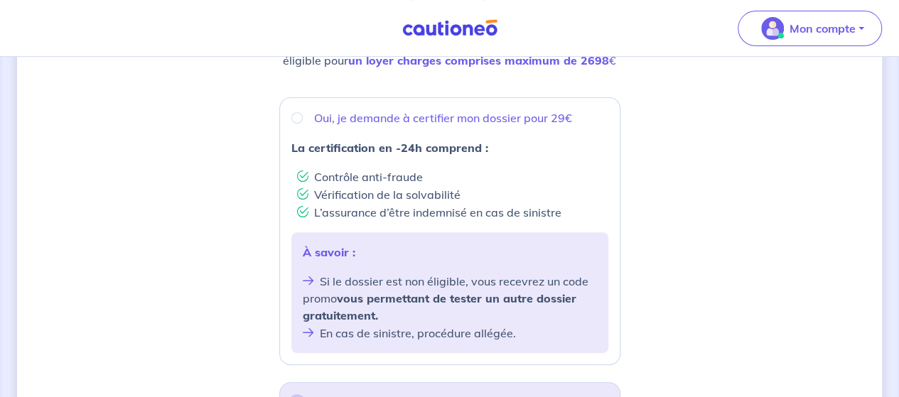
scroll to position [164, 0]
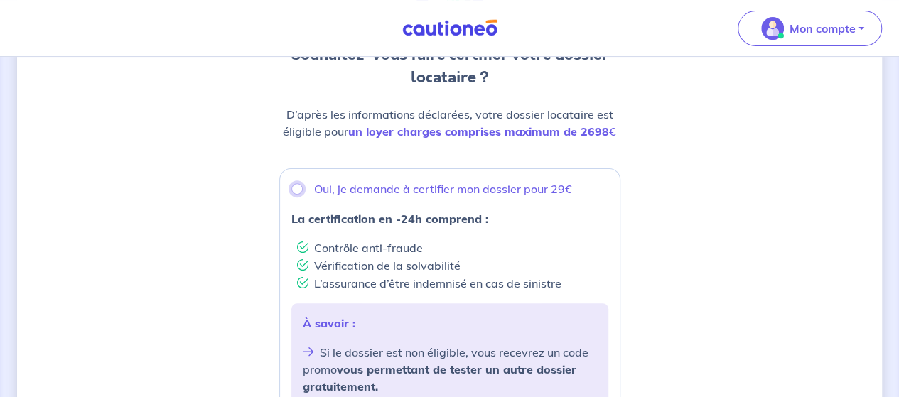
click at [297, 188] on input "Oui, je demande à certifier mon dossier pour 29€" at bounding box center [296, 188] width 11 height 11
radio input "true"
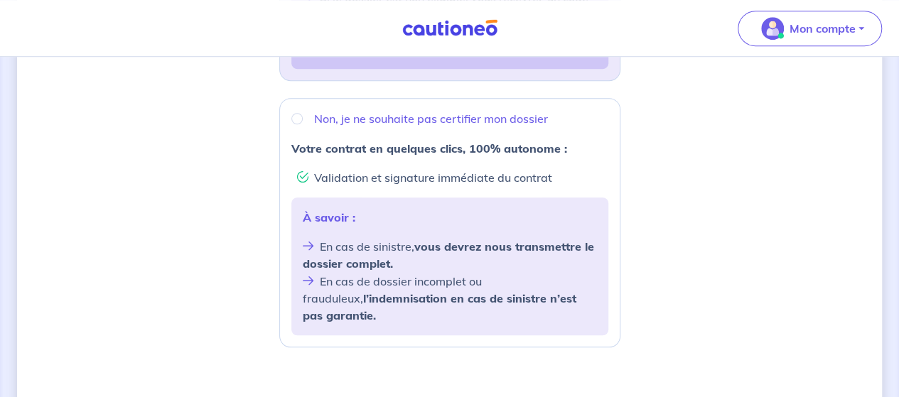
scroll to position [662, 0]
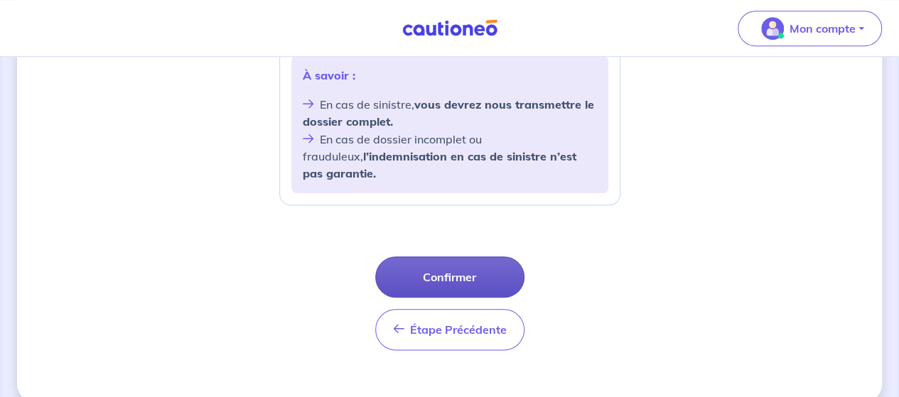
click at [464, 262] on button "Confirmer" at bounding box center [449, 277] width 149 height 41
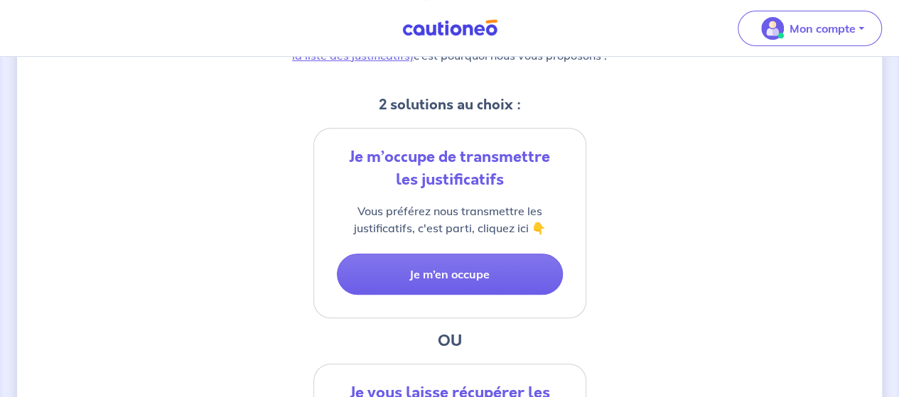
scroll to position [426, 0]
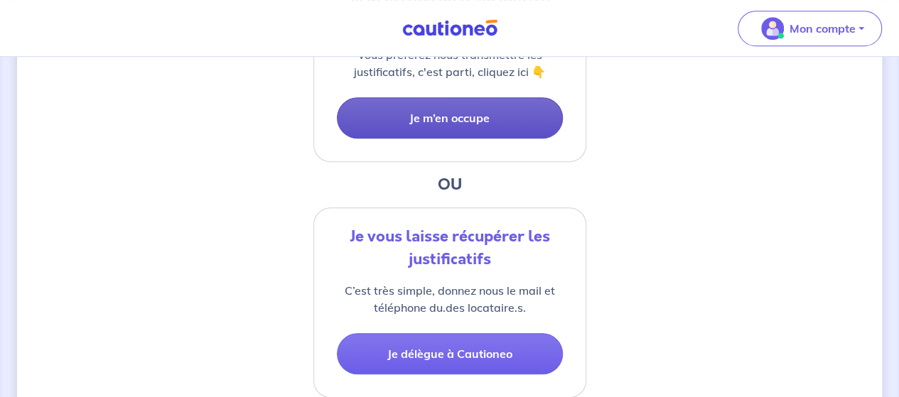
click at [438, 113] on button "Je m’en occupe" at bounding box center [450, 117] width 226 height 41
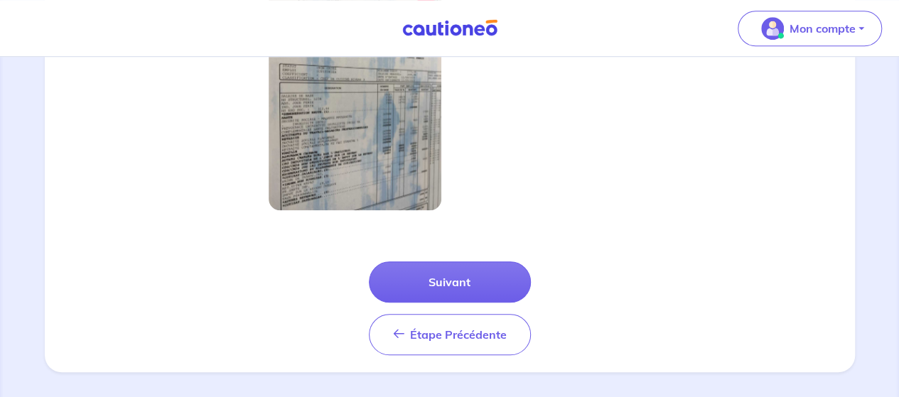
scroll to position [576, 0]
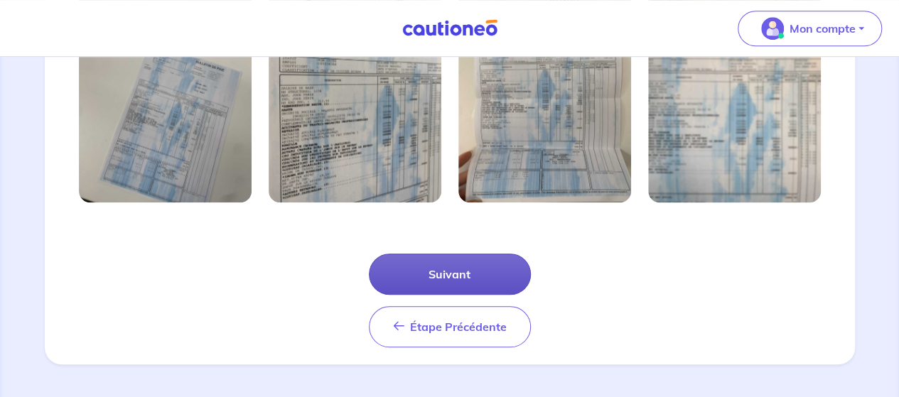
click at [441, 276] on button "Suivant" at bounding box center [450, 274] width 162 height 41
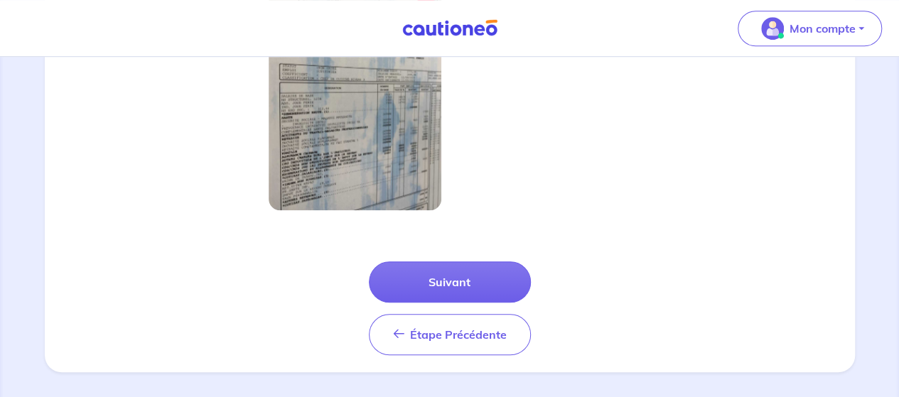
scroll to position [508, 0]
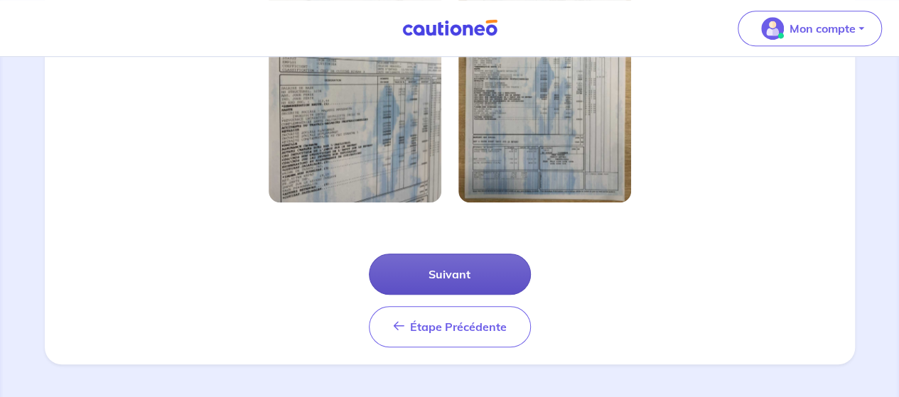
click at [500, 272] on button "Suivant" at bounding box center [450, 274] width 162 height 41
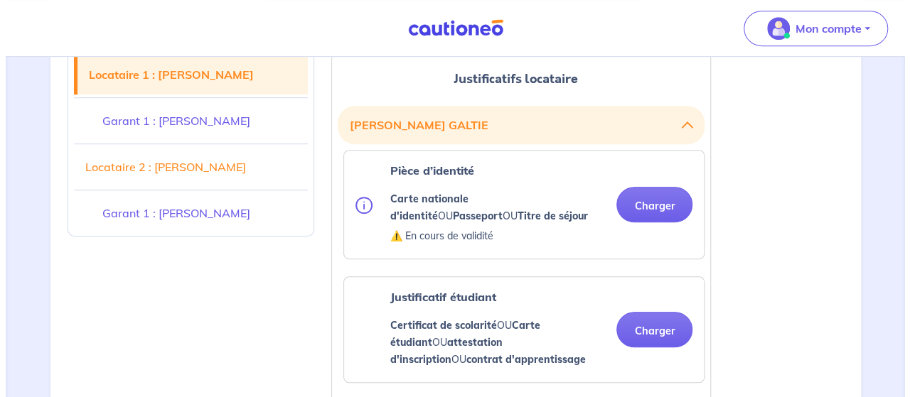
scroll to position [426, 0]
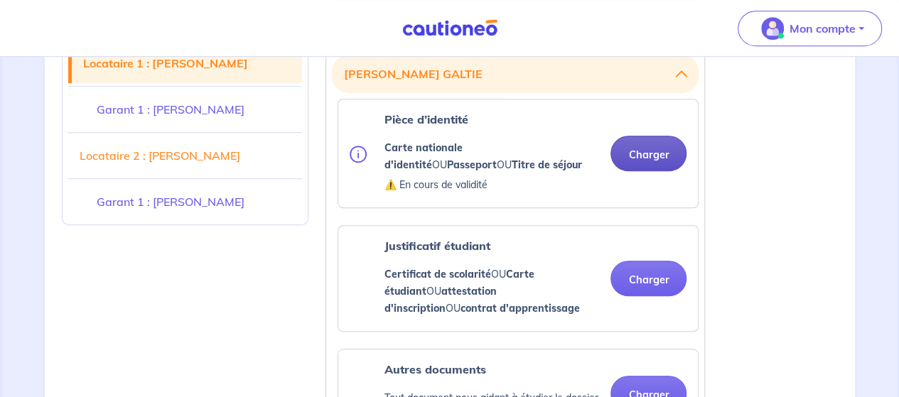
click at [645, 151] on button "Charger" at bounding box center [648, 154] width 76 height 36
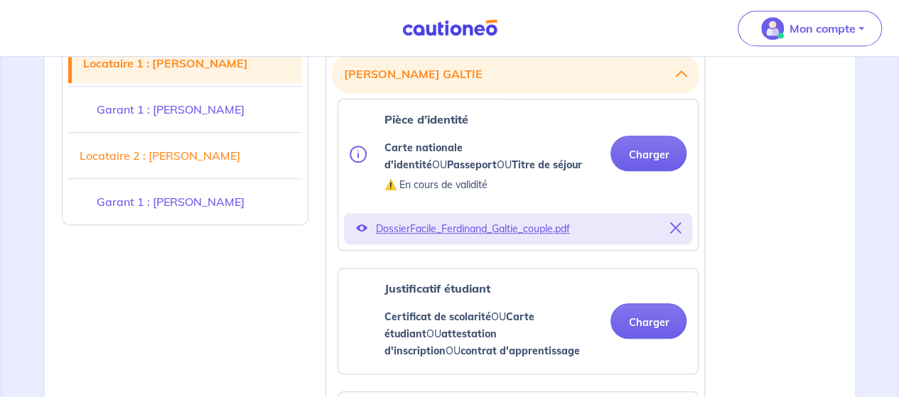
click at [492, 228] on span "DossierFacile_Ferdinand_Galtie_couple.pdf" at bounding box center [518, 229] width 286 height 20
click at [454, 227] on span "DossierFacile_Ferdinand_Galtie_couple.pdf" at bounding box center [518, 229] width 286 height 20
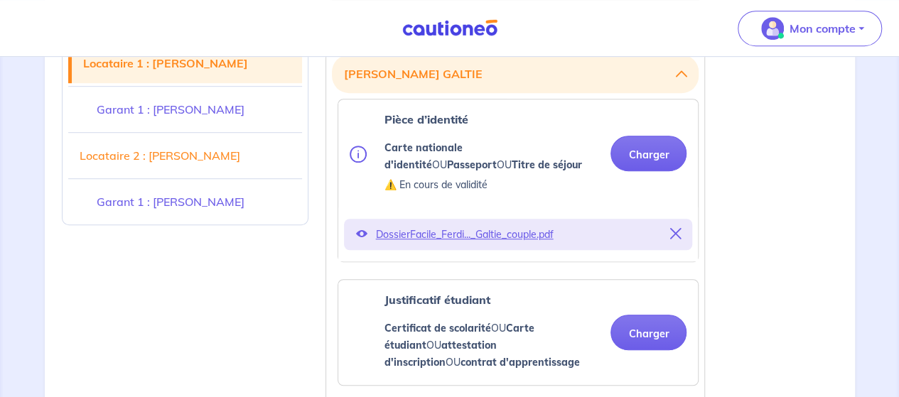
click at [443, 238] on p "DossierFacile_Ferdi..._Galtie_couple.pdf" at bounding box center [518, 235] width 286 height 20
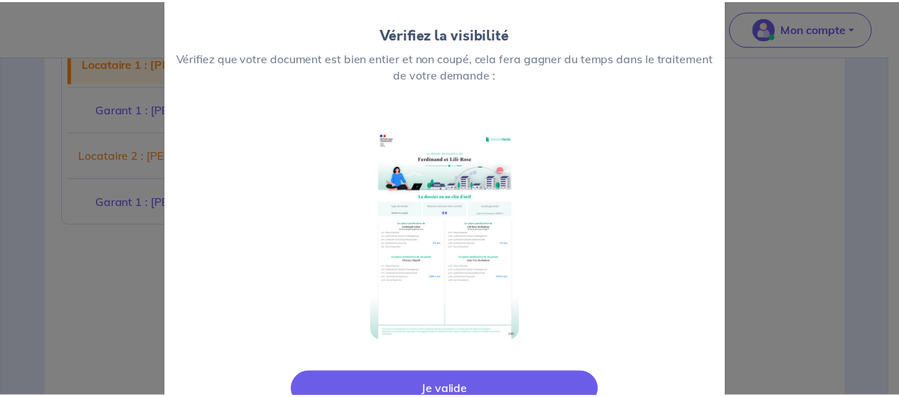
scroll to position [173, 0]
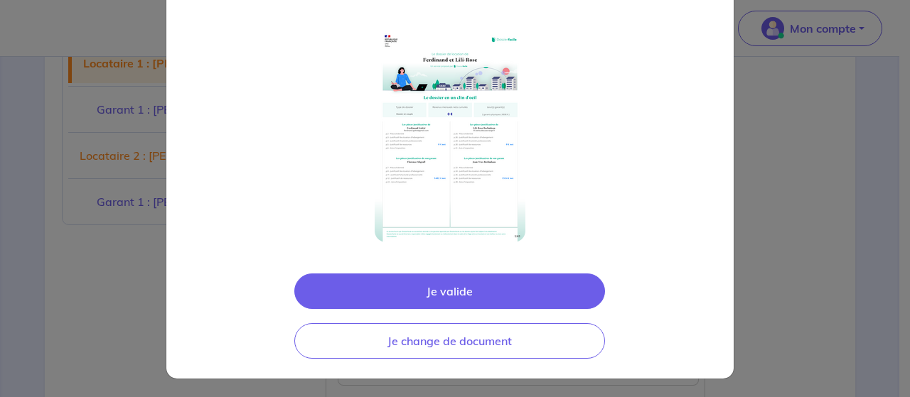
click at [463, 295] on button "Je valide" at bounding box center [449, 292] width 311 height 36
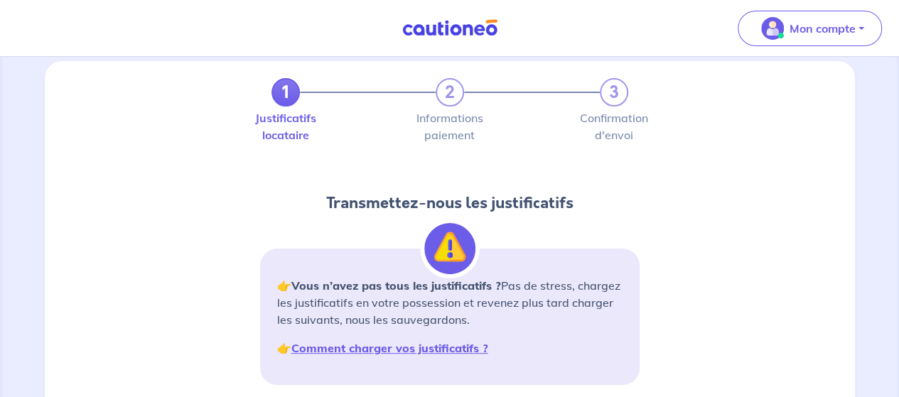
scroll to position [0, 0]
